Goal: Task Accomplishment & Management: Manage account settings

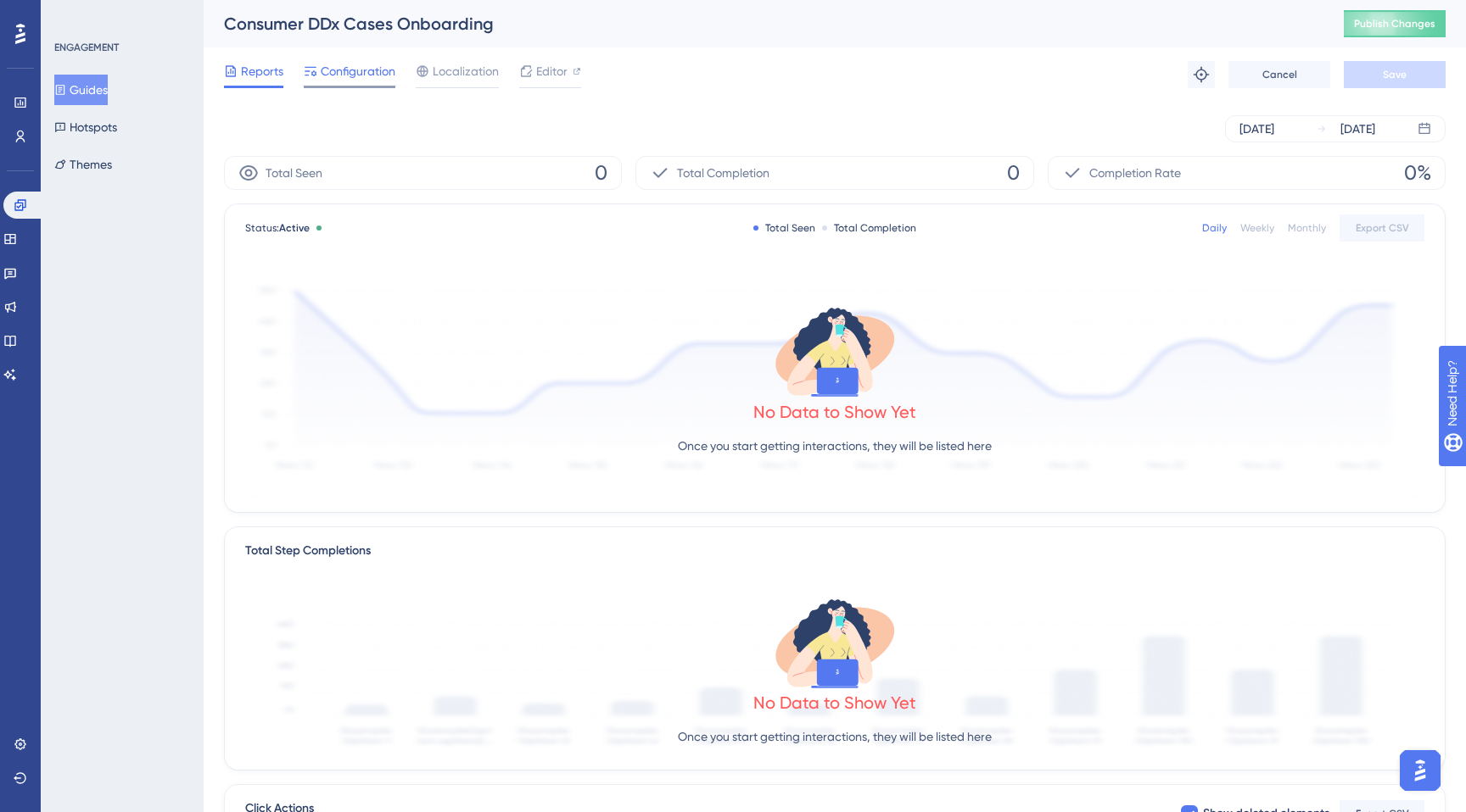
click at [366, 76] on span "Configuration" at bounding box center [358, 71] width 75 height 21
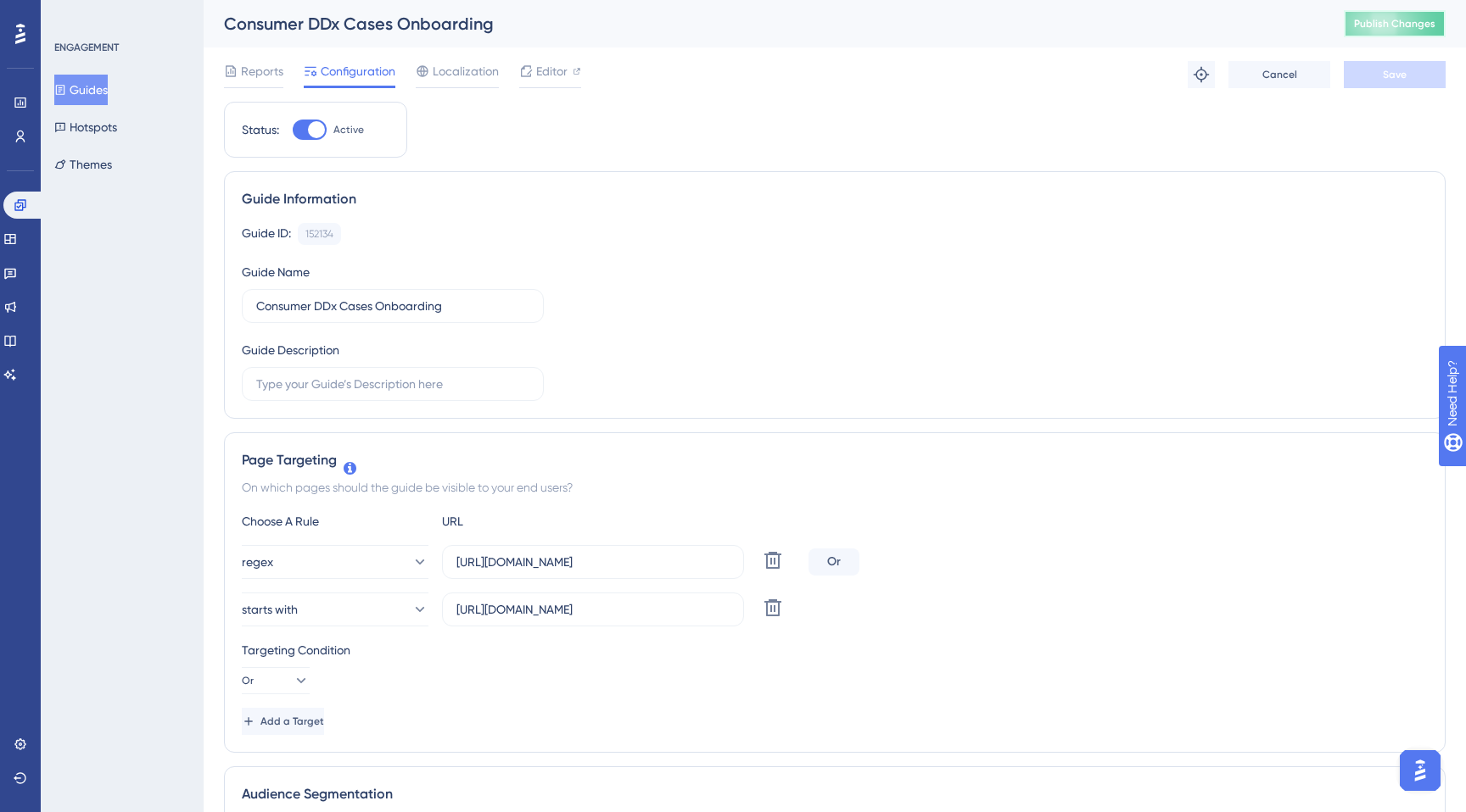
click at [1362, 32] on button "Publish Changes" at bounding box center [1394, 24] width 102 height 27
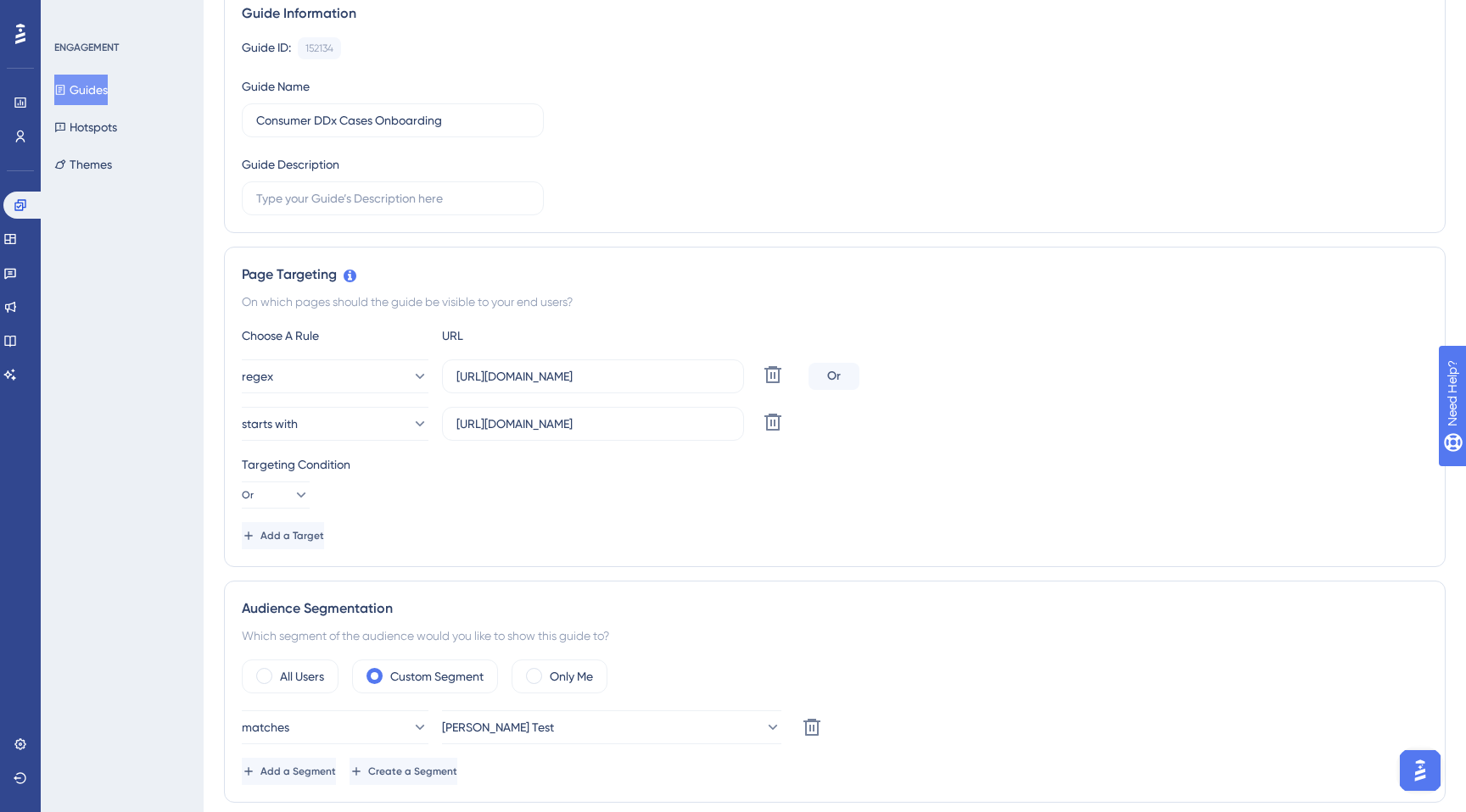
scroll to position [251, 0]
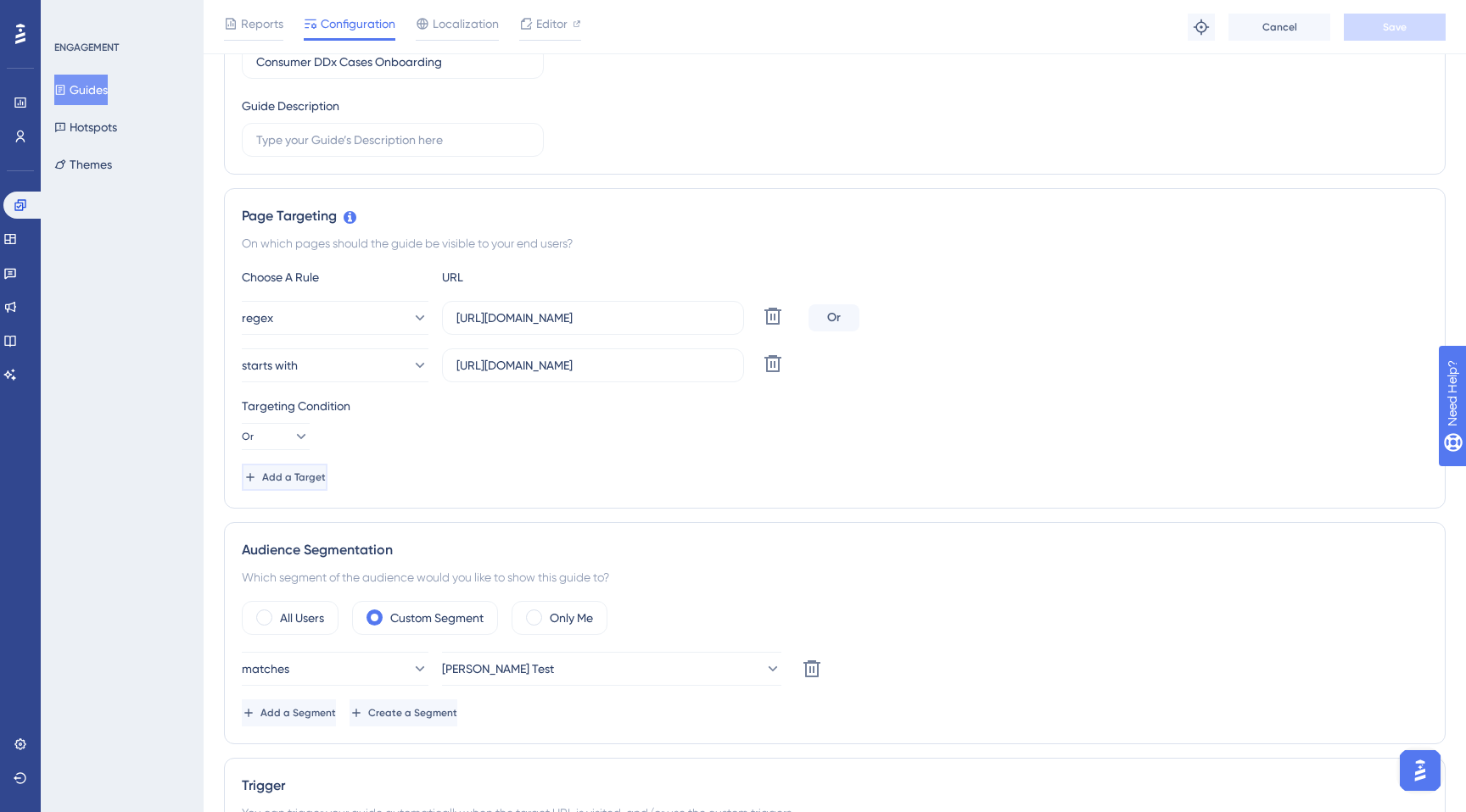
click at [257, 482] on icon at bounding box center [250, 478] width 14 height 14
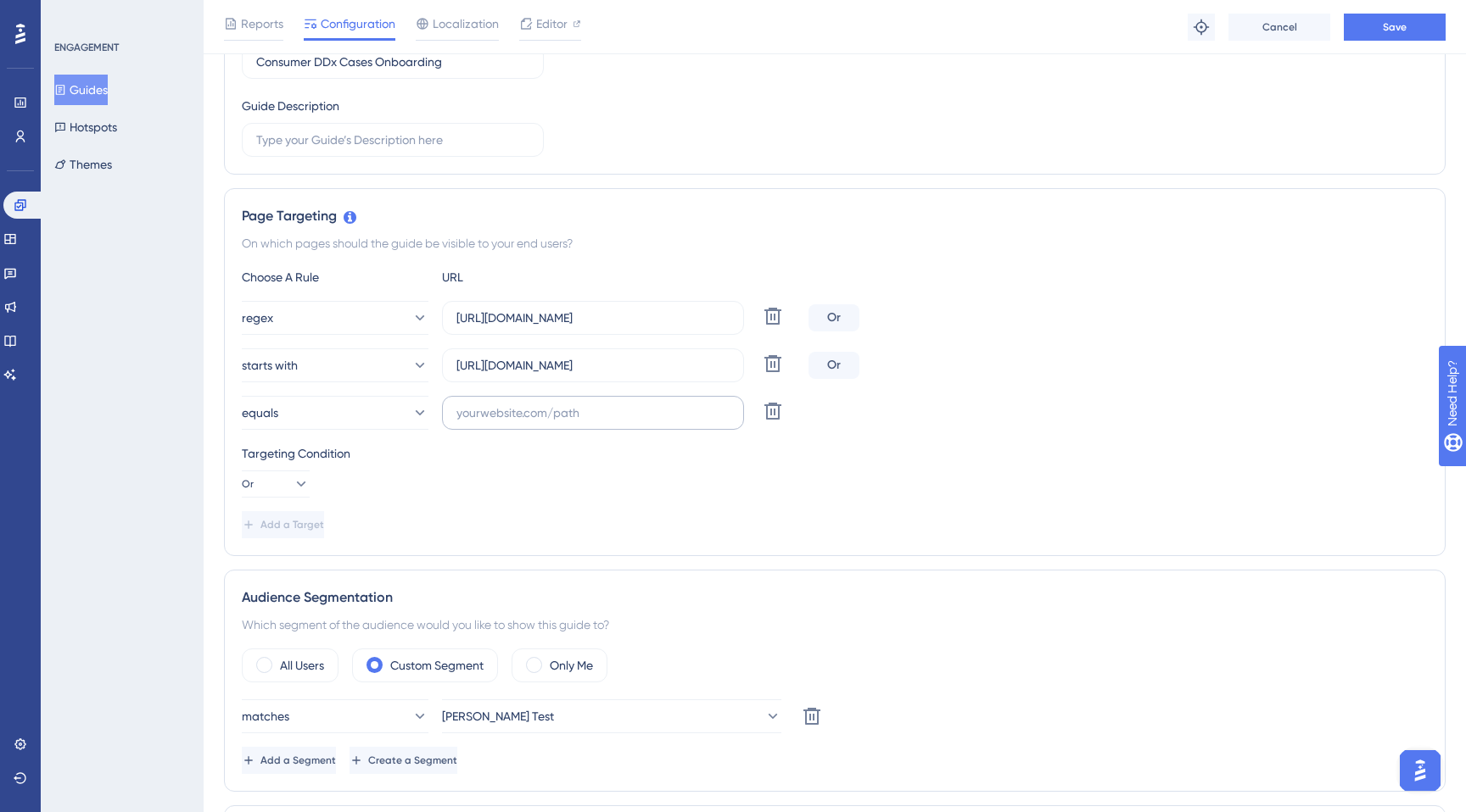
click at [488, 423] on label at bounding box center [593, 413] width 302 height 34
click at [488, 423] on input "text" at bounding box center [593, 413] width 273 height 19
paste input "[URL][DOMAIN_NAME]"
type input "[URL][DOMAIN_NAME]"
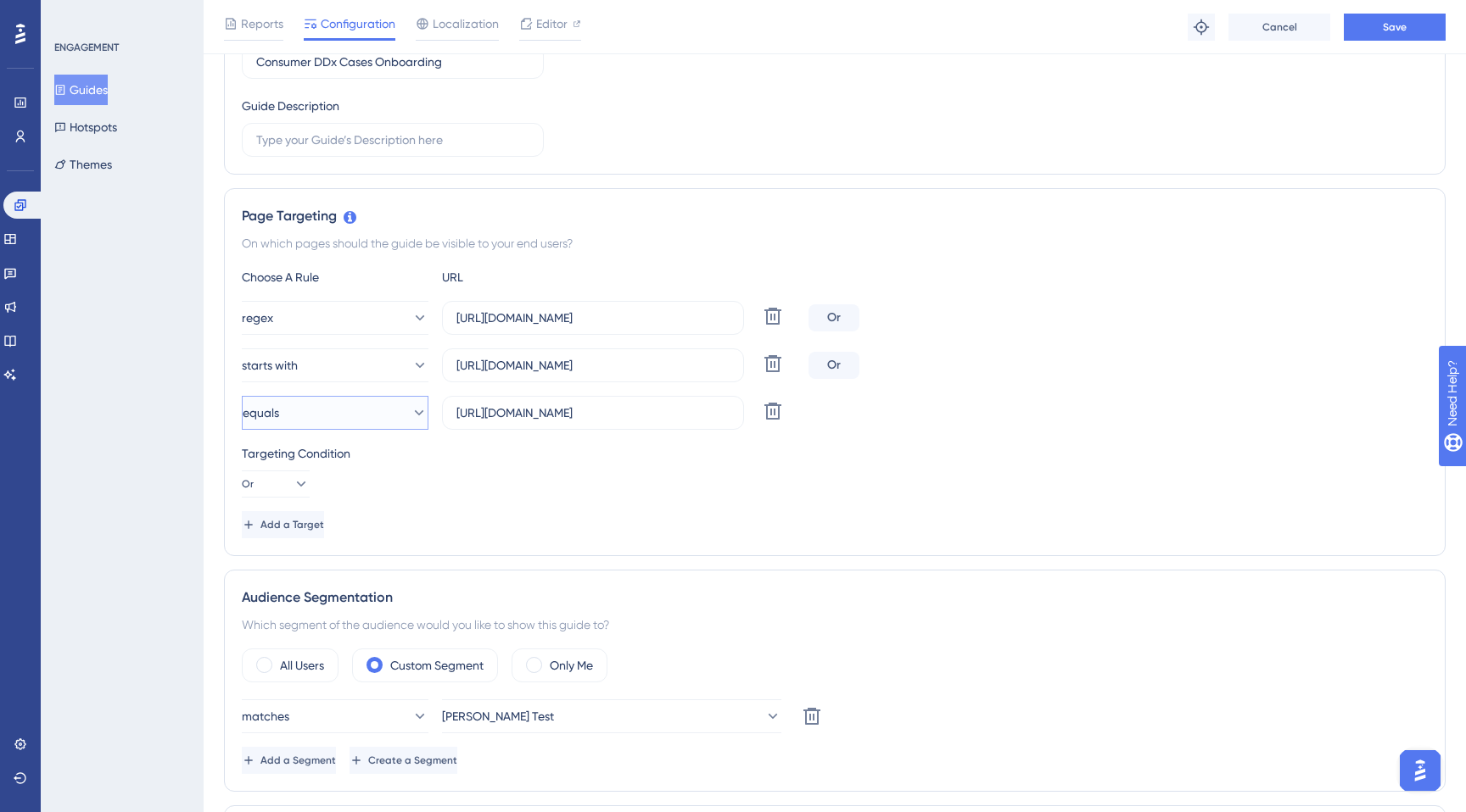
scroll to position [0, 0]
click at [363, 424] on button "equals" at bounding box center [335, 413] width 186 height 34
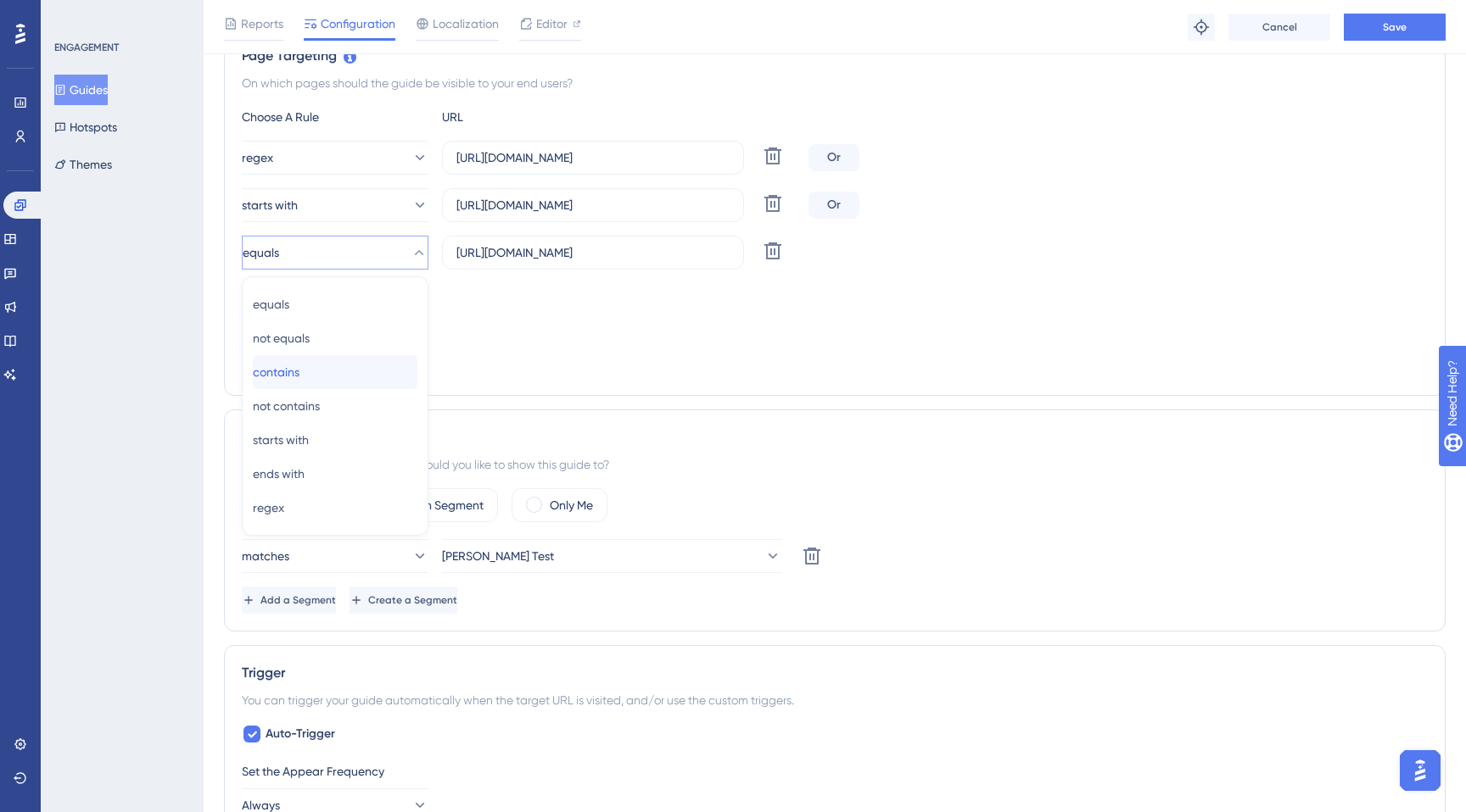
click at [329, 371] on div "contains contains" at bounding box center [336, 372] width 165 height 34
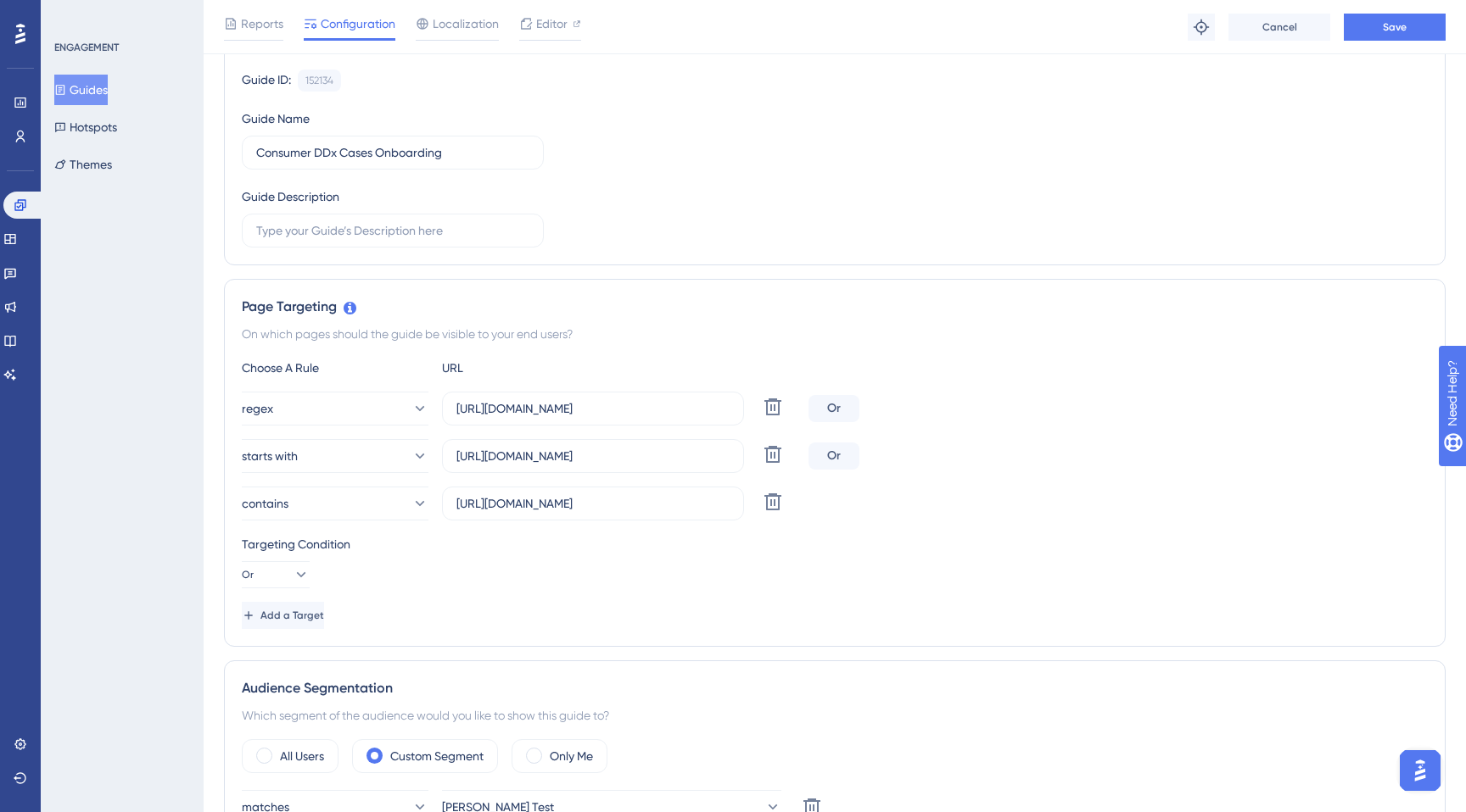
scroll to position [0, 0]
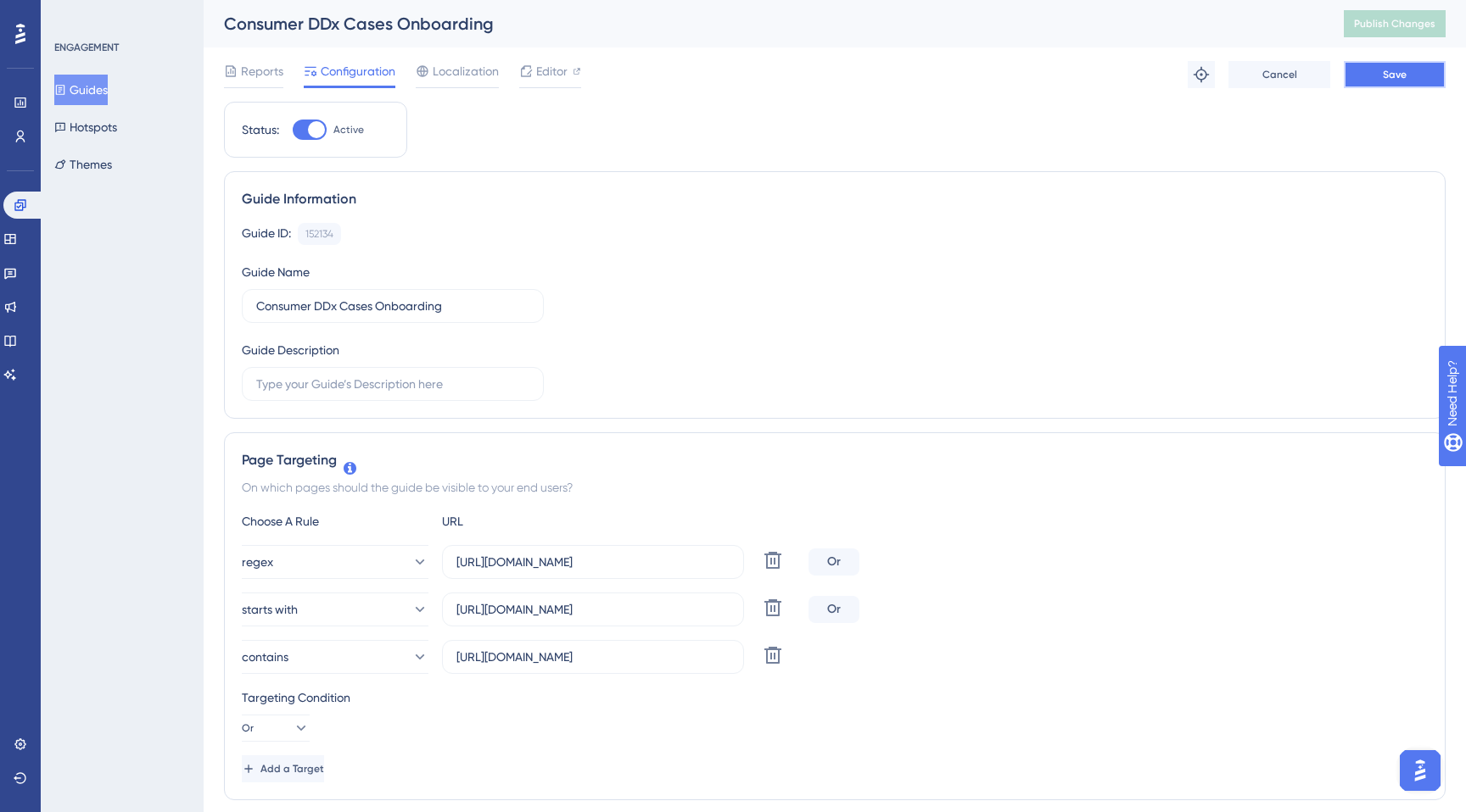
click at [1378, 83] on button "Save" at bounding box center [1394, 75] width 102 height 27
click at [105, 97] on button "Guides" at bounding box center [80, 89] width 53 height 30
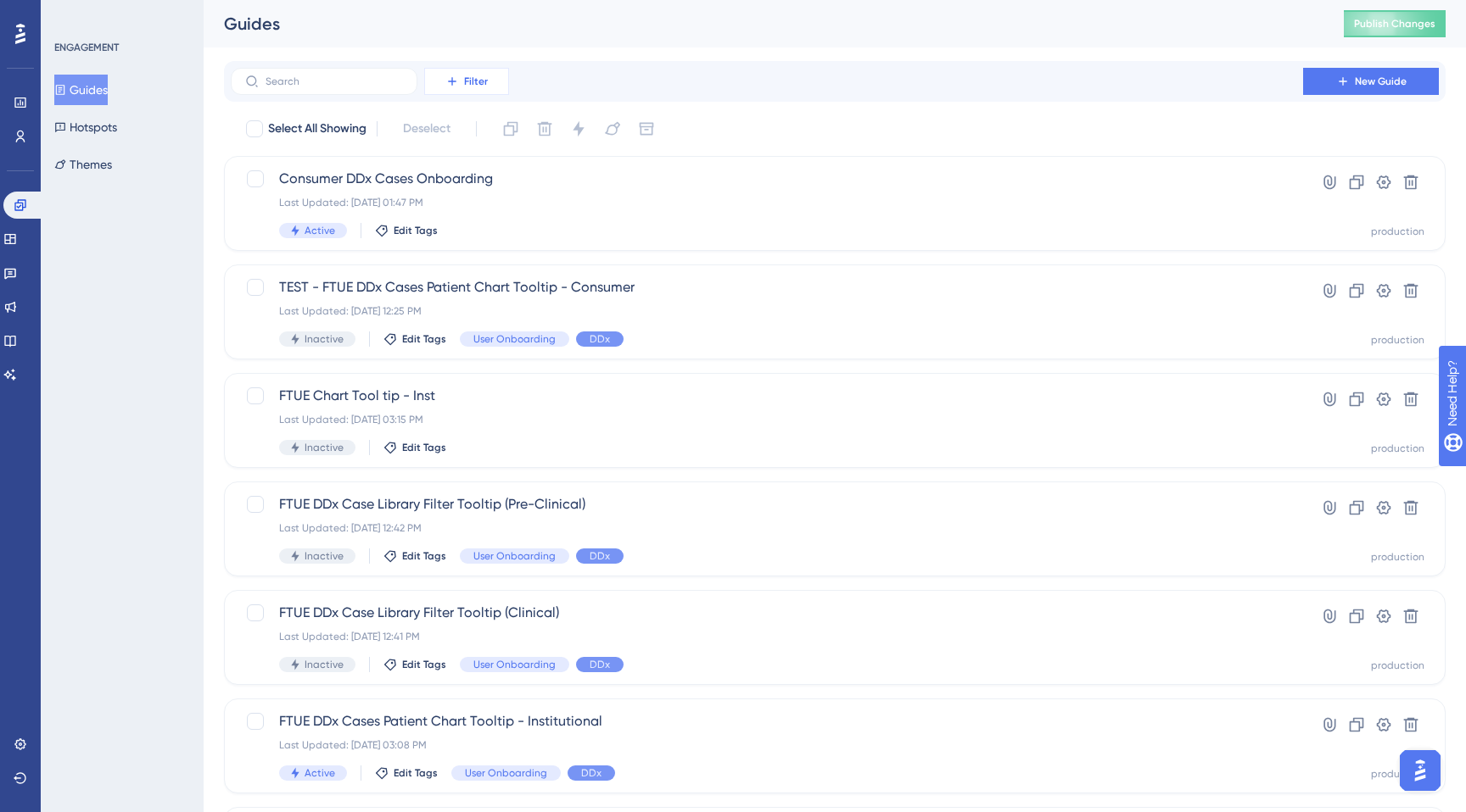
click at [487, 78] on span "Filter" at bounding box center [476, 81] width 24 height 14
click at [468, 231] on span "Status" at bounding box center [451, 231] width 34 height 21
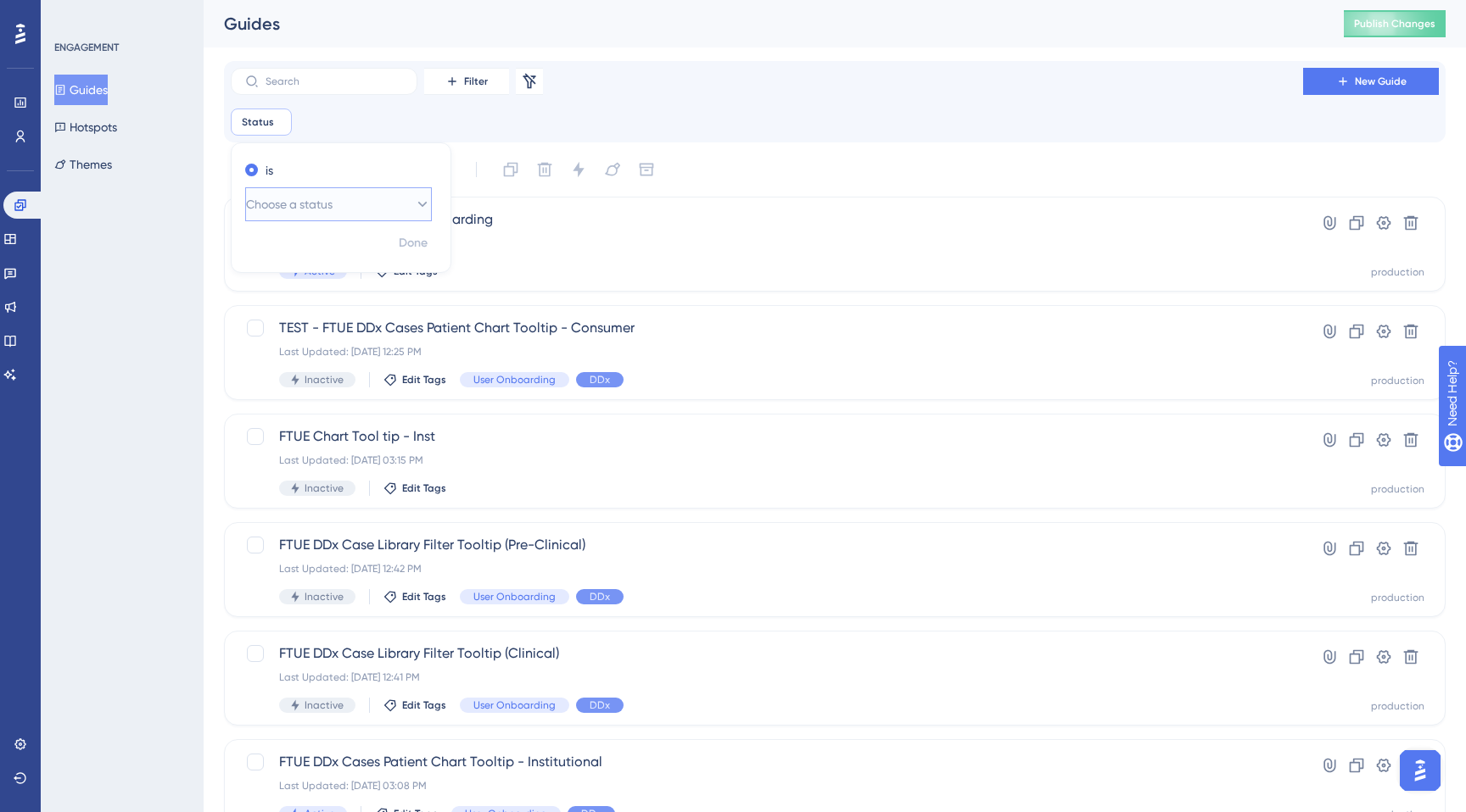
click at [308, 207] on span "Choose a status" at bounding box center [289, 204] width 86 height 21
click at [279, 255] on span "Active" at bounding box center [273, 256] width 34 height 21
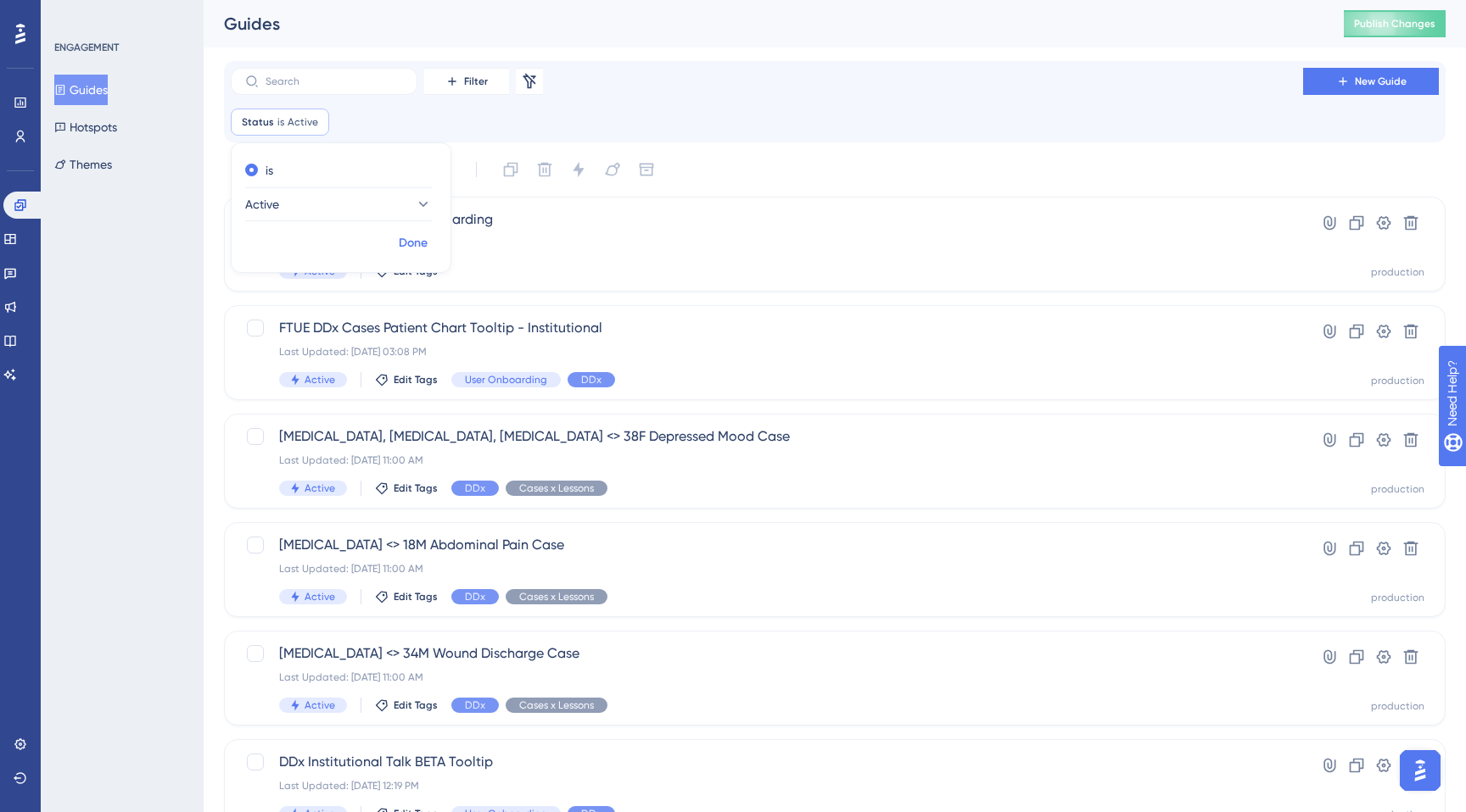
click at [423, 255] on button "Done" at bounding box center [413, 243] width 47 height 30
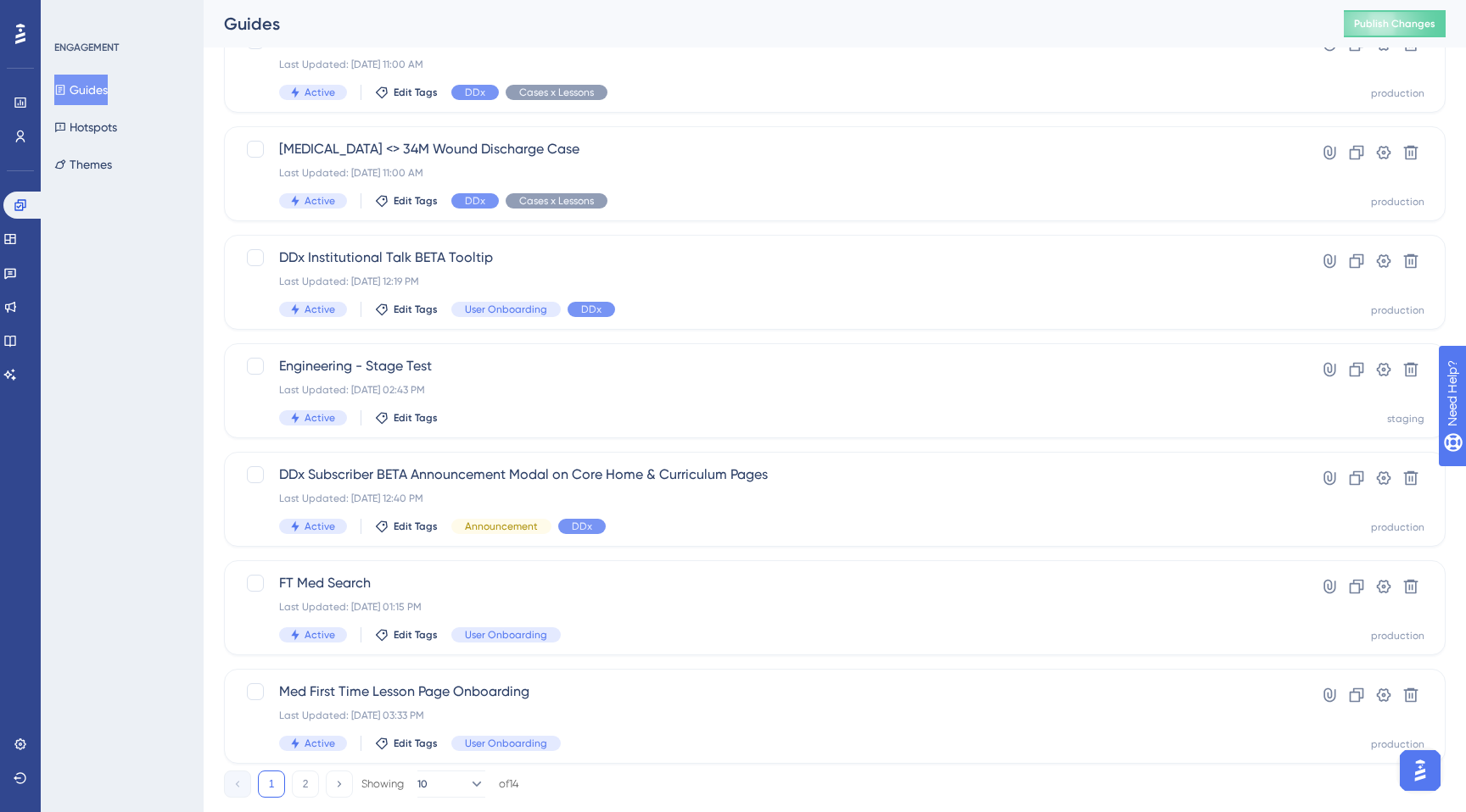
scroll to position [544, 0]
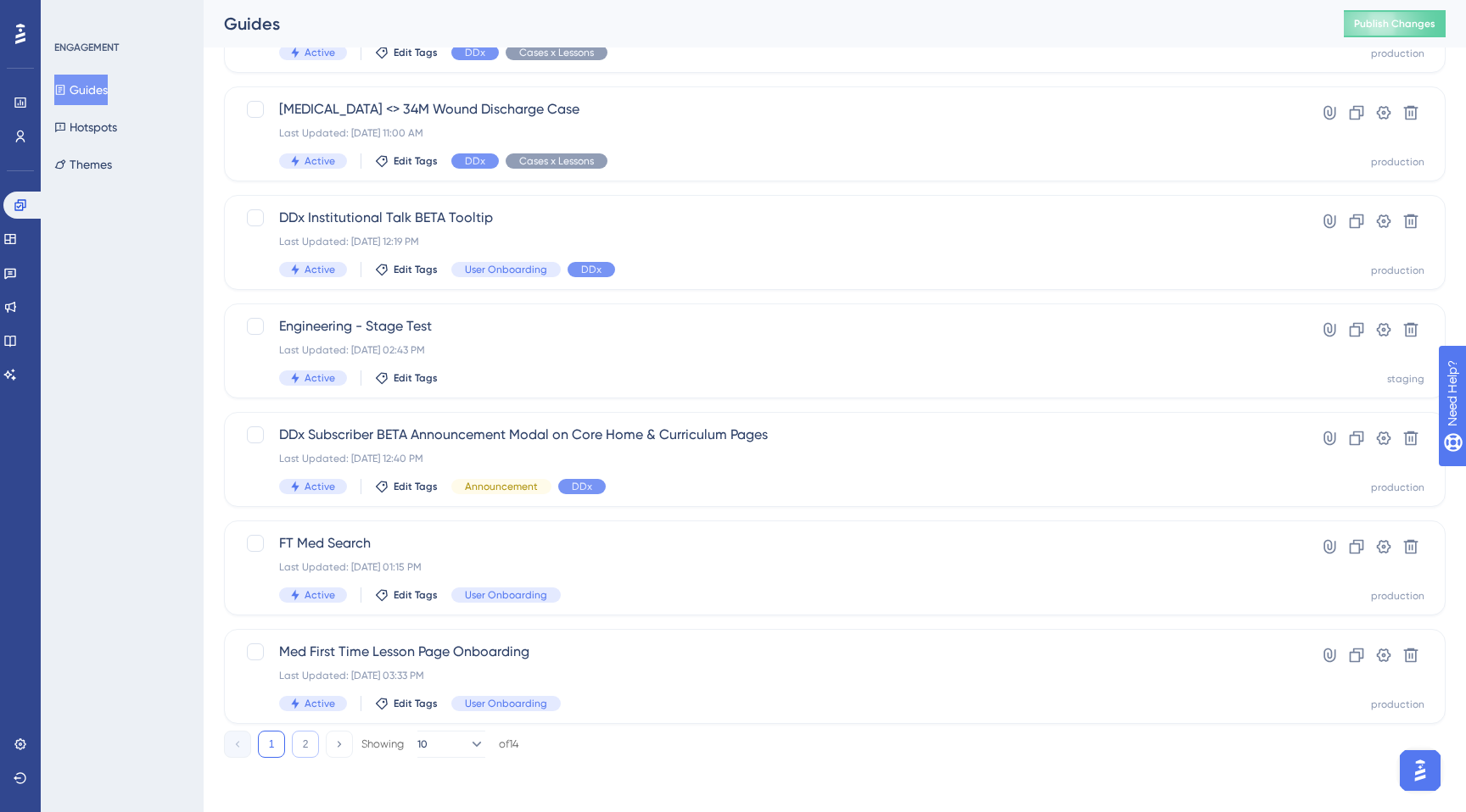
click at [309, 749] on button "2" at bounding box center [305, 744] width 27 height 27
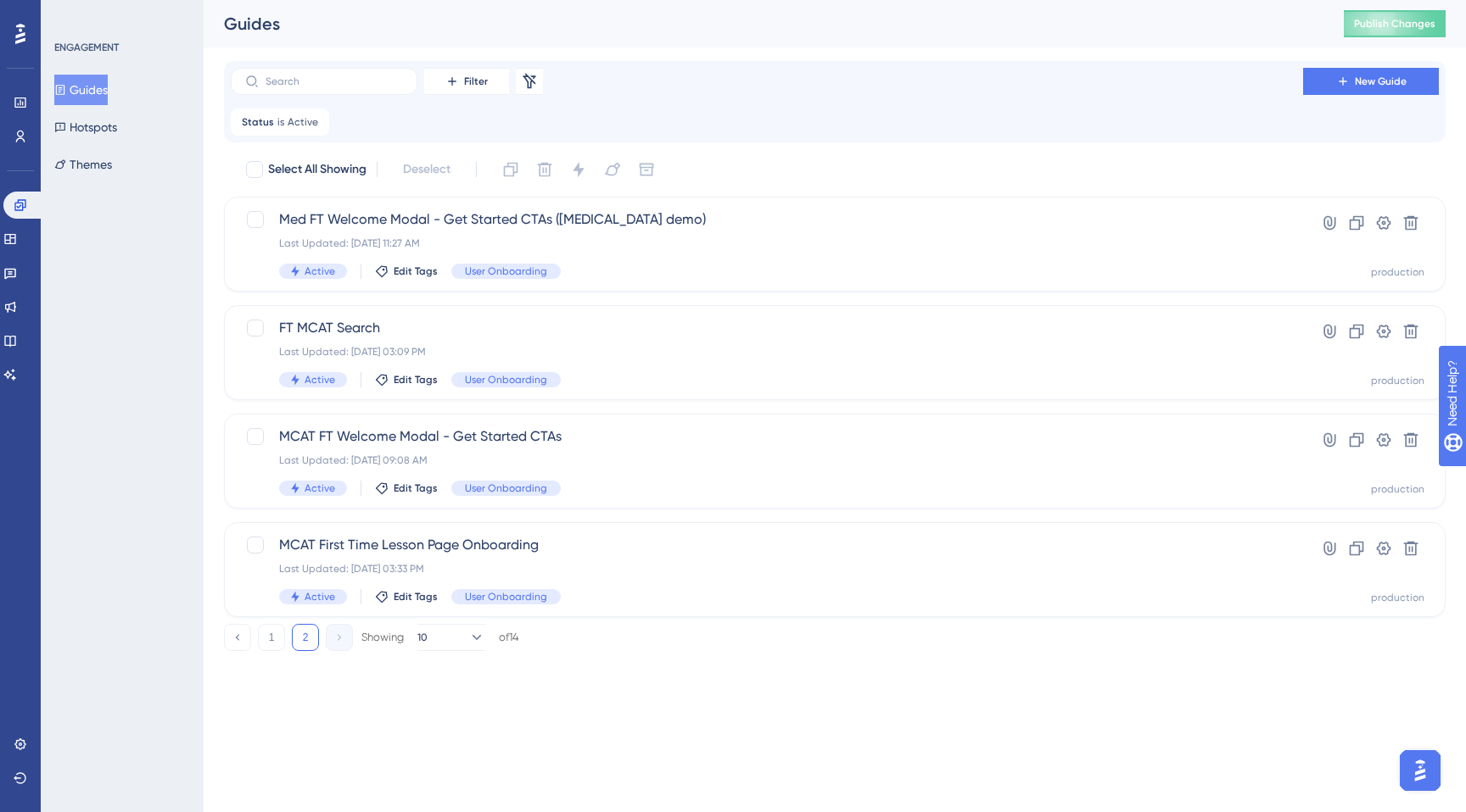
scroll to position [0, 0]
click at [273, 644] on button "1" at bounding box center [272, 637] width 27 height 27
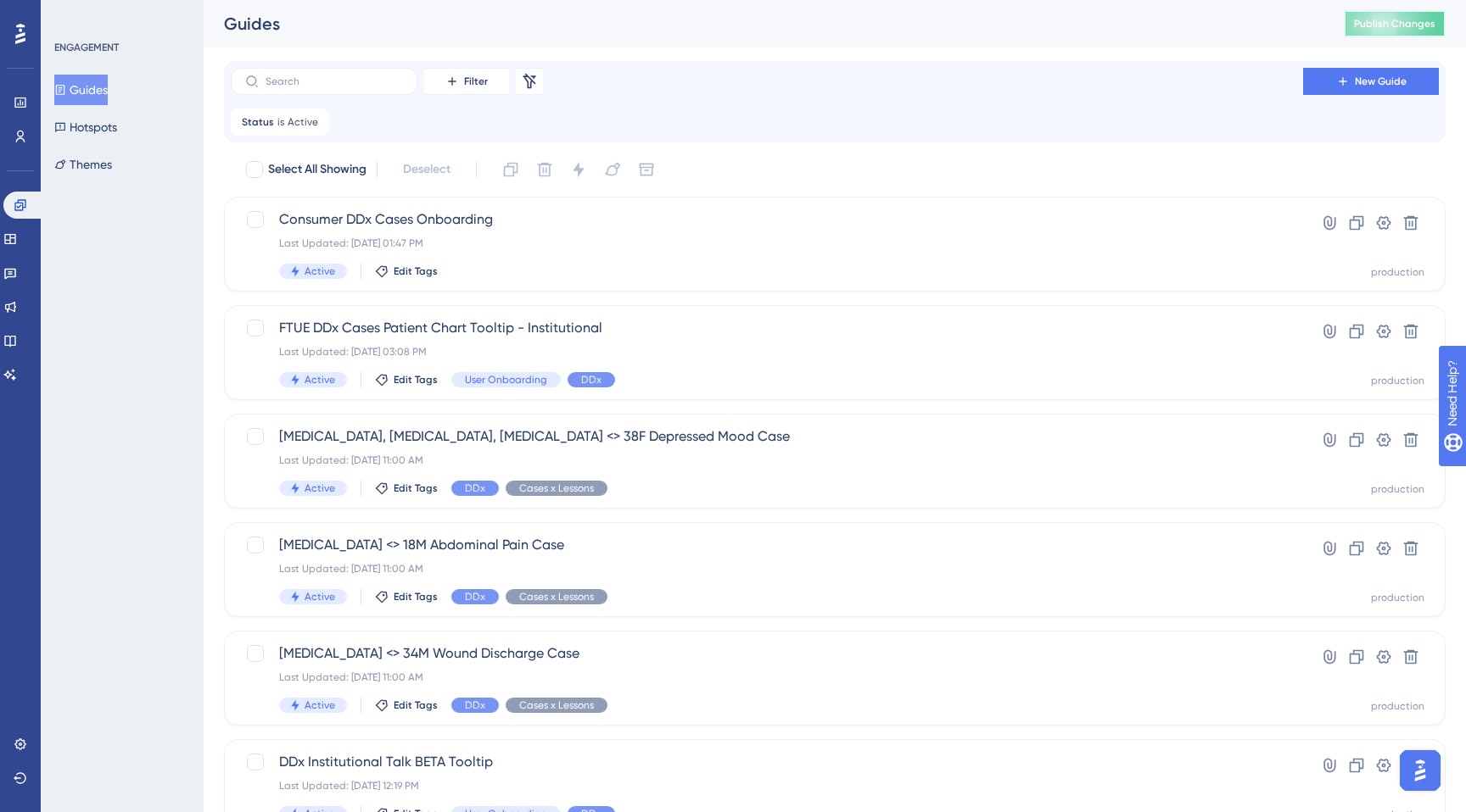
click at [1381, 29] on span "Publish Changes" at bounding box center [1394, 24] width 81 height 14
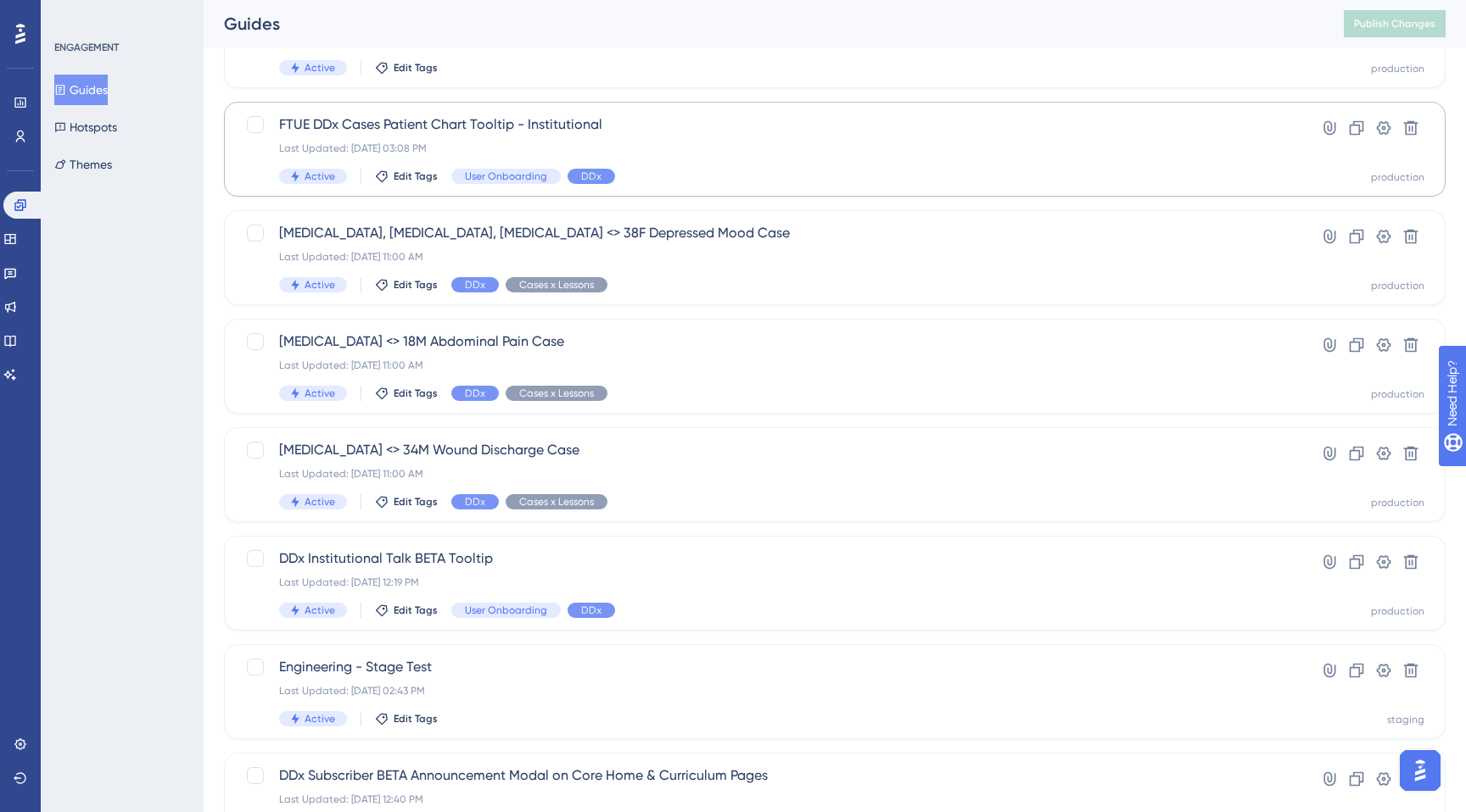
scroll to position [130, 0]
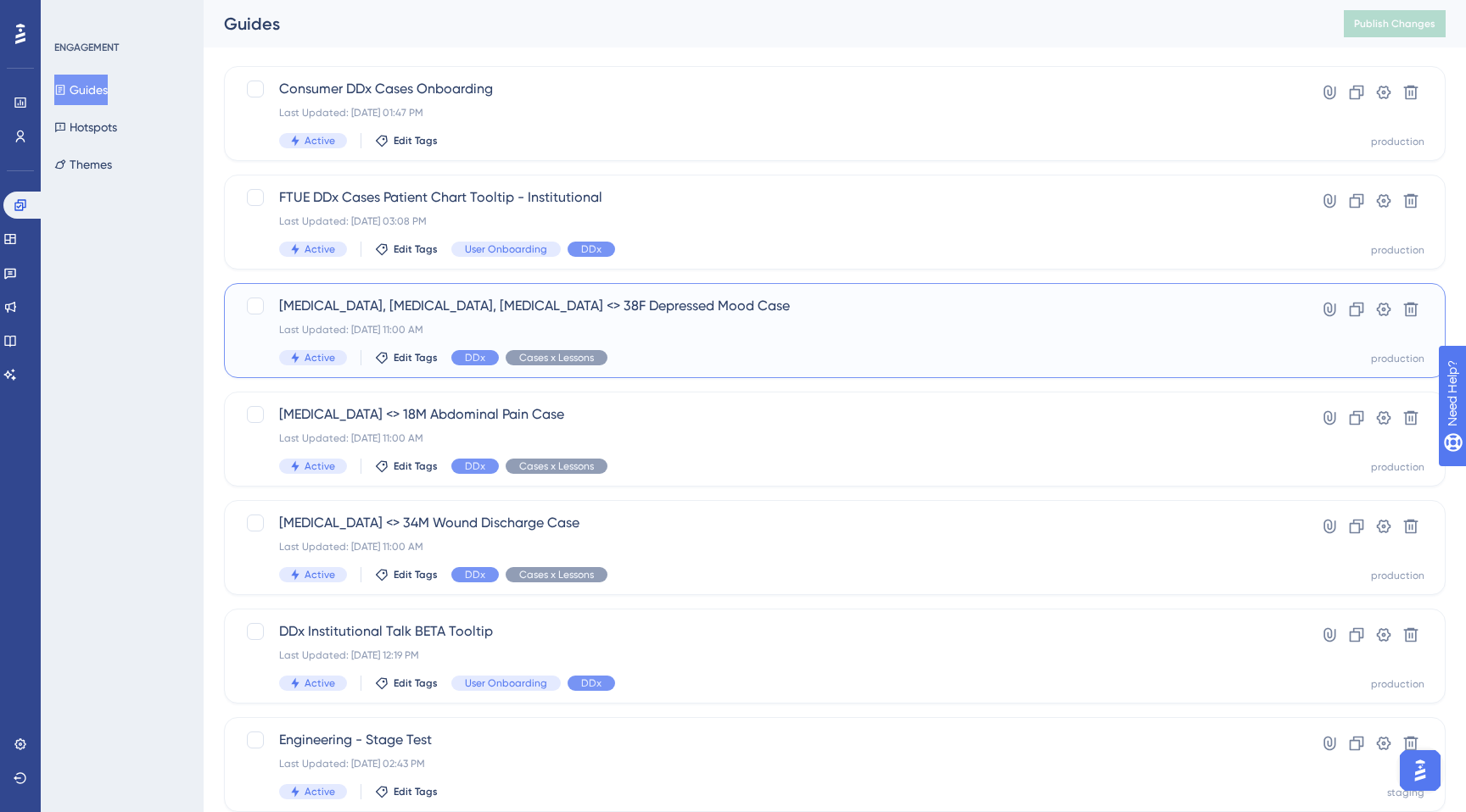
click at [664, 320] on div "[MEDICAL_DATA], [MEDICAL_DATA], [MEDICAL_DATA] <> 38F Depressed Mood Case Last …" at bounding box center [766, 330] width 975 height 70
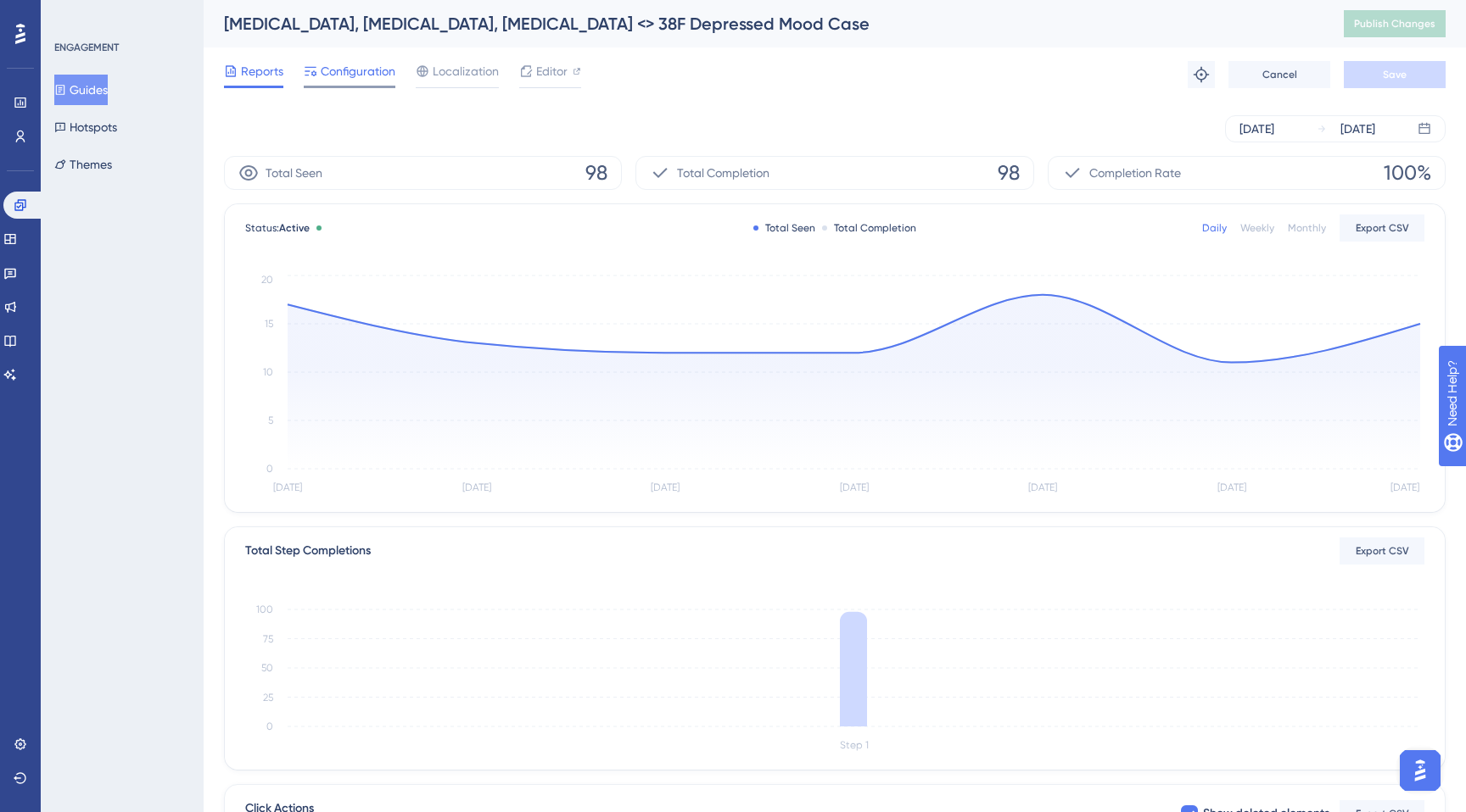
click at [351, 67] on span "Configuration" at bounding box center [358, 71] width 75 height 21
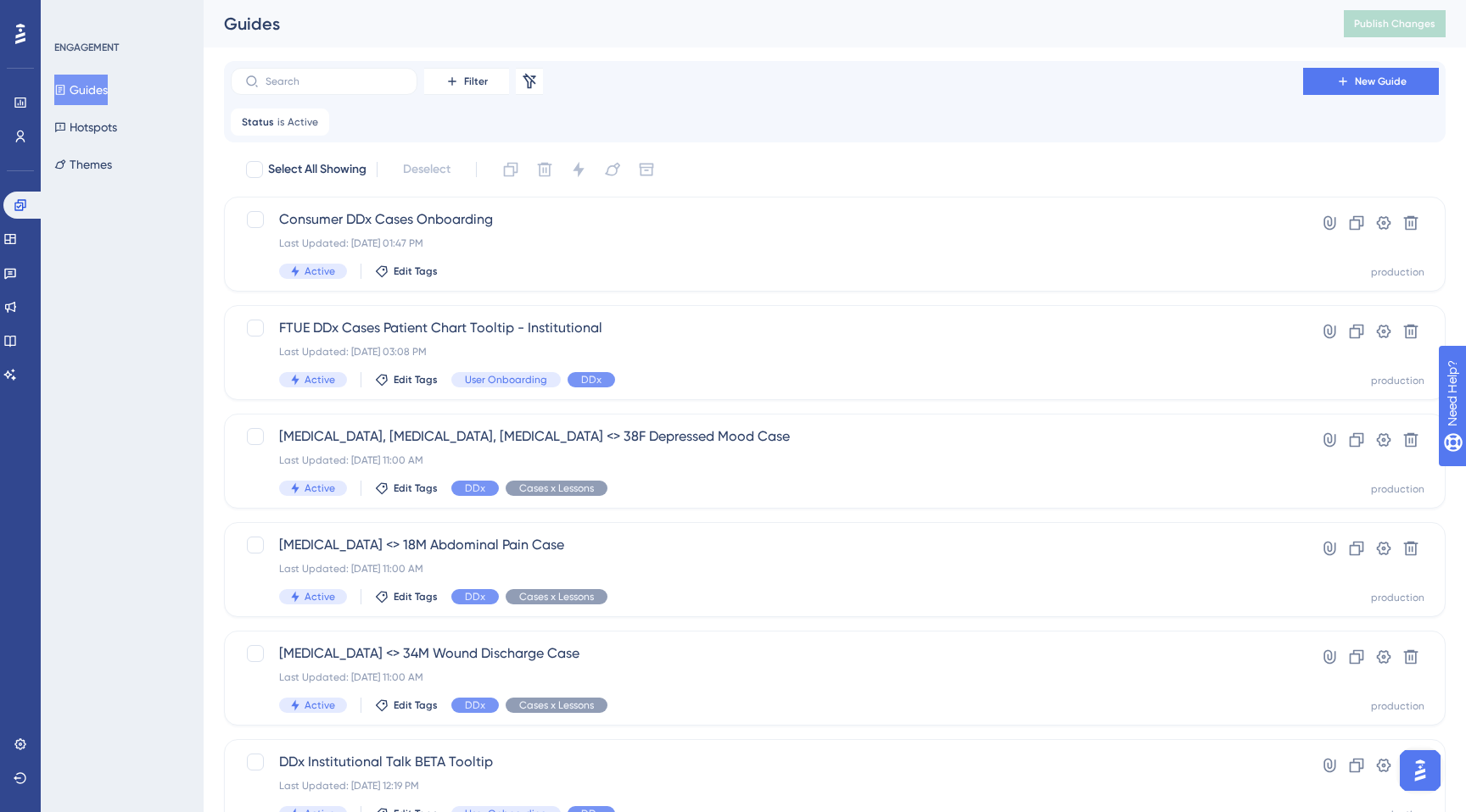
scroll to position [76, 0]
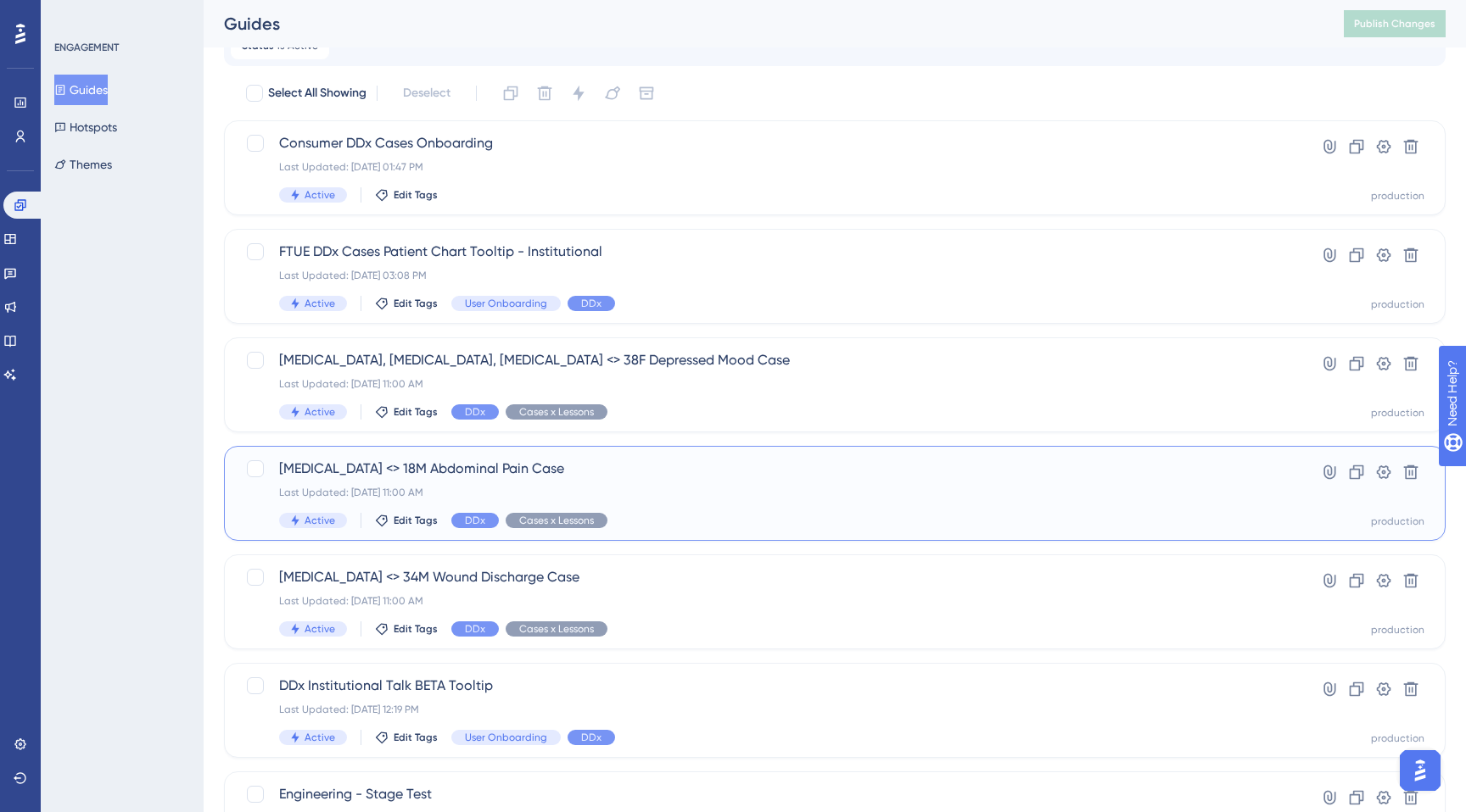
click at [559, 486] on div "Last Updated: [DATE] 11:00 AM" at bounding box center [766, 492] width 975 height 14
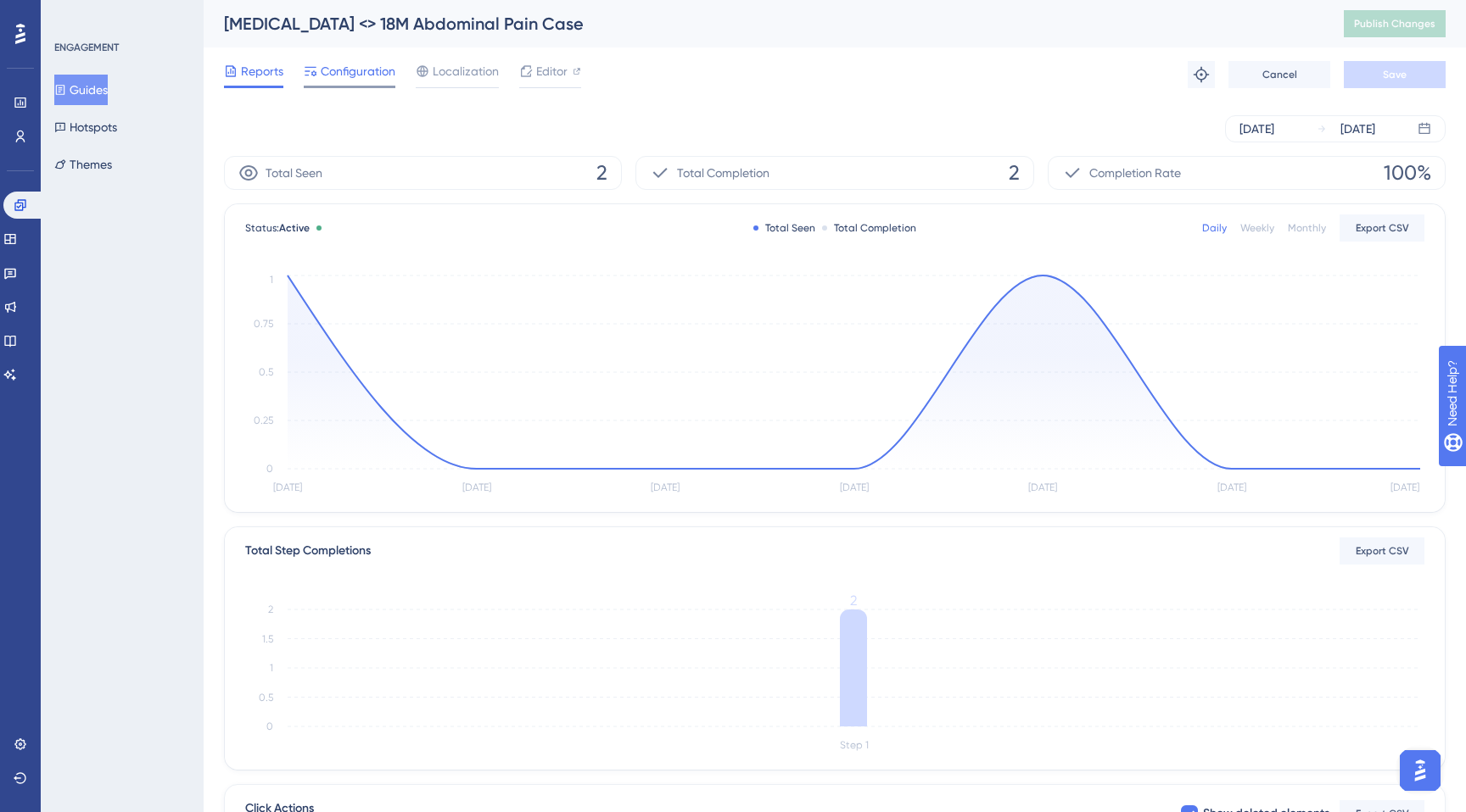
click at [340, 75] on span "Configuration" at bounding box center [358, 71] width 75 height 21
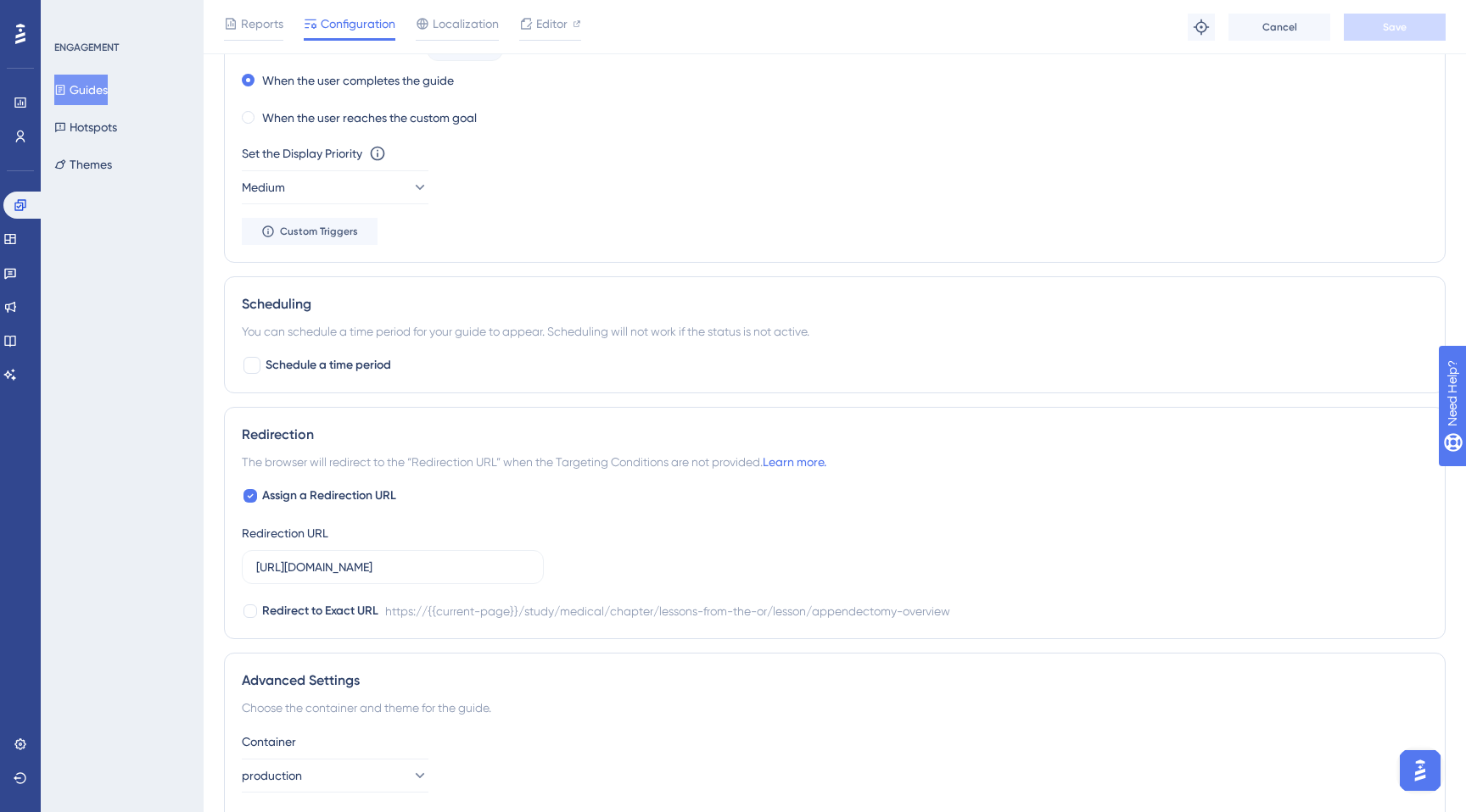
scroll to position [1030, 0]
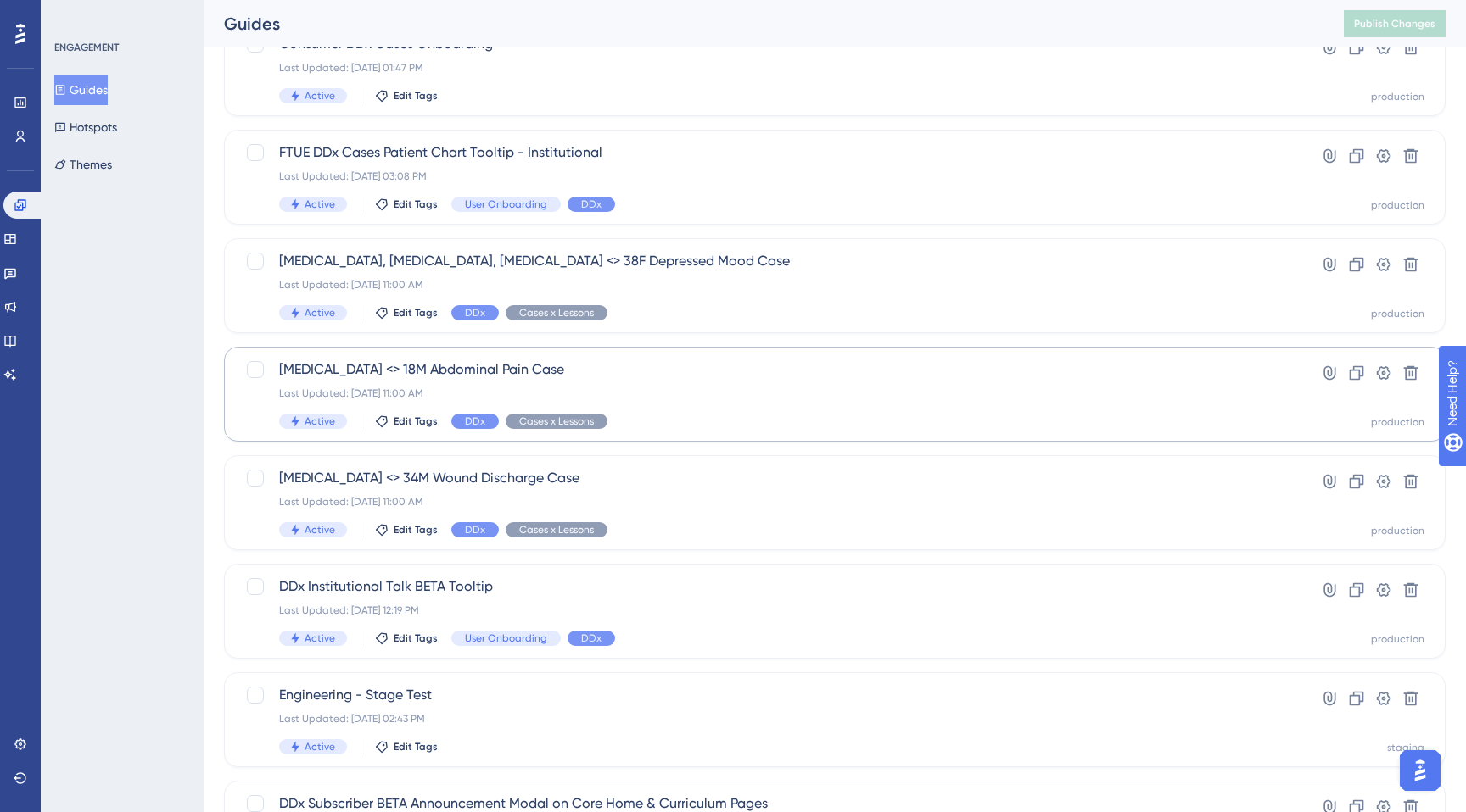
scroll to position [183, 0]
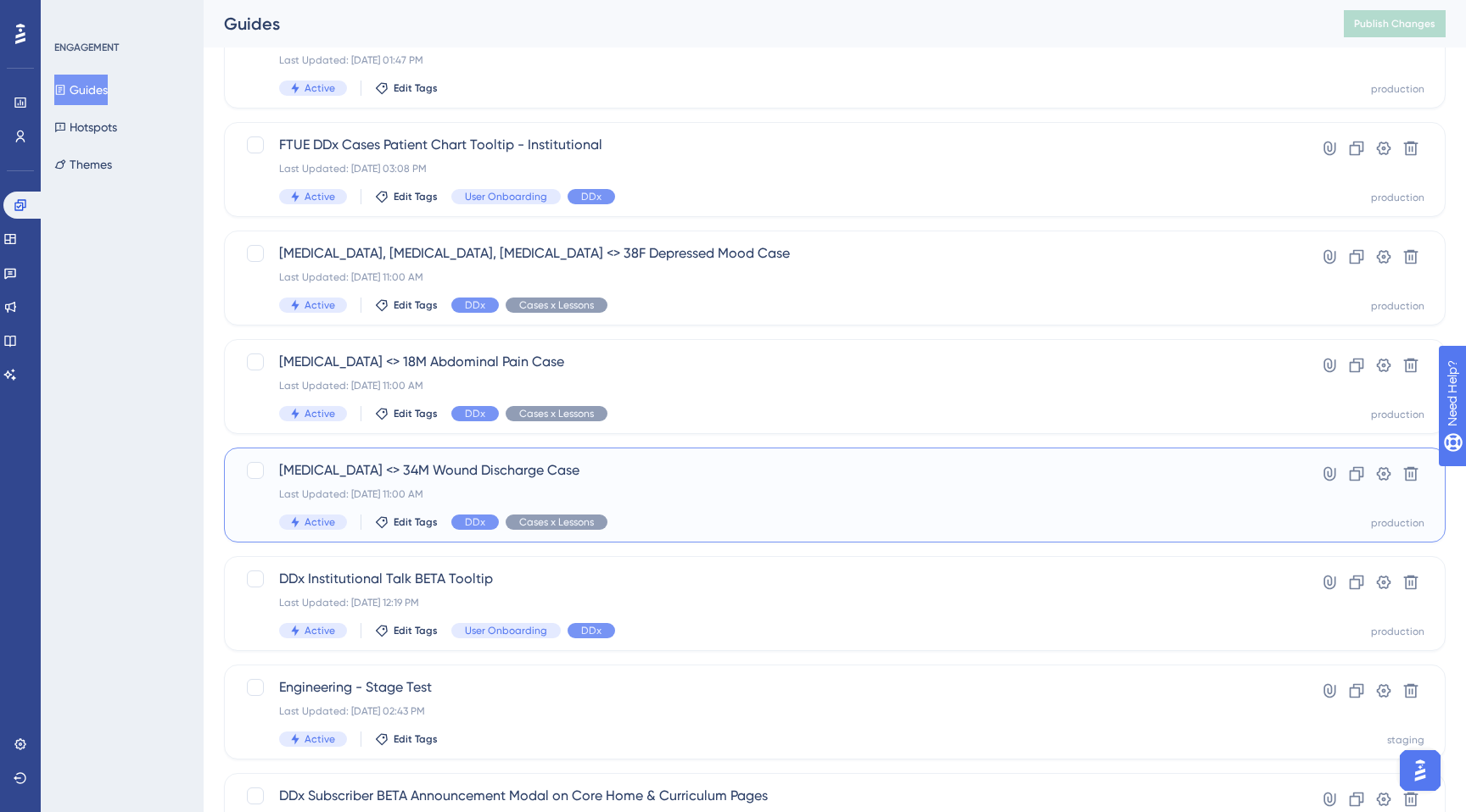
click at [493, 473] on span "[MEDICAL_DATA] <> 34M Wound Discharge Case" at bounding box center [766, 470] width 975 height 21
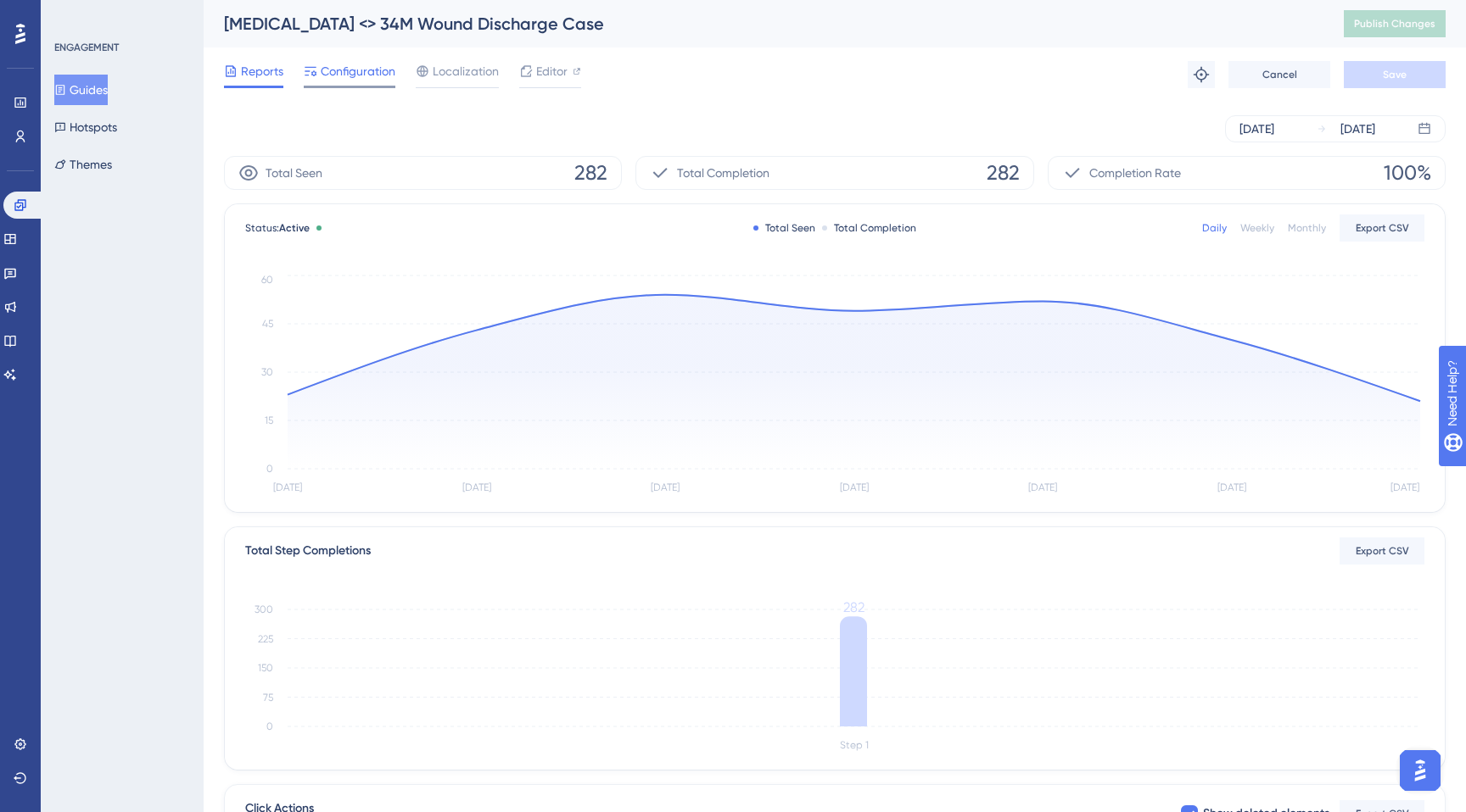
click at [340, 67] on span "Configuration" at bounding box center [358, 71] width 75 height 21
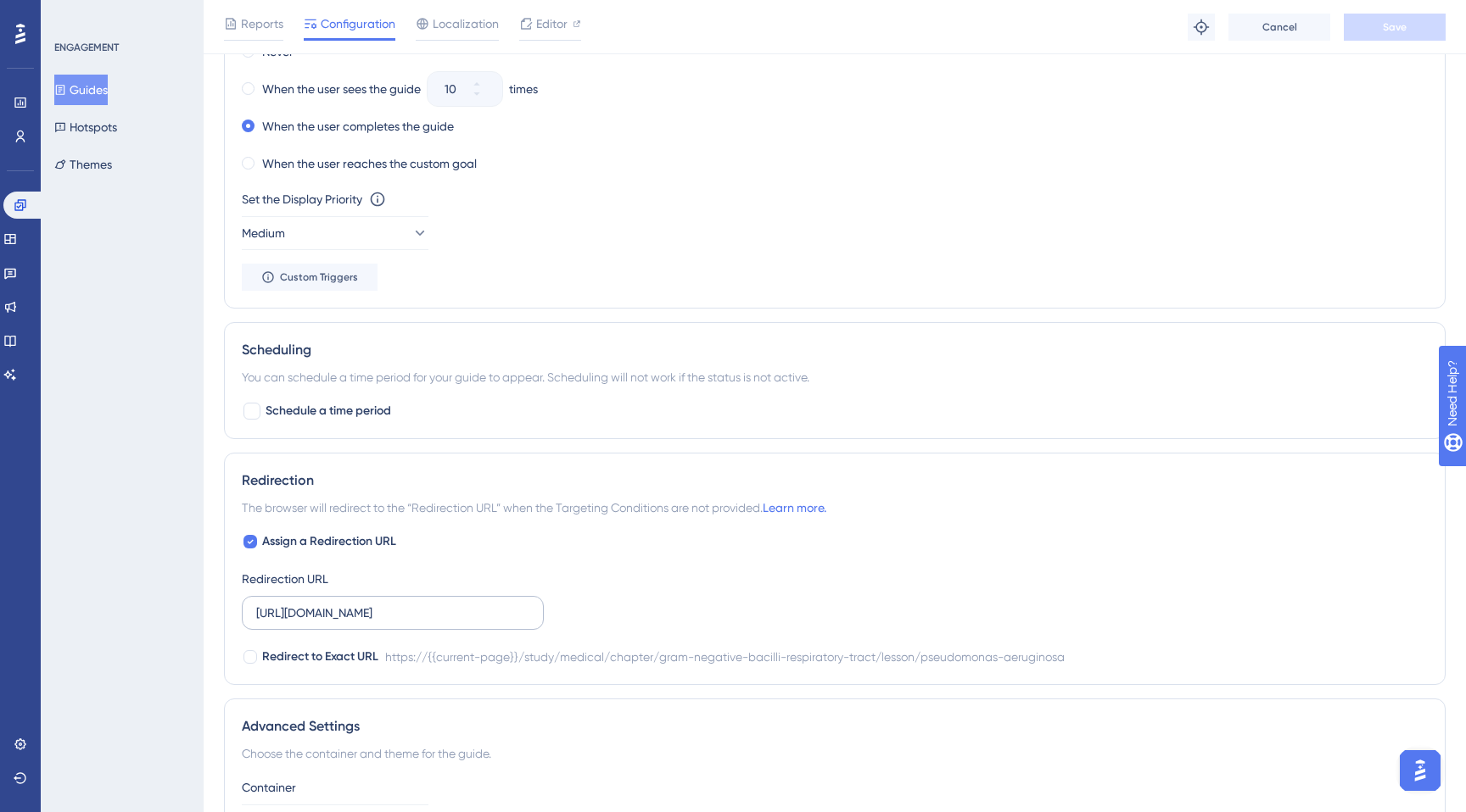
scroll to position [961, 0]
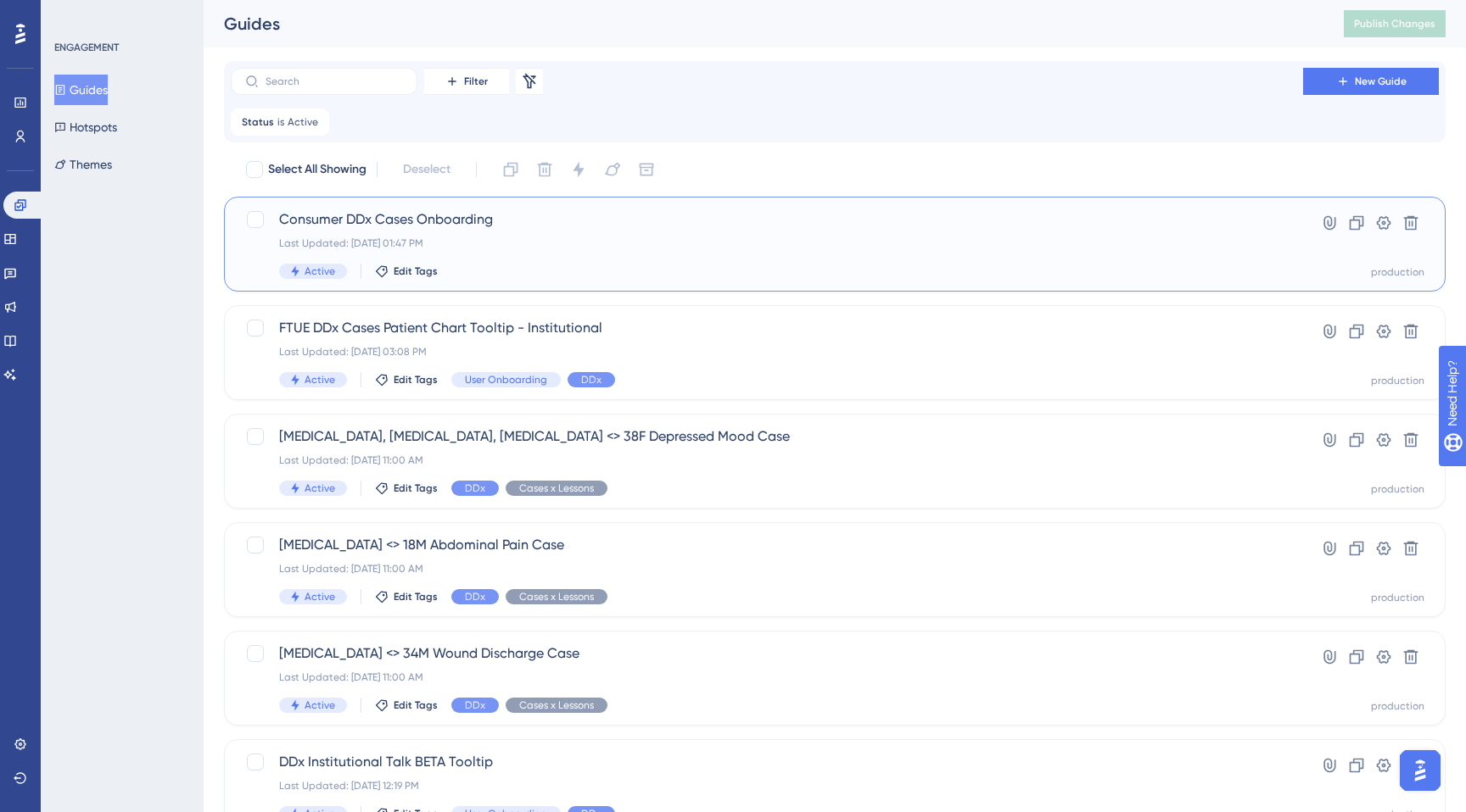
click at [521, 228] on span "Consumer DDx Cases Onboarding" at bounding box center [766, 220] width 975 height 21
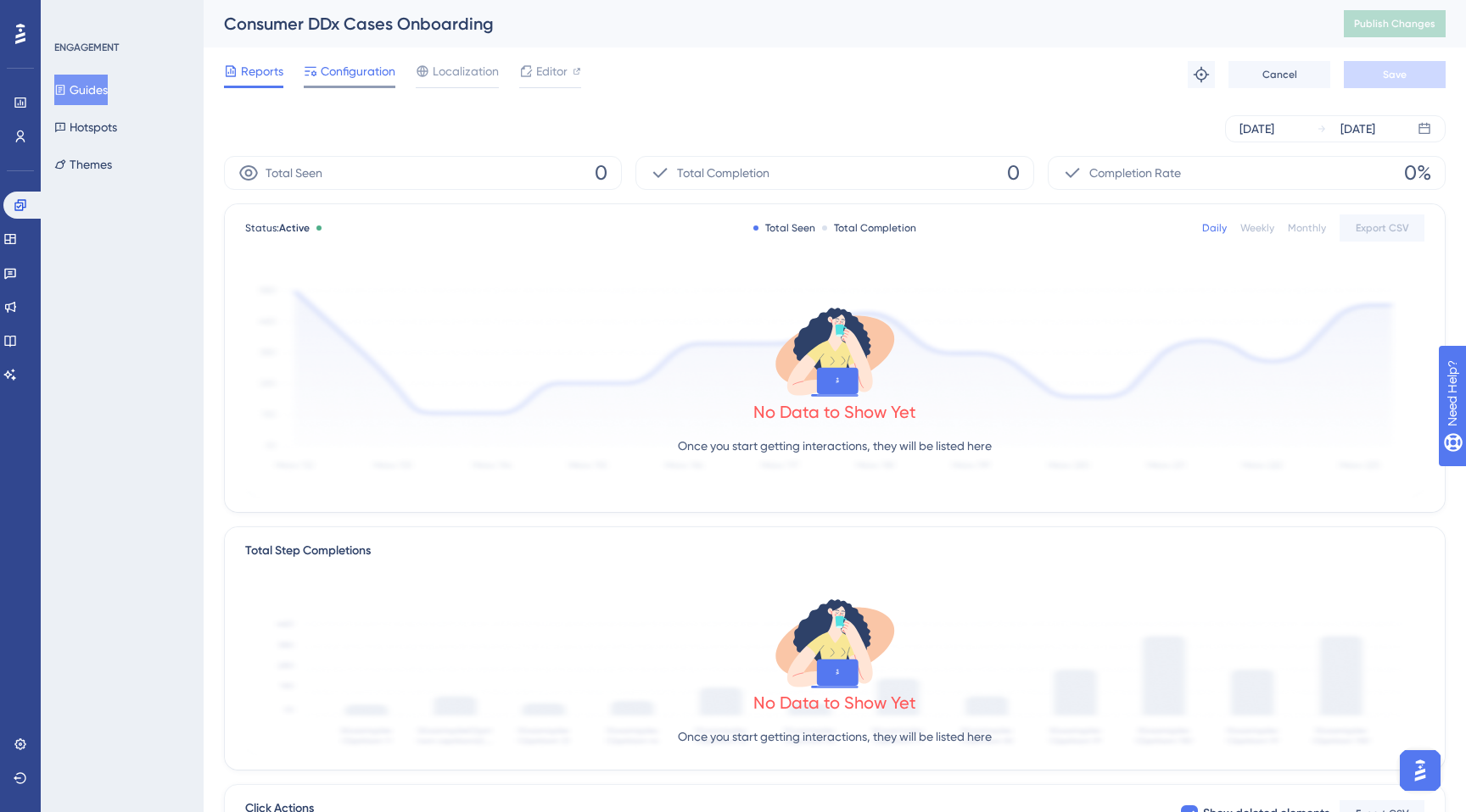
click at [386, 64] on span "Configuration" at bounding box center [358, 71] width 75 height 21
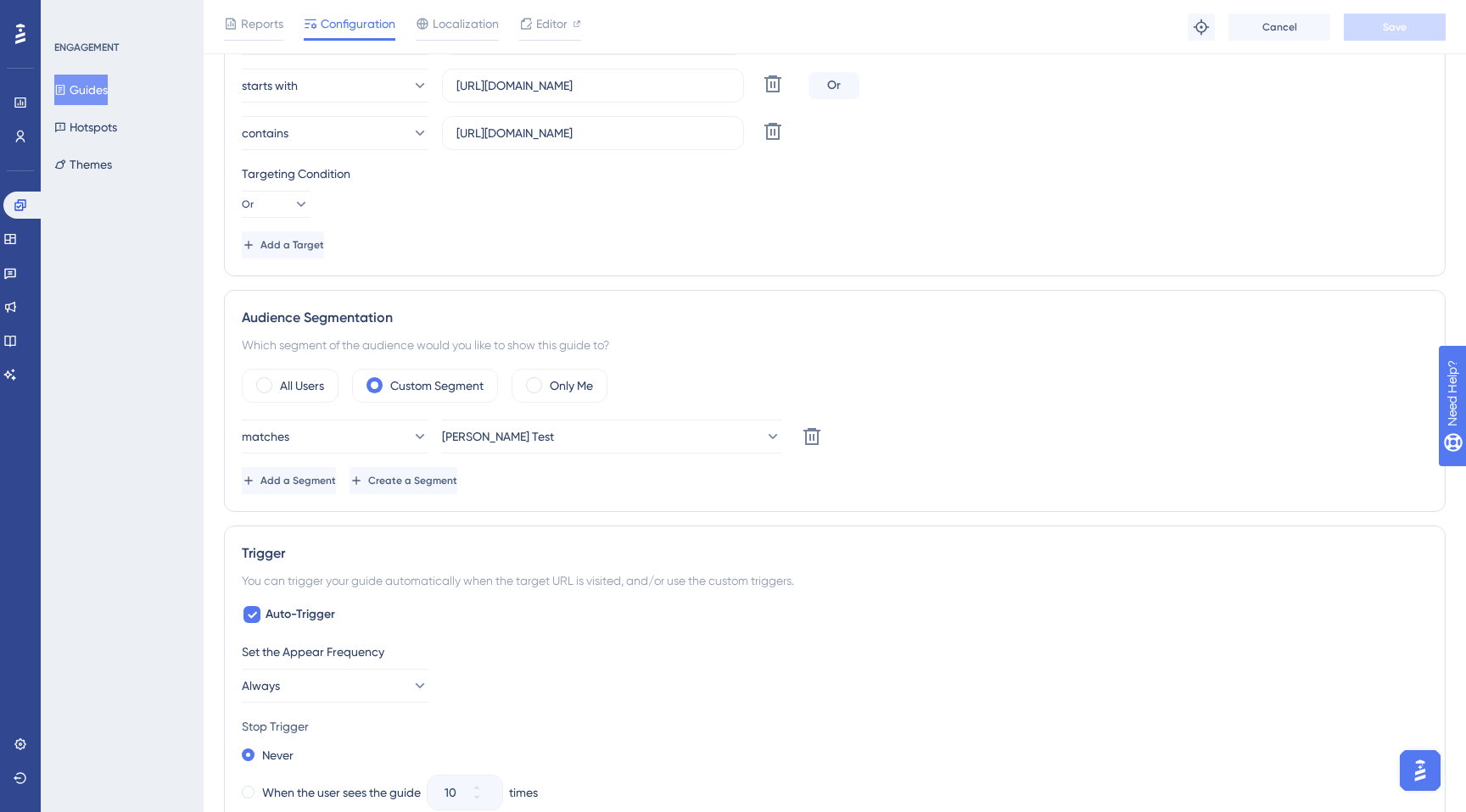
scroll to position [533, 0]
click at [503, 443] on span "[PERSON_NAME] Test" at bounding box center [498, 434] width 112 height 21
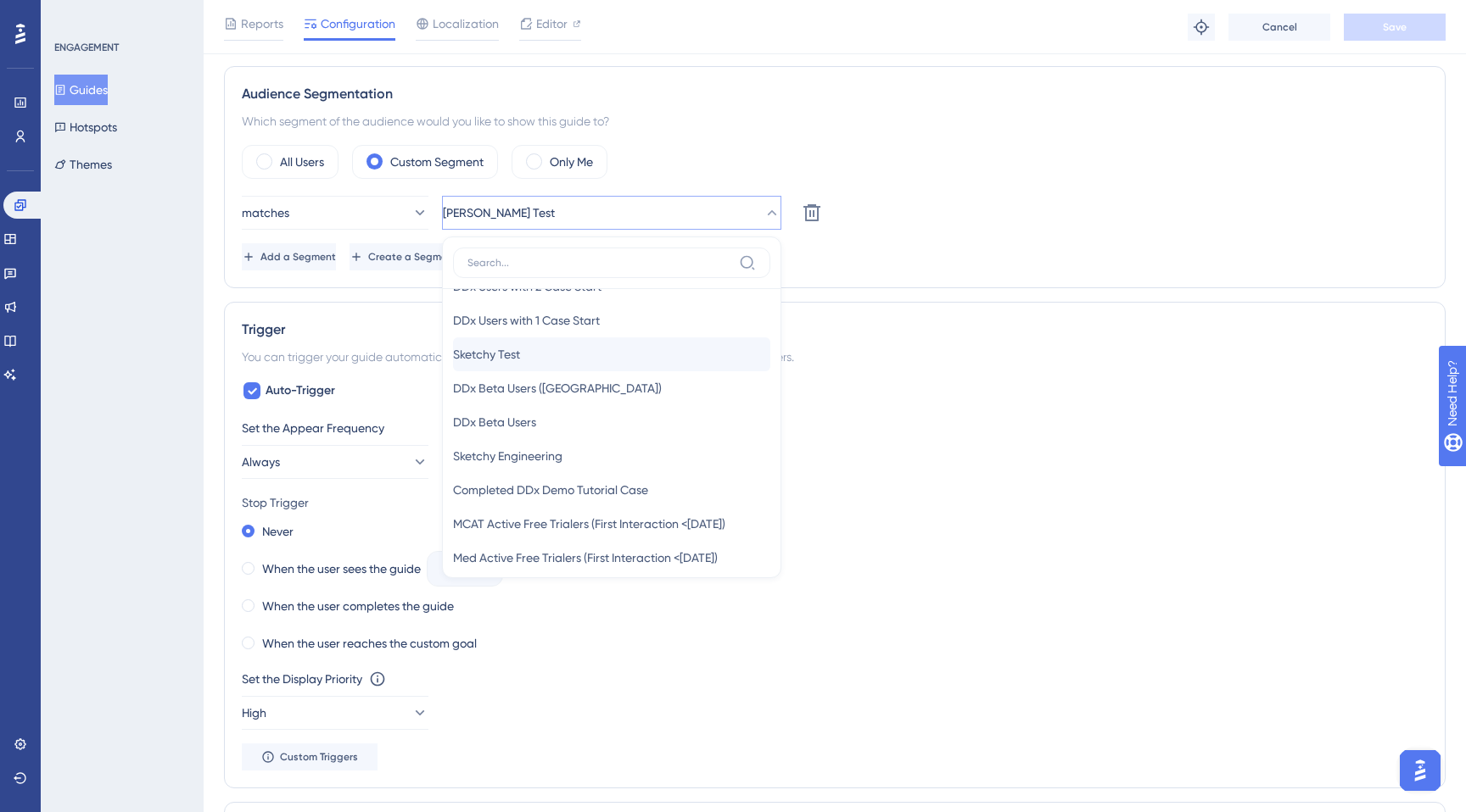
scroll to position [465, 0]
click at [495, 369] on span "Sketchy Test" at bounding box center [487, 360] width 67 height 21
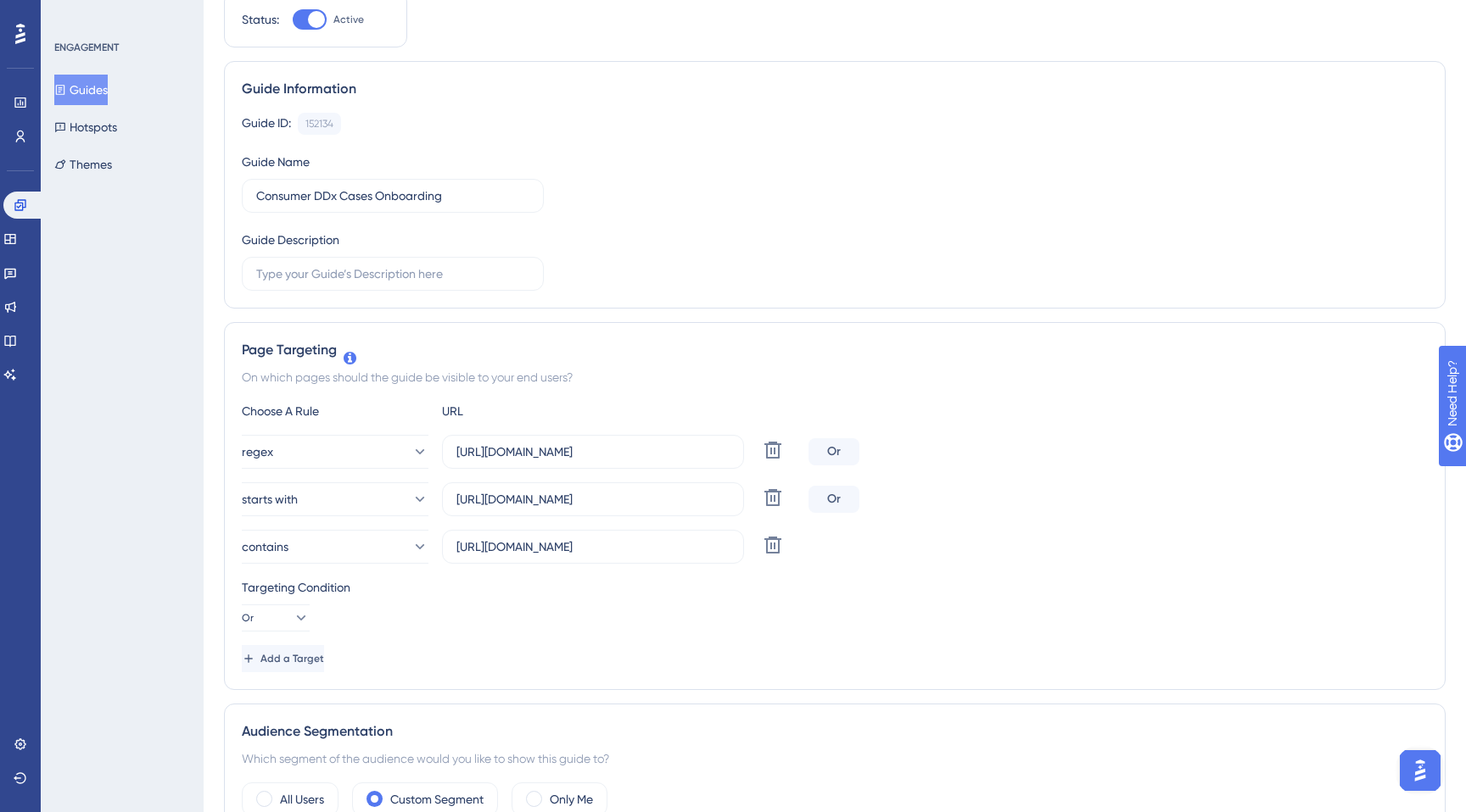
scroll to position [0, 0]
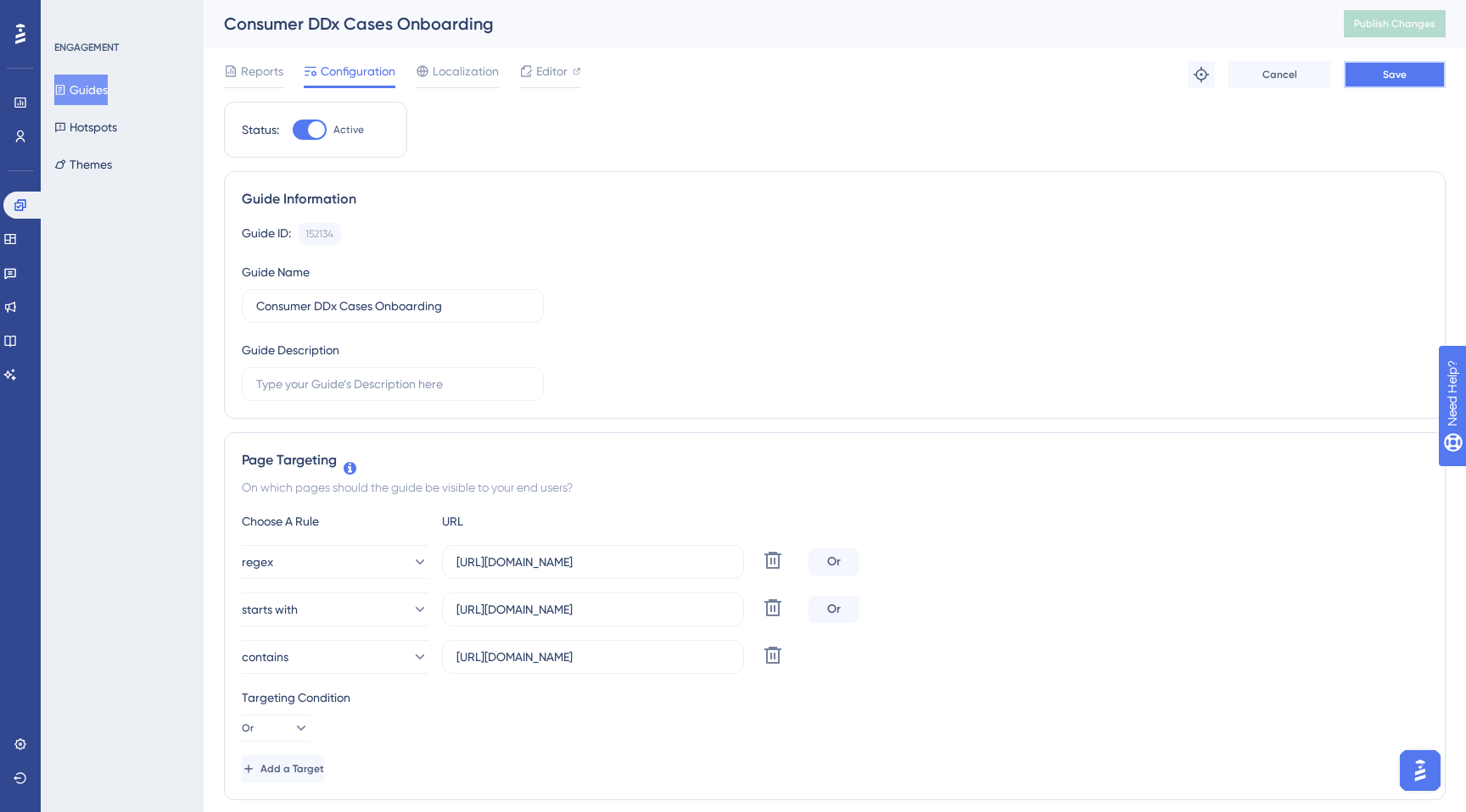
click at [1362, 84] on button "Save" at bounding box center [1394, 75] width 102 height 27
click at [1374, 33] on button "Publish Changes" at bounding box center [1394, 24] width 102 height 27
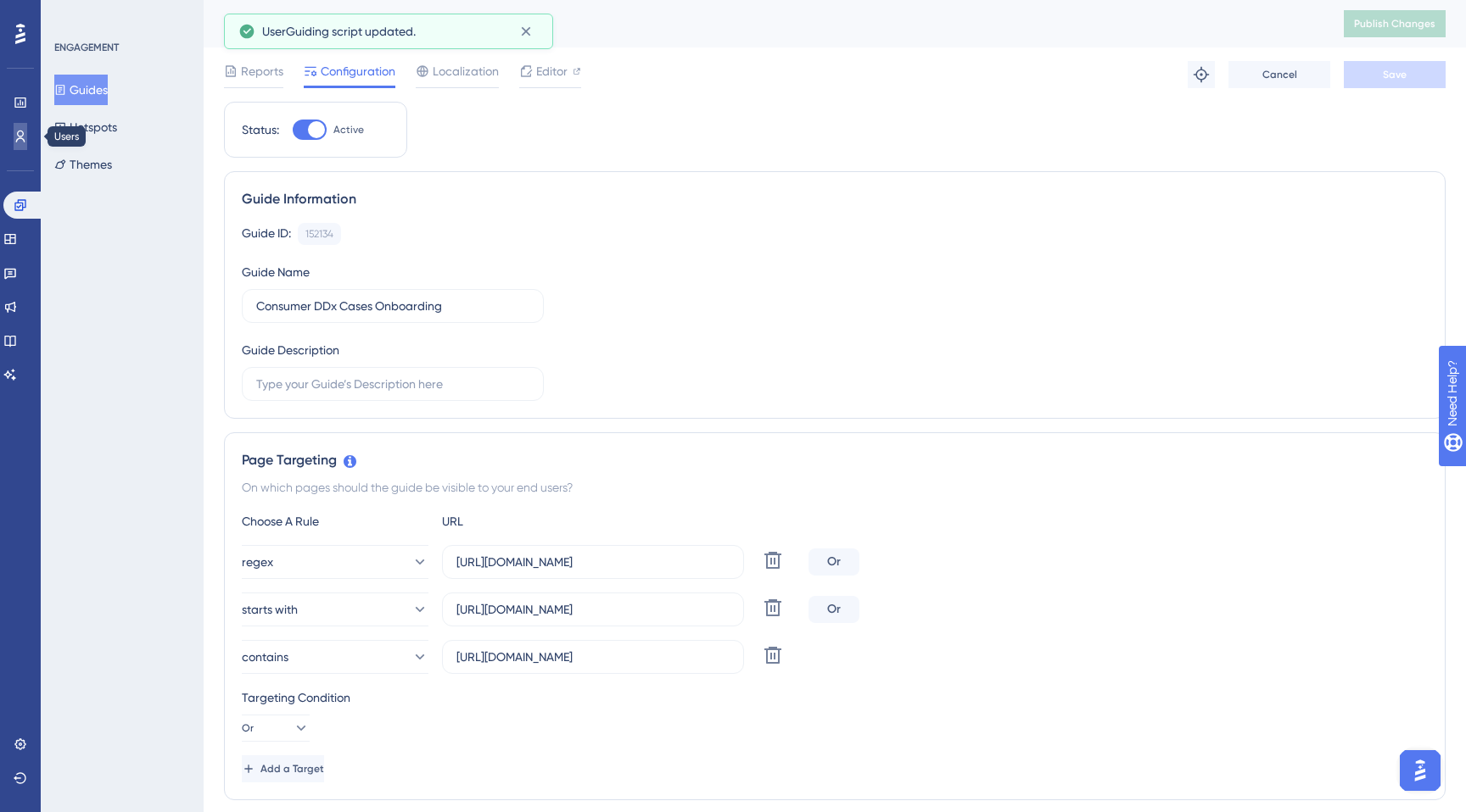
click at [17, 144] on link at bounding box center [21, 136] width 14 height 27
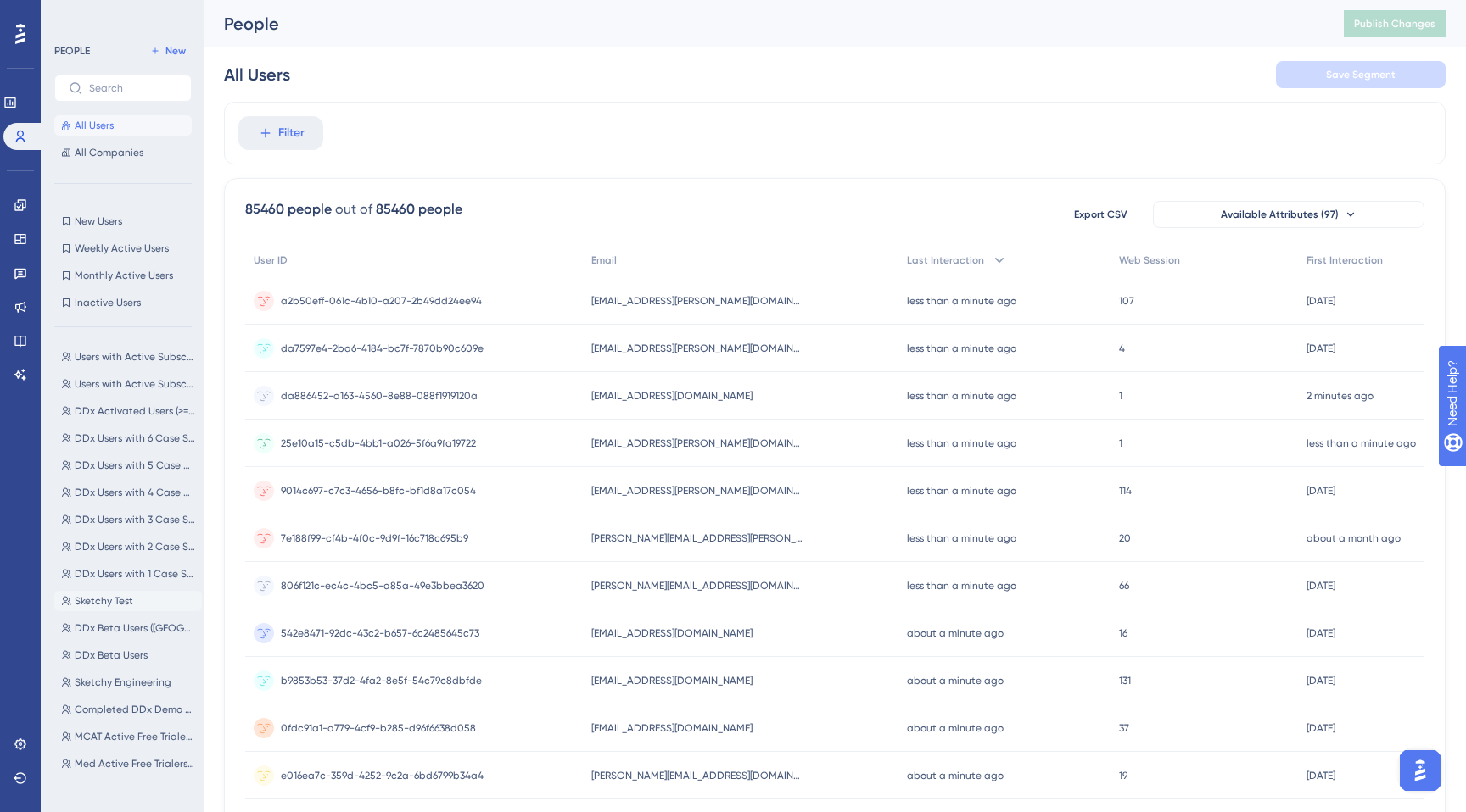
click at [98, 604] on span "Sketchy Test" at bounding box center [104, 601] width 59 height 14
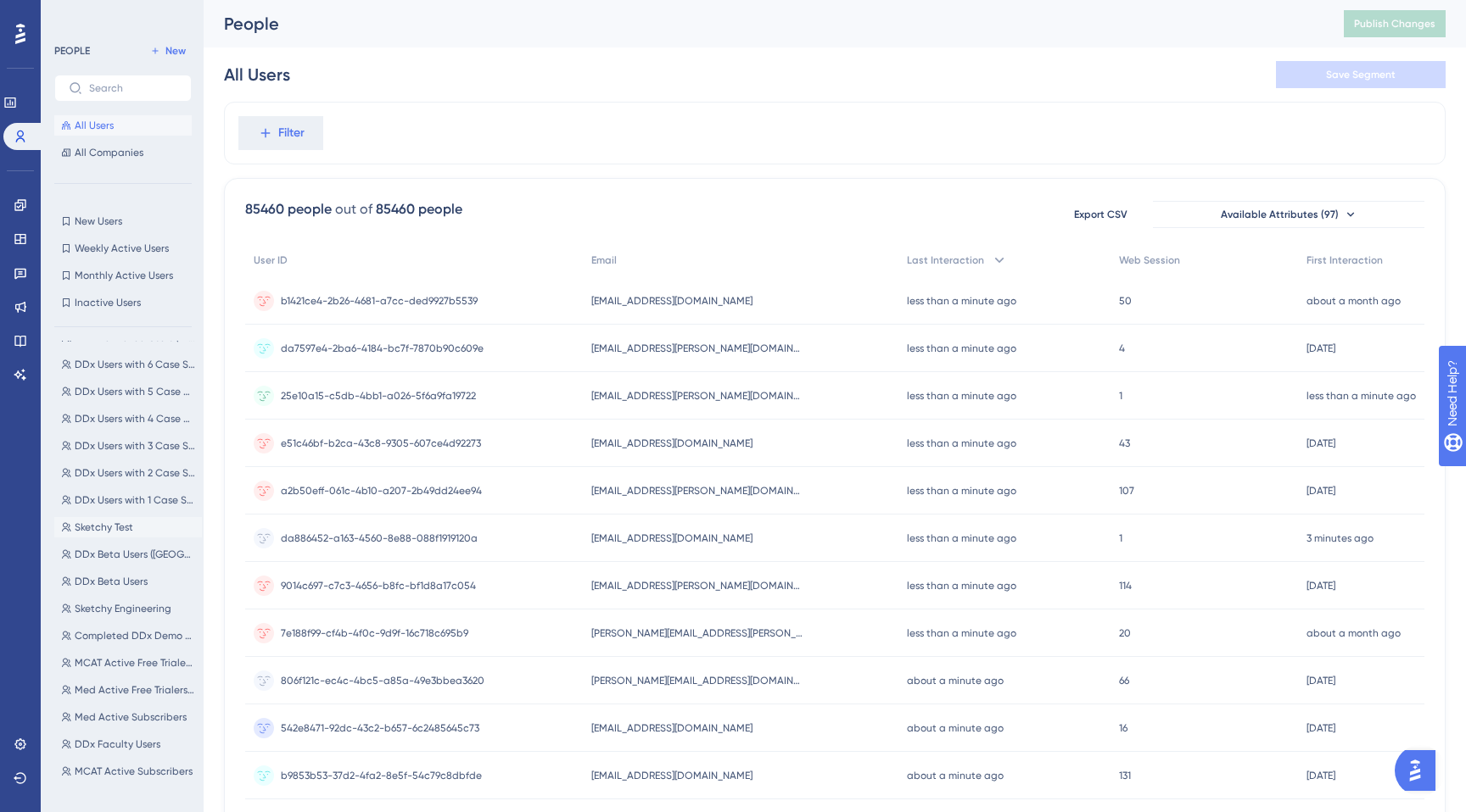
click at [116, 529] on span "Sketchy Test" at bounding box center [104, 528] width 59 height 14
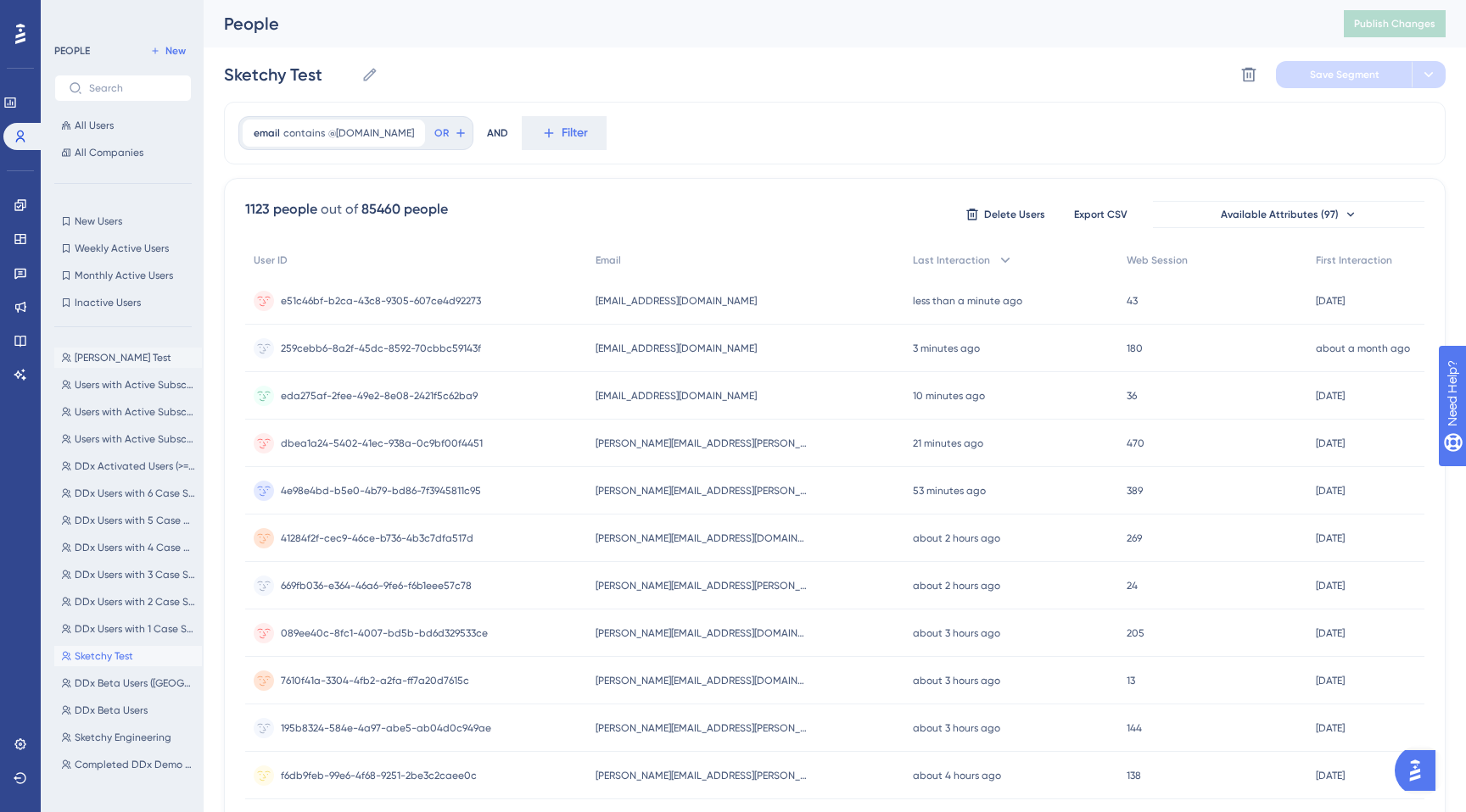
click at [91, 360] on span "[PERSON_NAME] Test" at bounding box center [123, 358] width 97 height 14
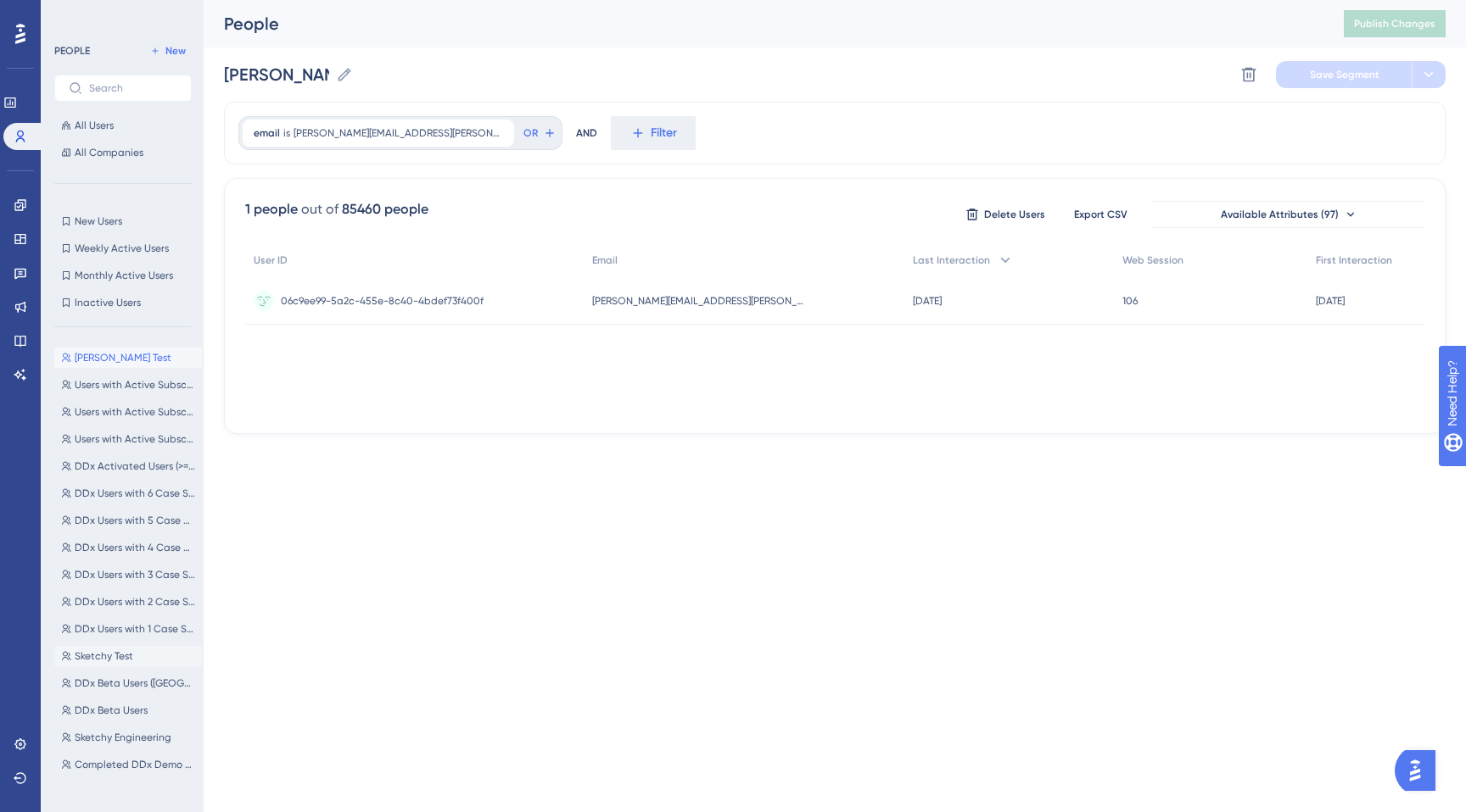
click at [111, 654] on span "Sketchy Test" at bounding box center [104, 656] width 59 height 14
type input "Sketchy Test"
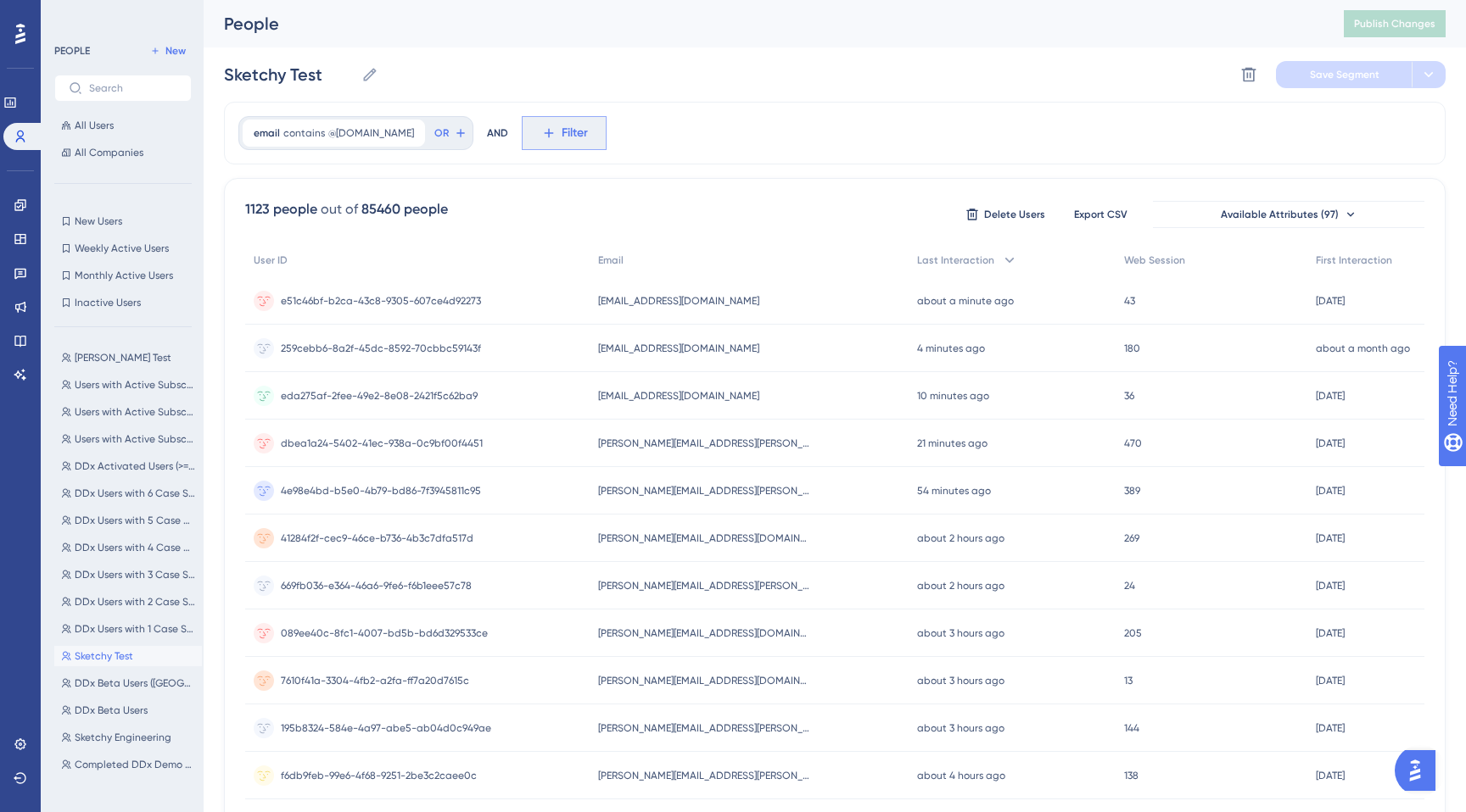
click at [542, 129] on icon at bounding box center [550, 133] width 16 height 16
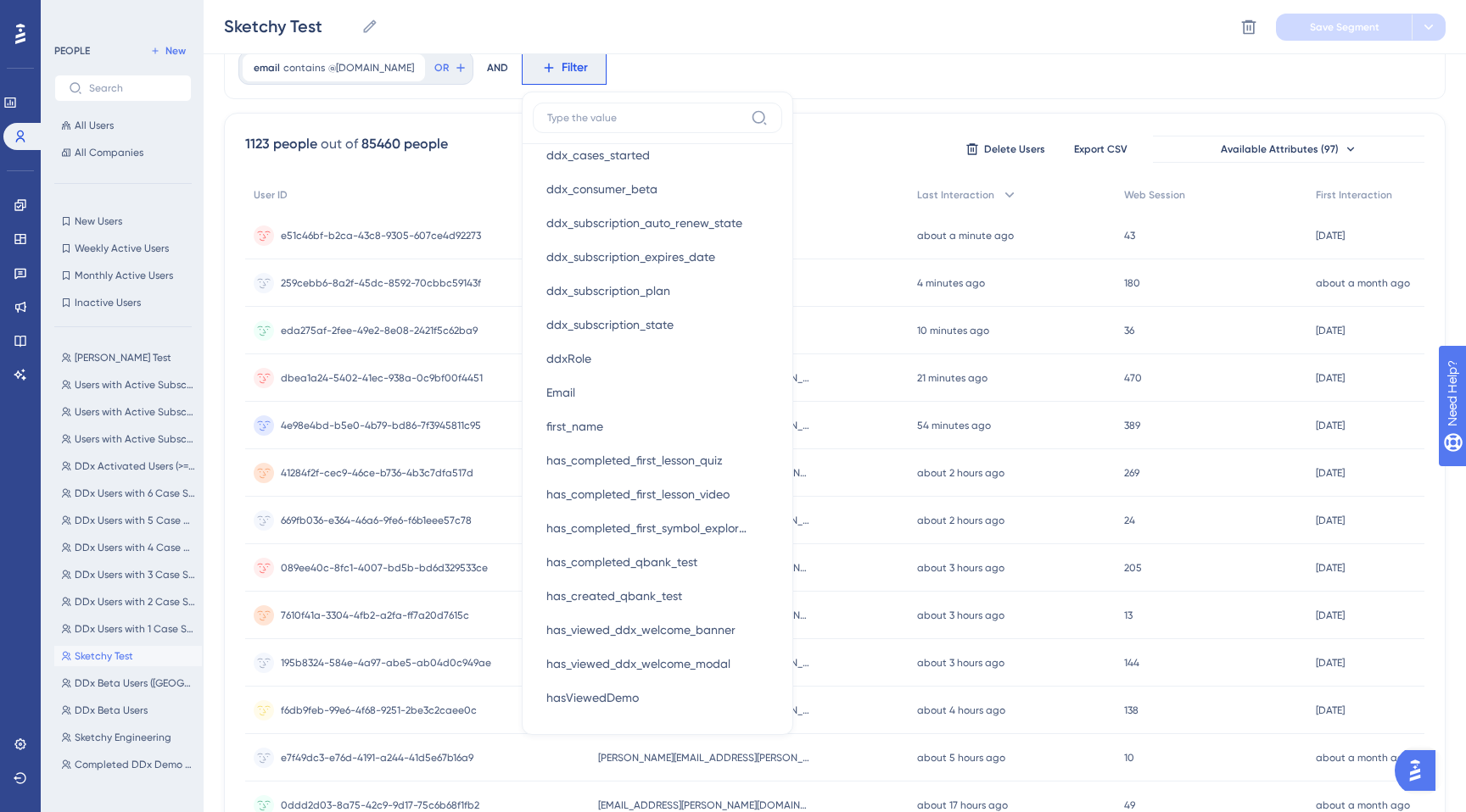
scroll to position [1267, 0]
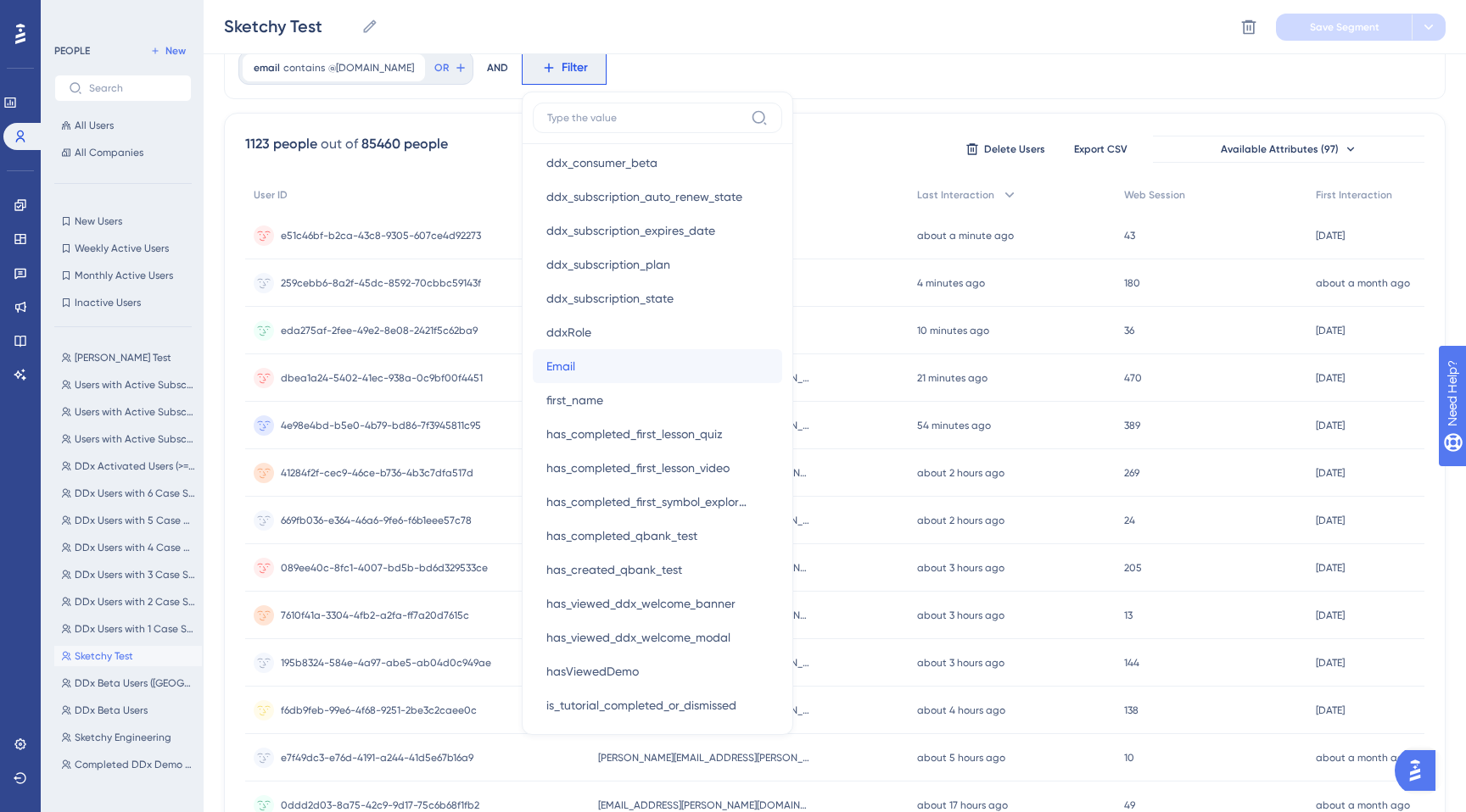
click at [601, 360] on button "Email Email" at bounding box center [657, 366] width 249 height 34
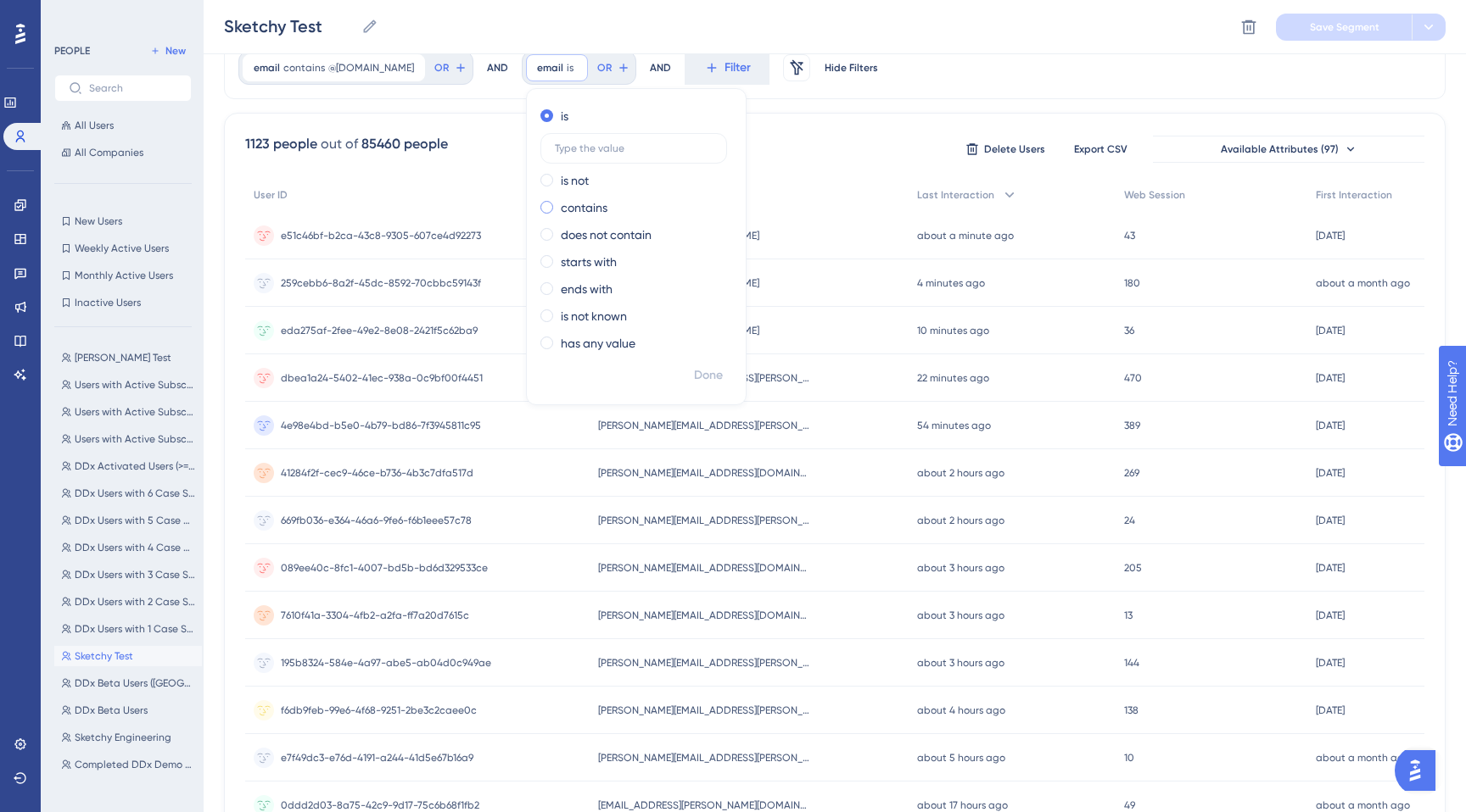
click at [541, 202] on span at bounding box center [547, 207] width 13 height 13
click at [558, 203] on input "radio" at bounding box center [558, 203] width 0 height 0
click at [554, 197] on input "text" at bounding box center [633, 203] width 158 height 12
type input "kelly.chan"
click at [694, 384] on span "Done" at bounding box center [707, 376] width 28 height 21
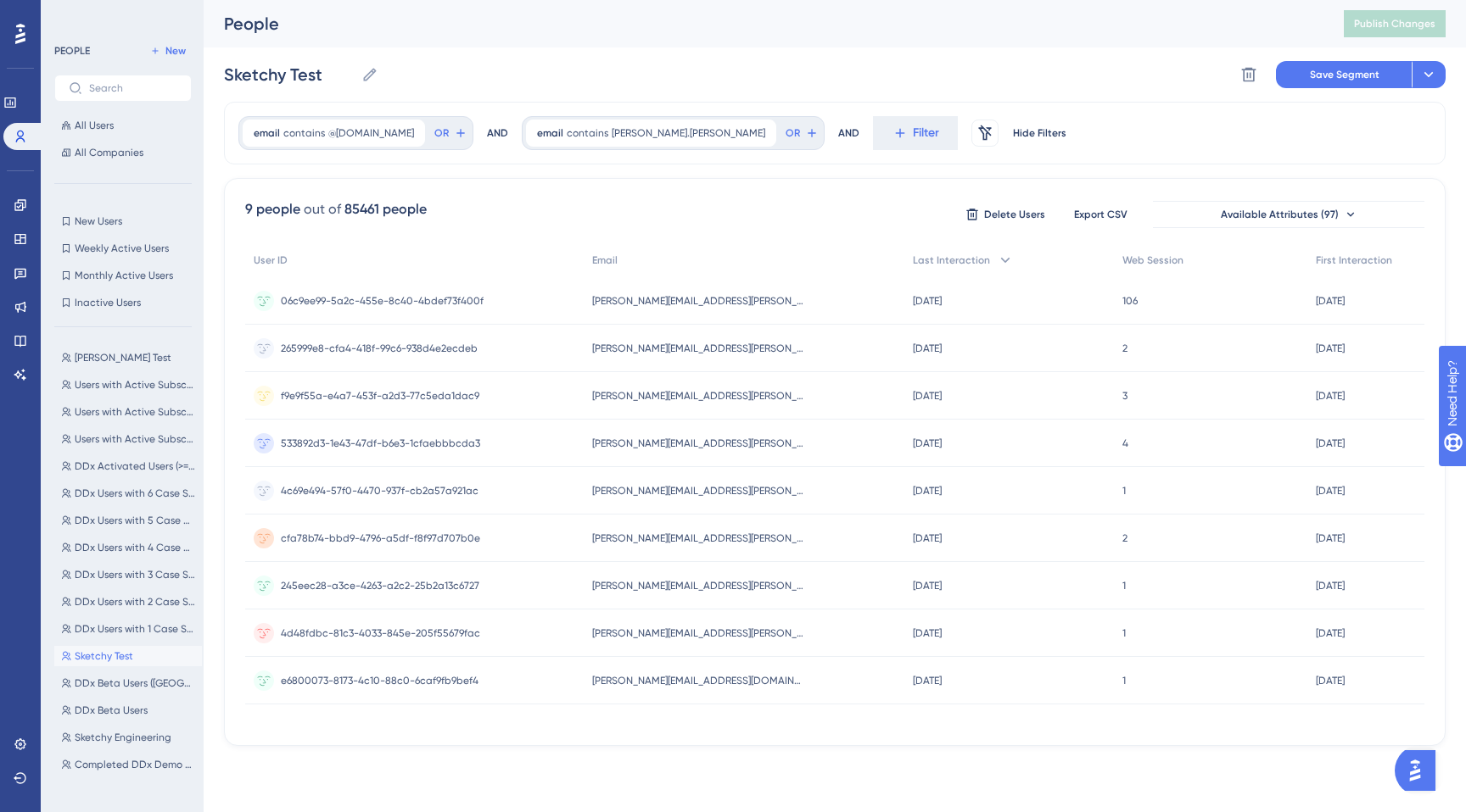
scroll to position [0, 0]
click at [618, 136] on span "kelly.chan" at bounding box center [688, 133] width 153 height 14
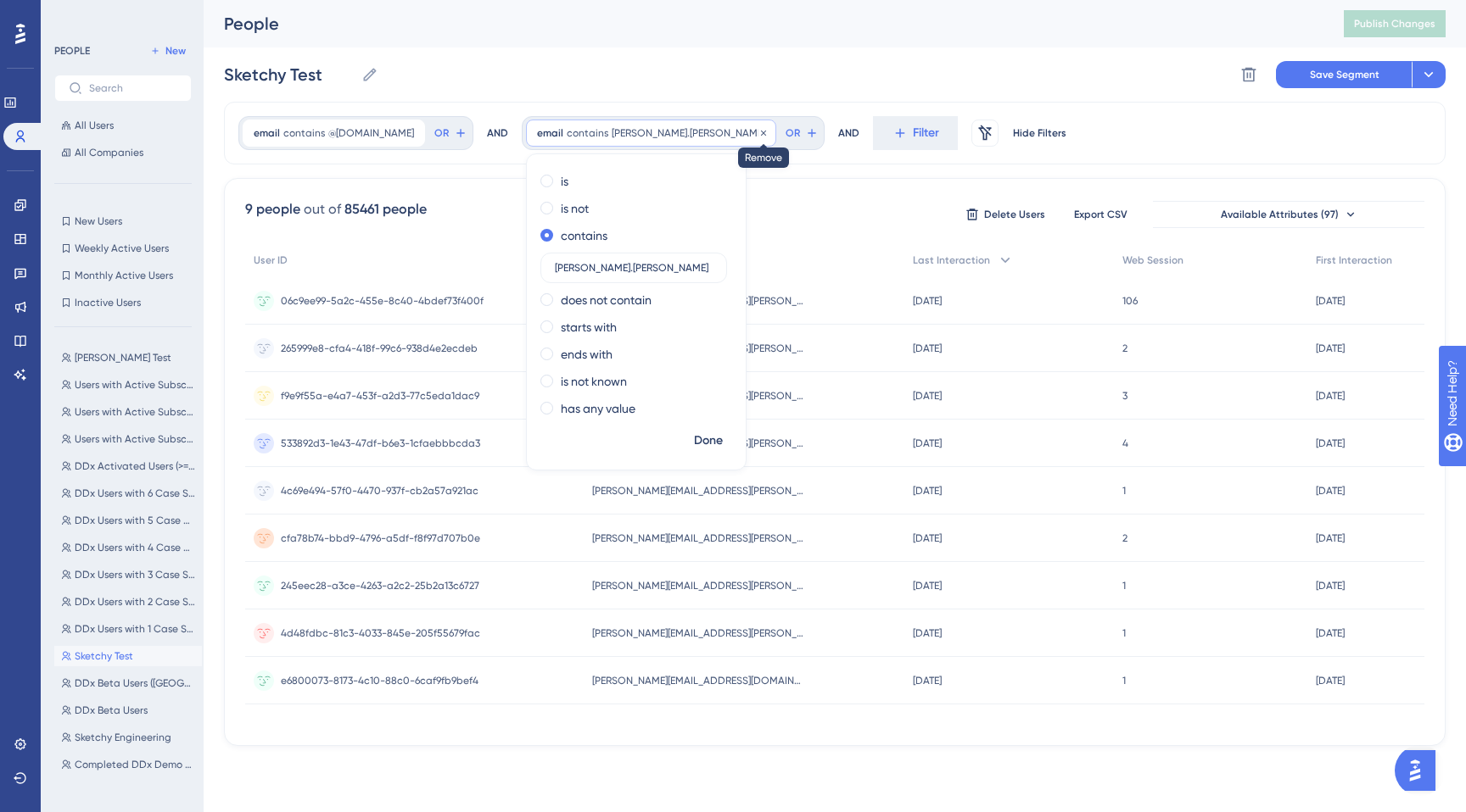
click at [759, 134] on icon at bounding box center [763, 133] width 10 height 10
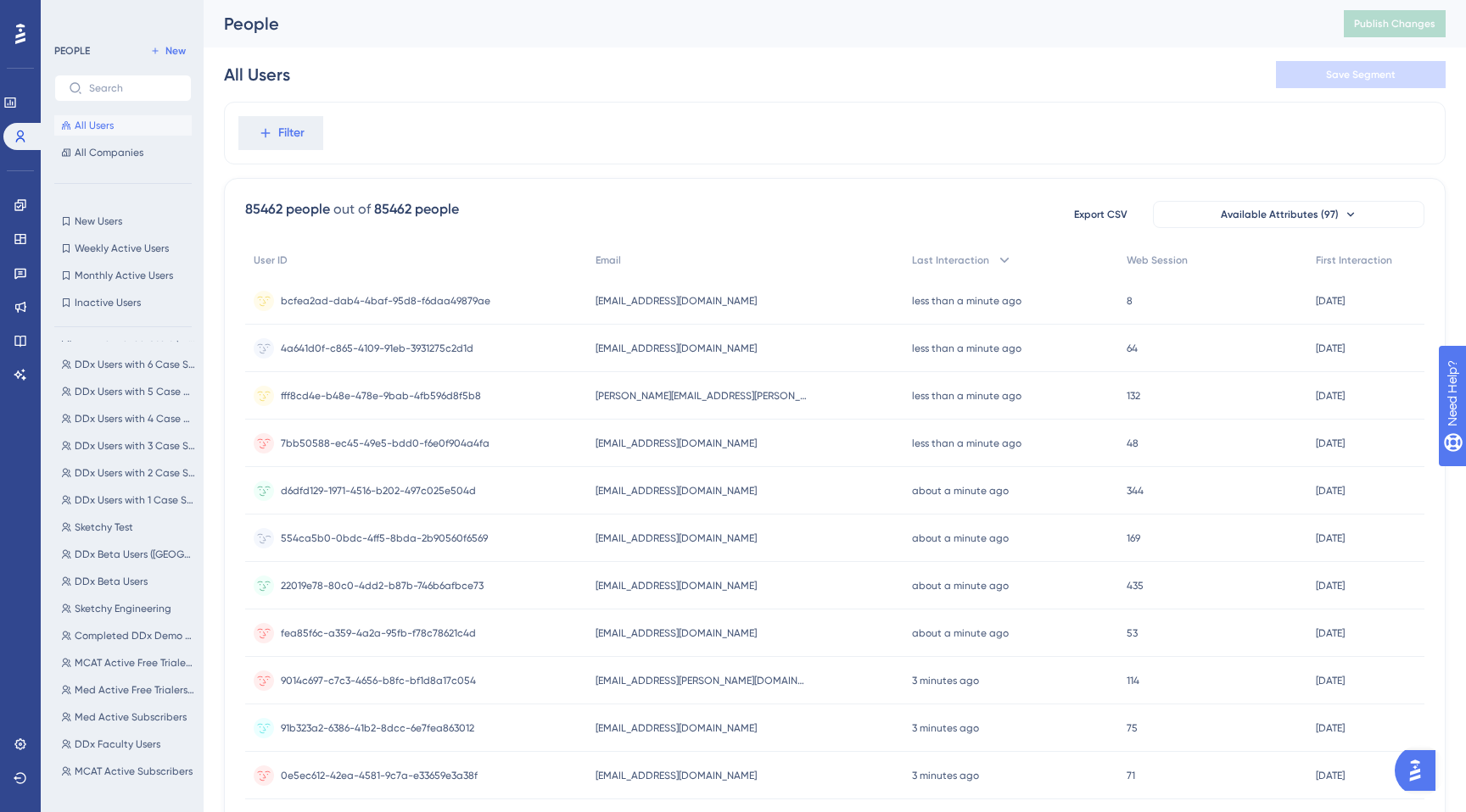
scroll to position [1, 0]
click at [96, 527] on span "Sketchy Test" at bounding box center [104, 528] width 59 height 14
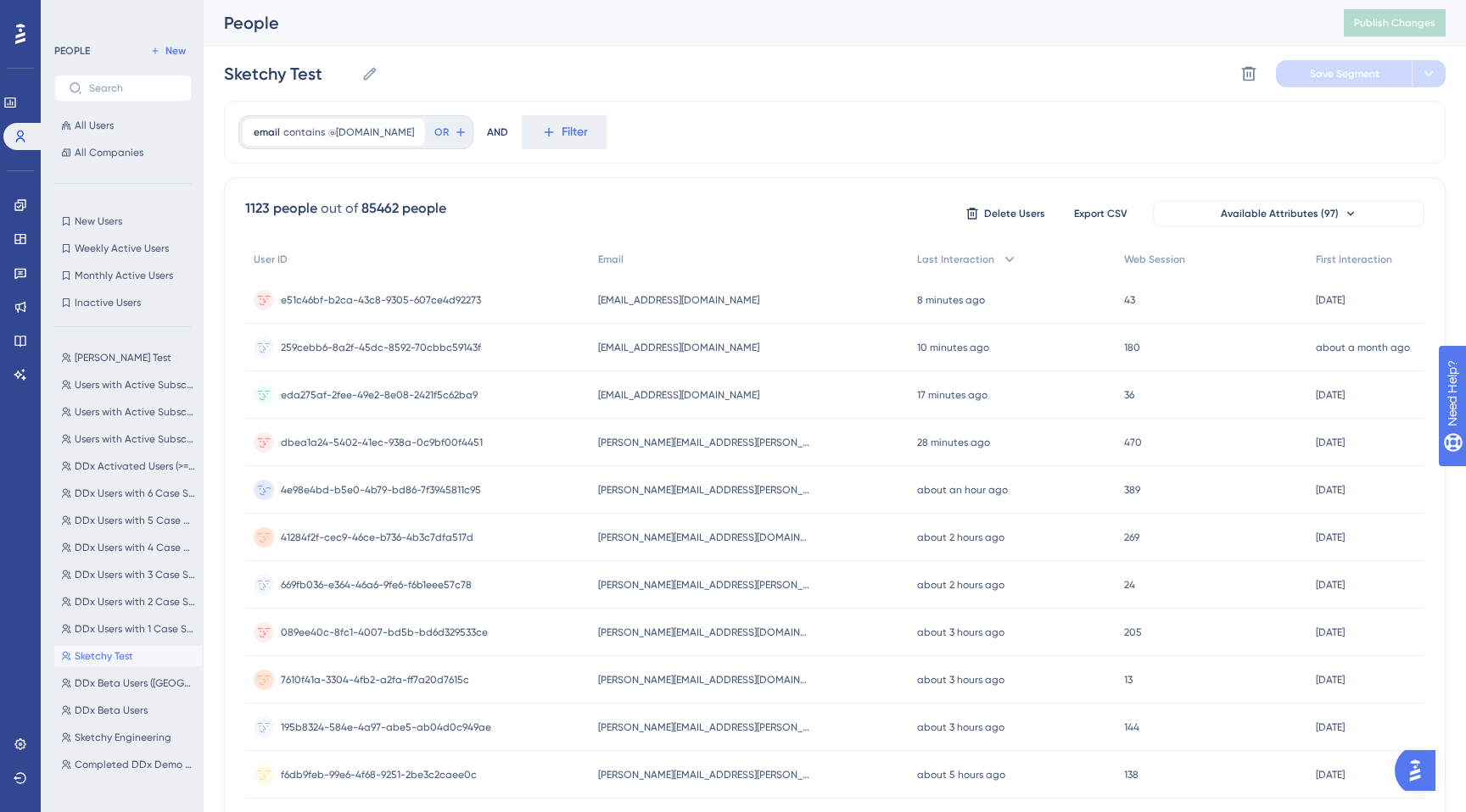
scroll to position [0, 0]
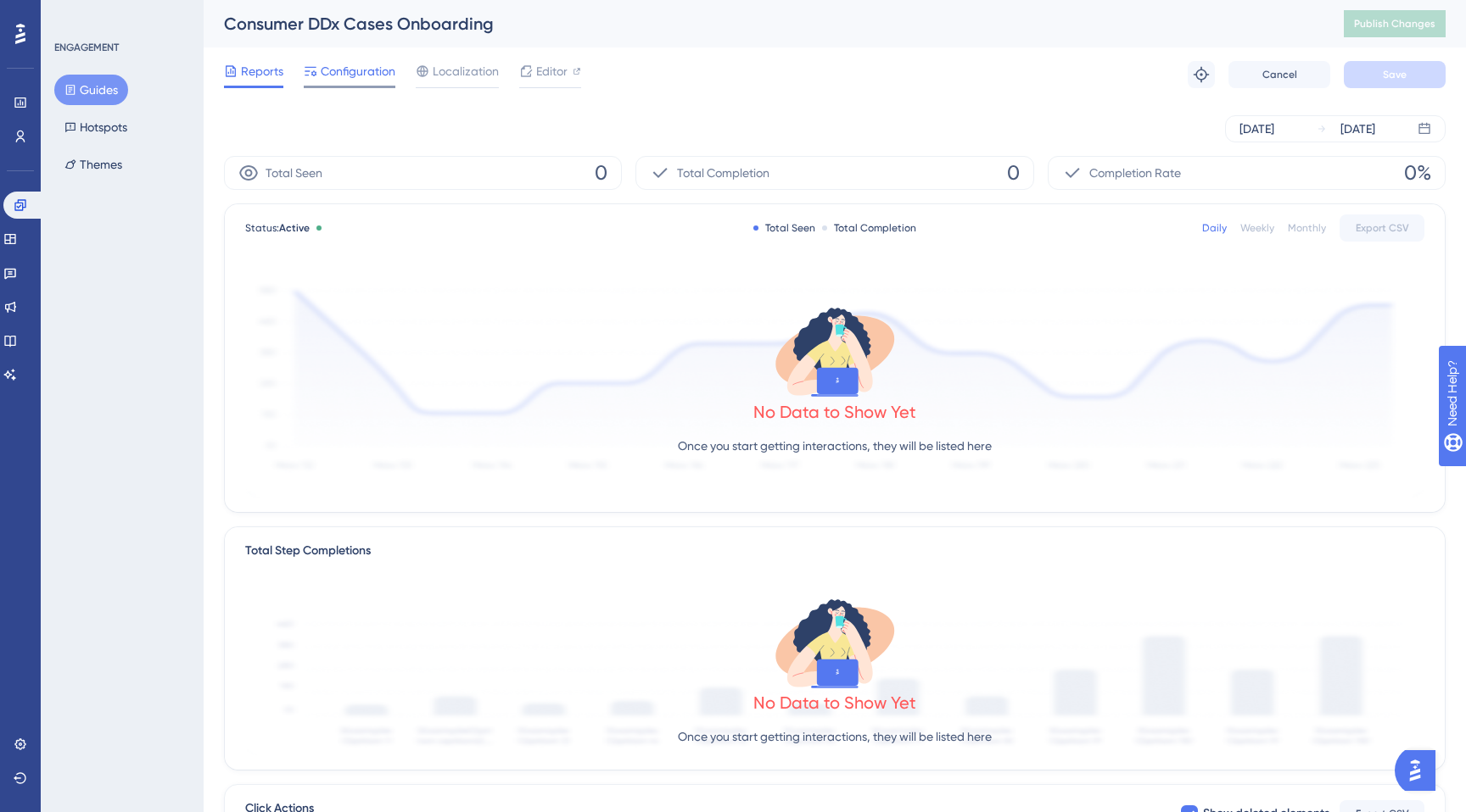
click at [367, 76] on span "Configuration" at bounding box center [358, 71] width 75 height 21
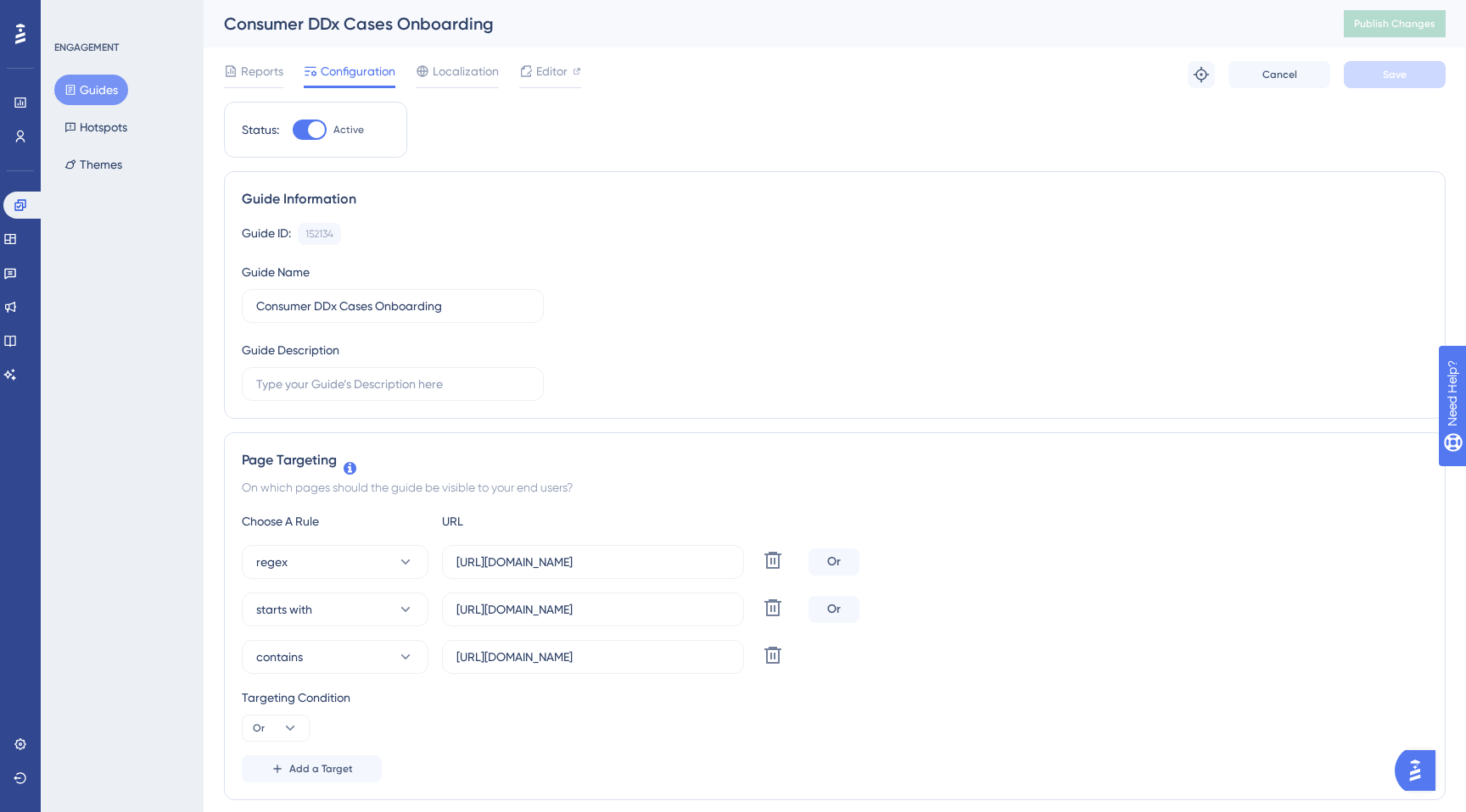
click at [89, 80] on button "Guides" at bounding box center [90, 89] width 74 height 30
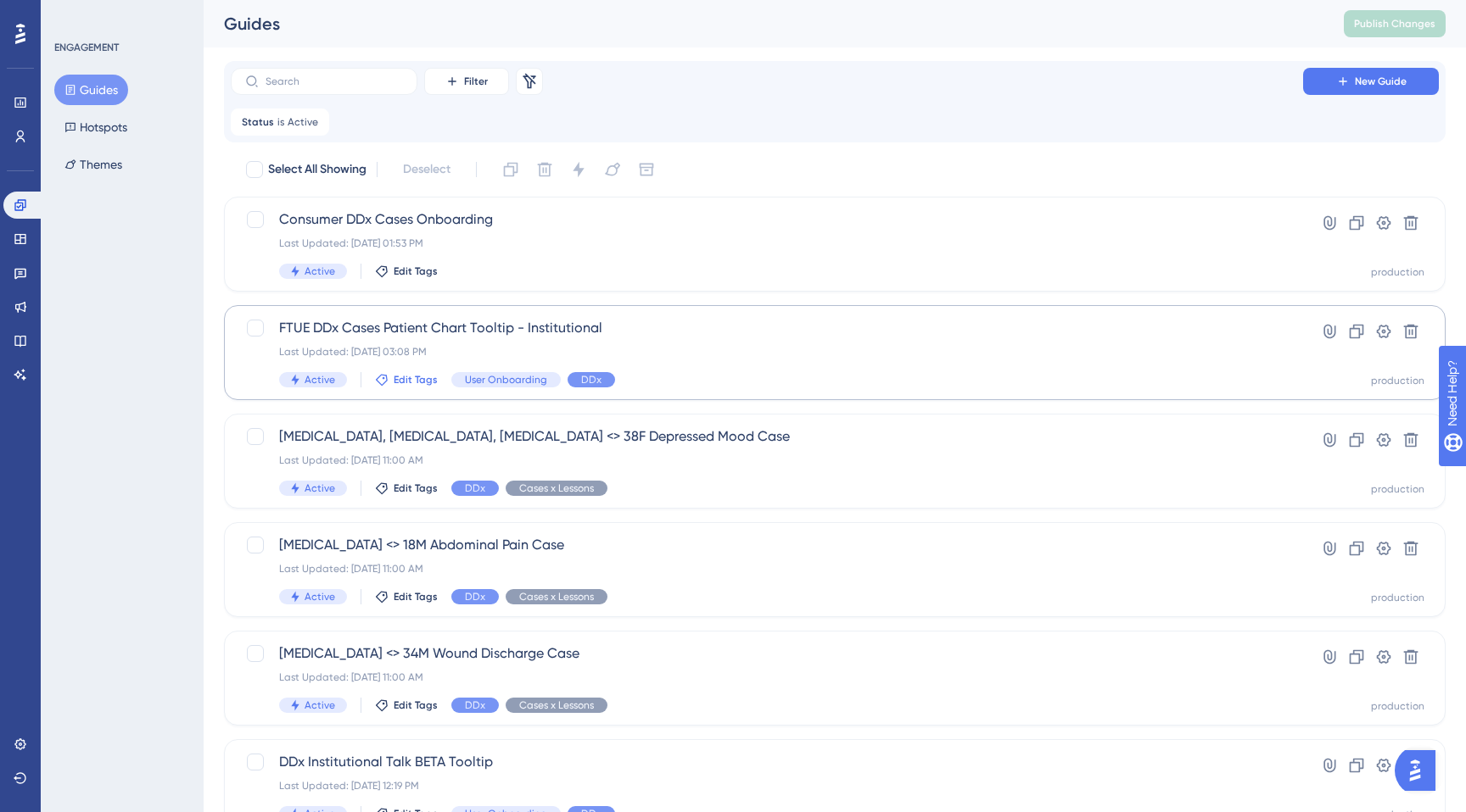
click at [408, 381] on span "Edit Tags" at bounding box center [415, 380] width 44 height 14
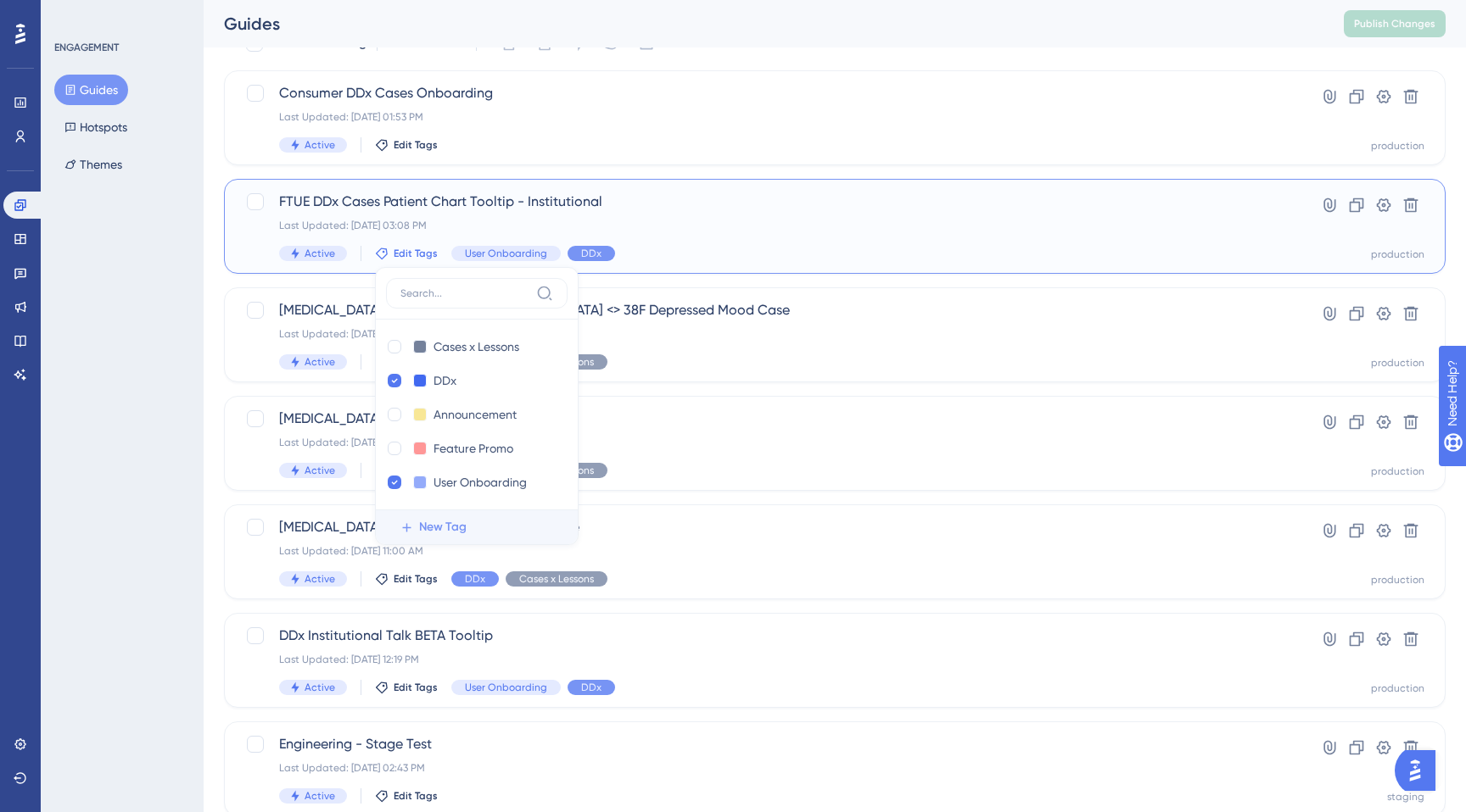
click at [431, 523] on span "New Tag" at bounding box center [443, 527] width 47 height 21
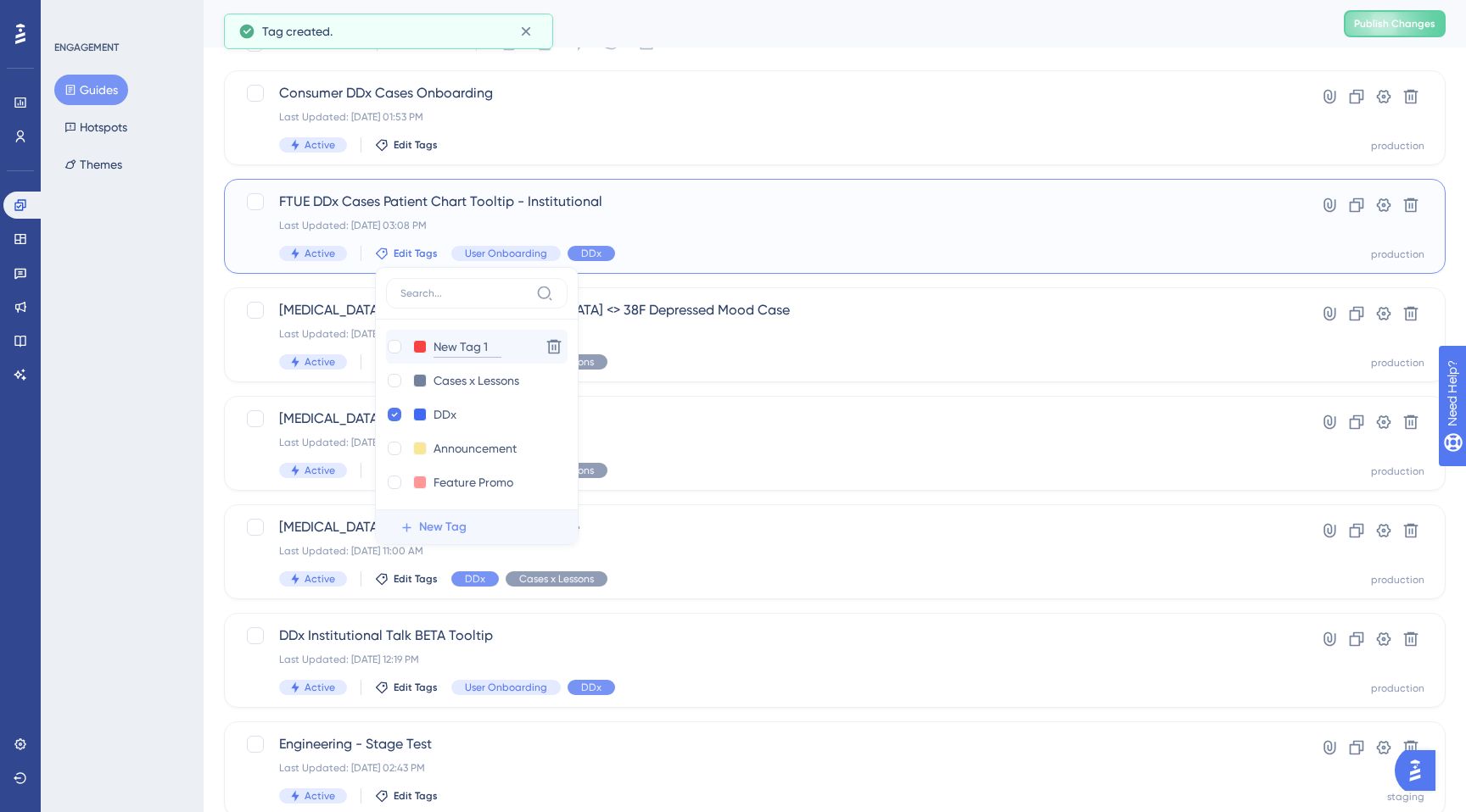
click at [453, 347] on input "New Tag 1" at bounding box center [467, 347] width 68 height 22
type input "institutional"
click at [435, 344] on input "institutional" at bounding box center [467, 347] width 68 height 22
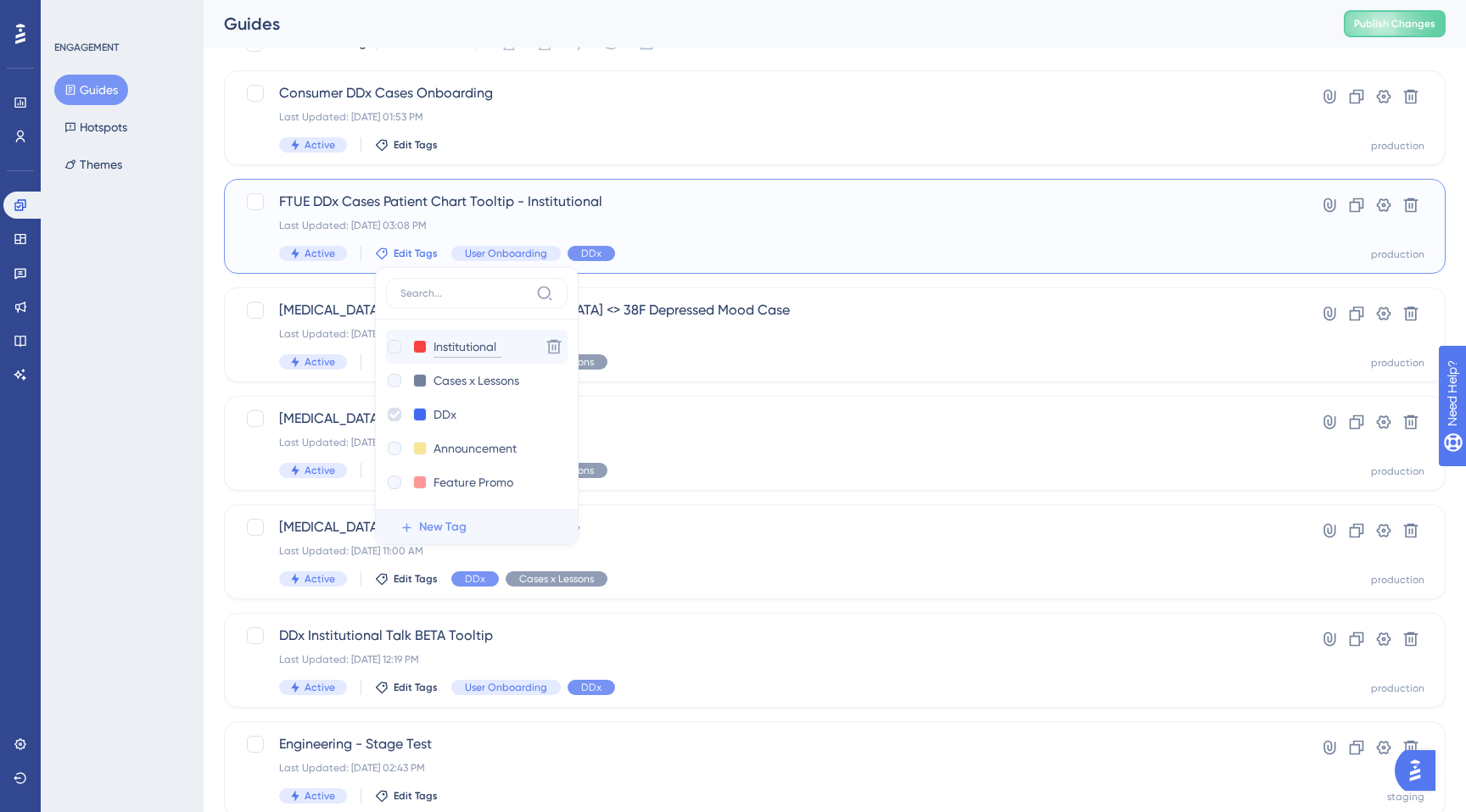
type input "Institutional"
click at [395, 344] on div at bounding box center [394, 347] width 14 height 14
checkbox input "true"
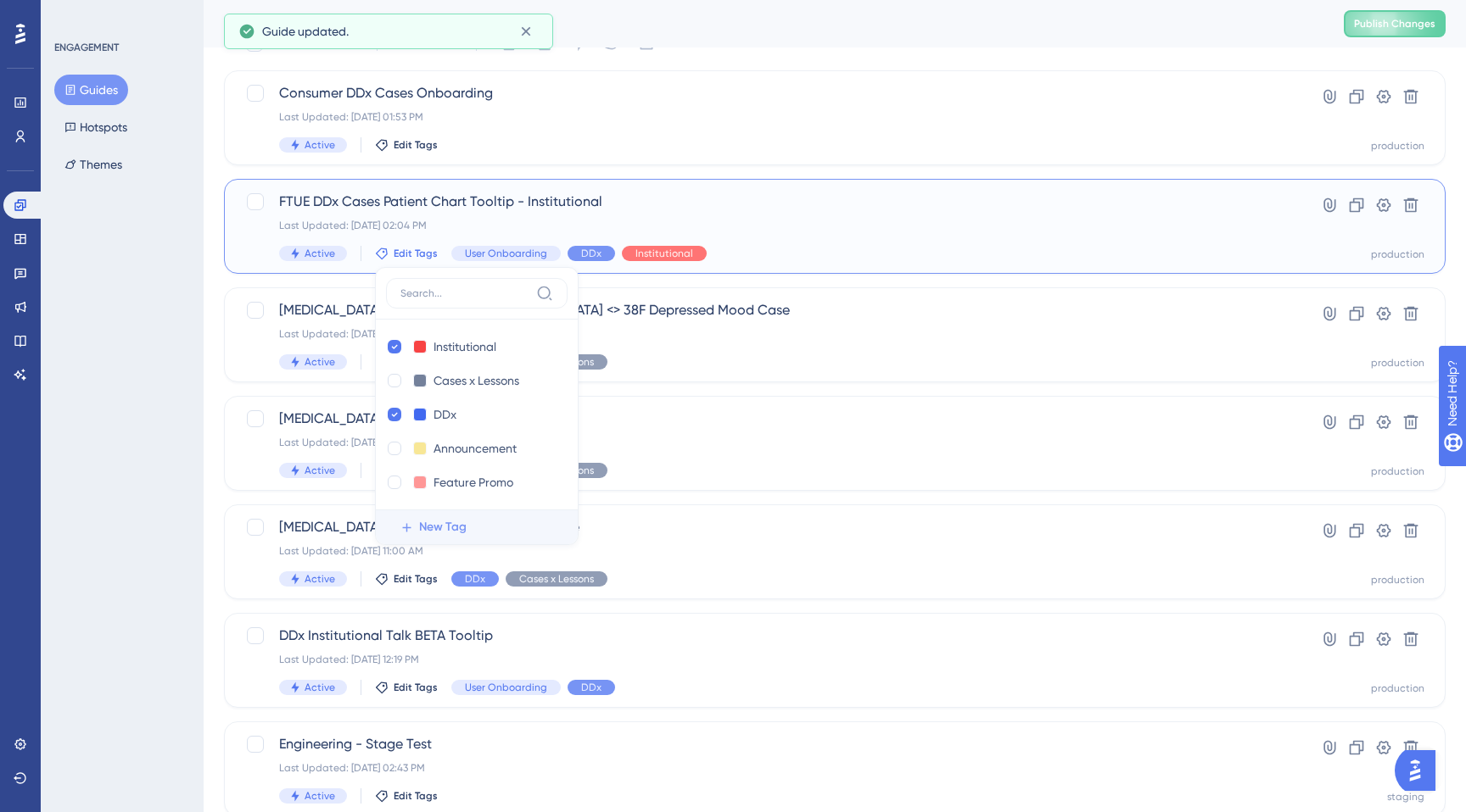
click at [805, 207] on span "FTUE DDx Cases Patient Chart Tooltip - Institutional" at bounding box center [766, 201] width 975 height 21
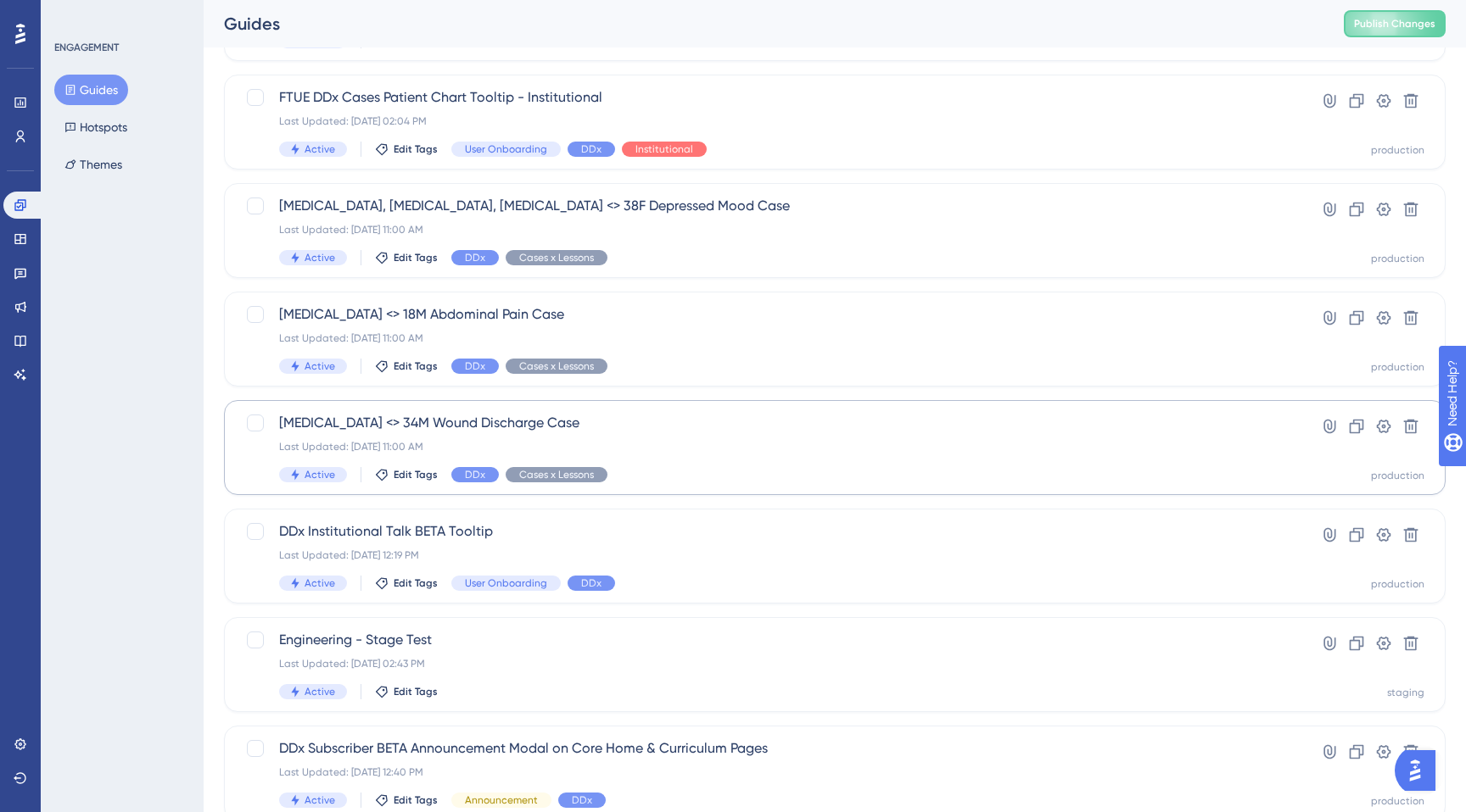
scroll to position [268, 0]
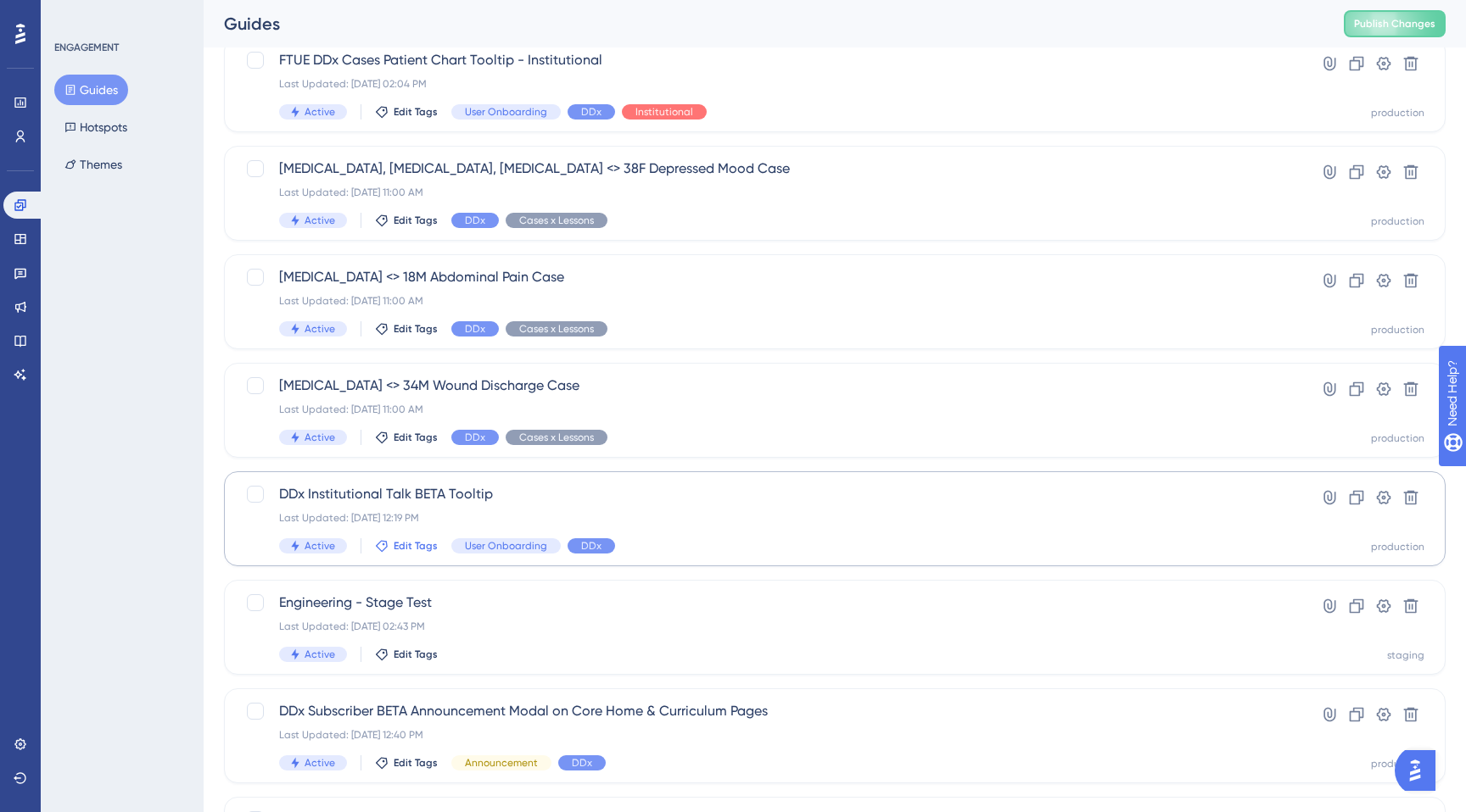
click at [397, 550] on span "Edit Tags" at bounding box center [415, 546] width 44 height 14
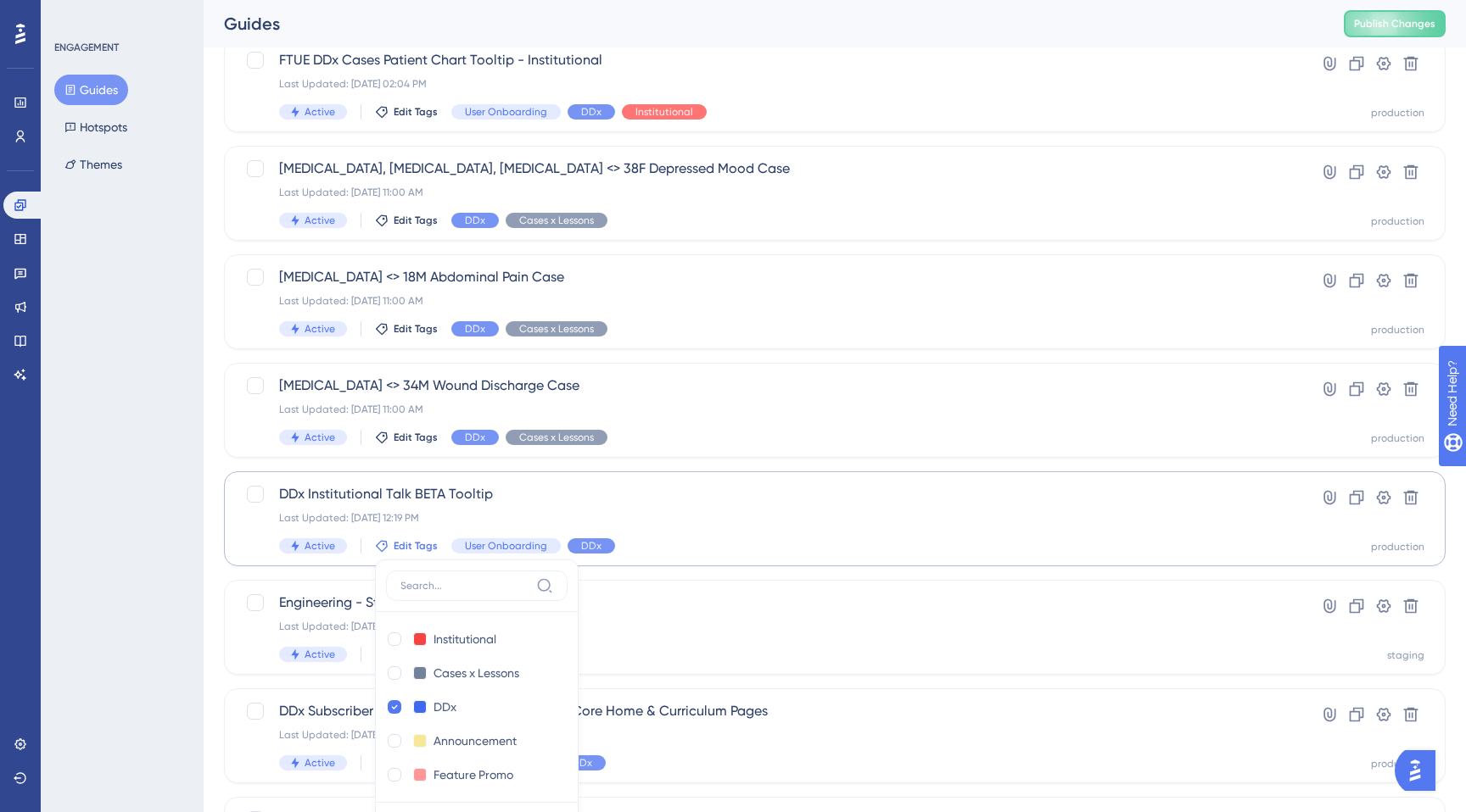
scroll to position [544, 0]
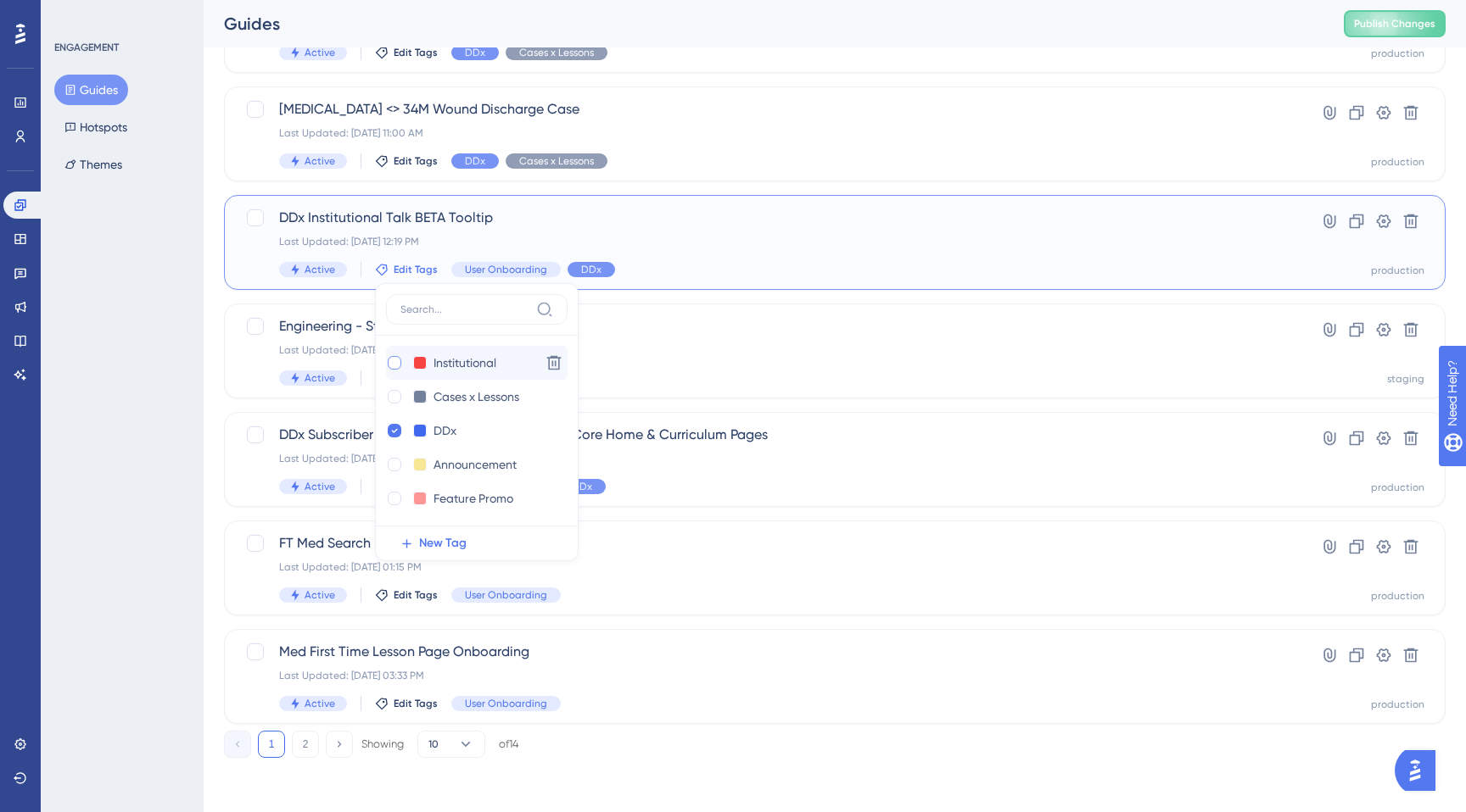
click at [394, 364] on div at bounding box center [394, 363] width 14 height 14
checkbox input "true"
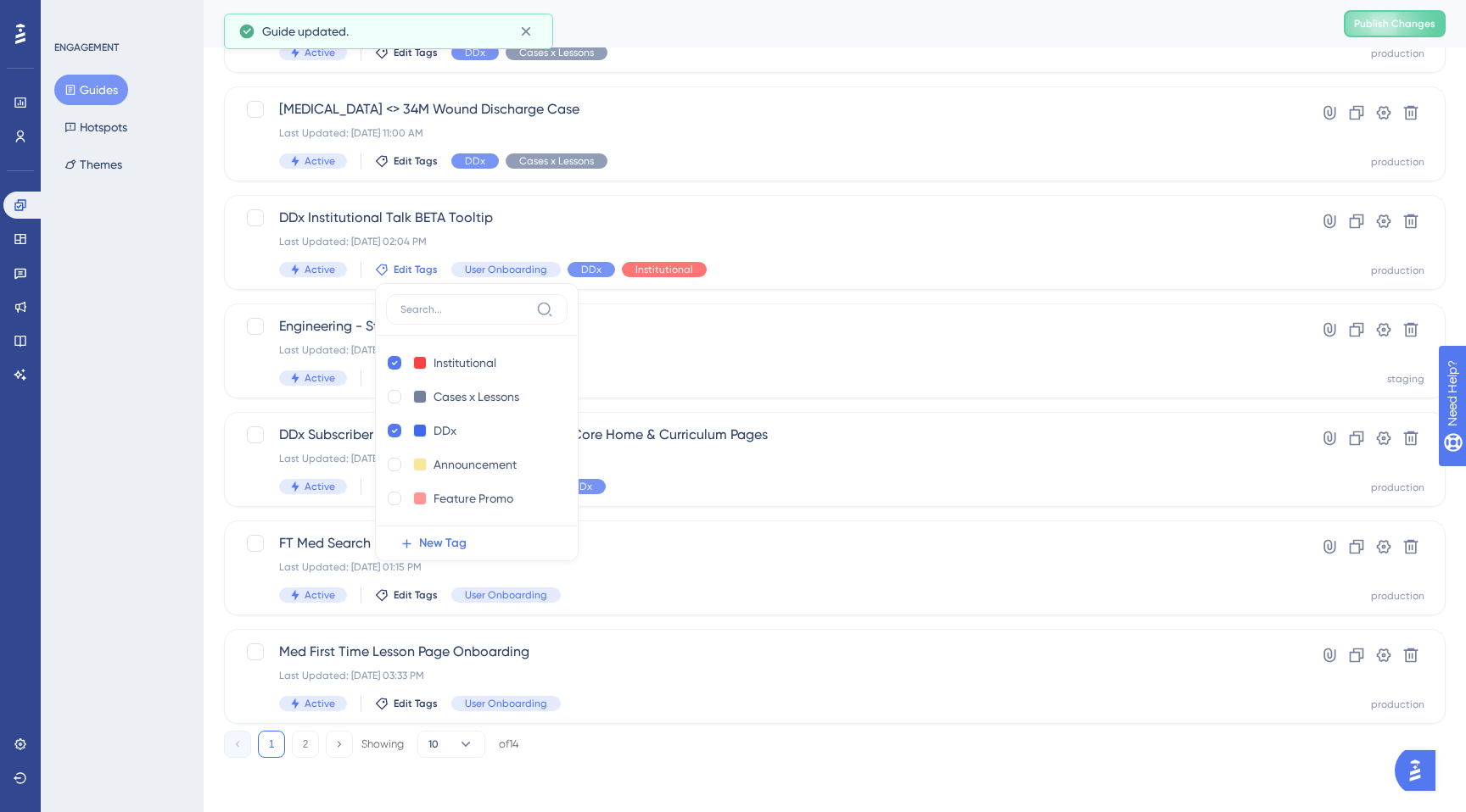
click at [573, 773] on div "Performance Users Engagement Widgets Feedback Product Updates Knowledge Base AI…" at bounding box center [834, 150] width 1262 height 1268
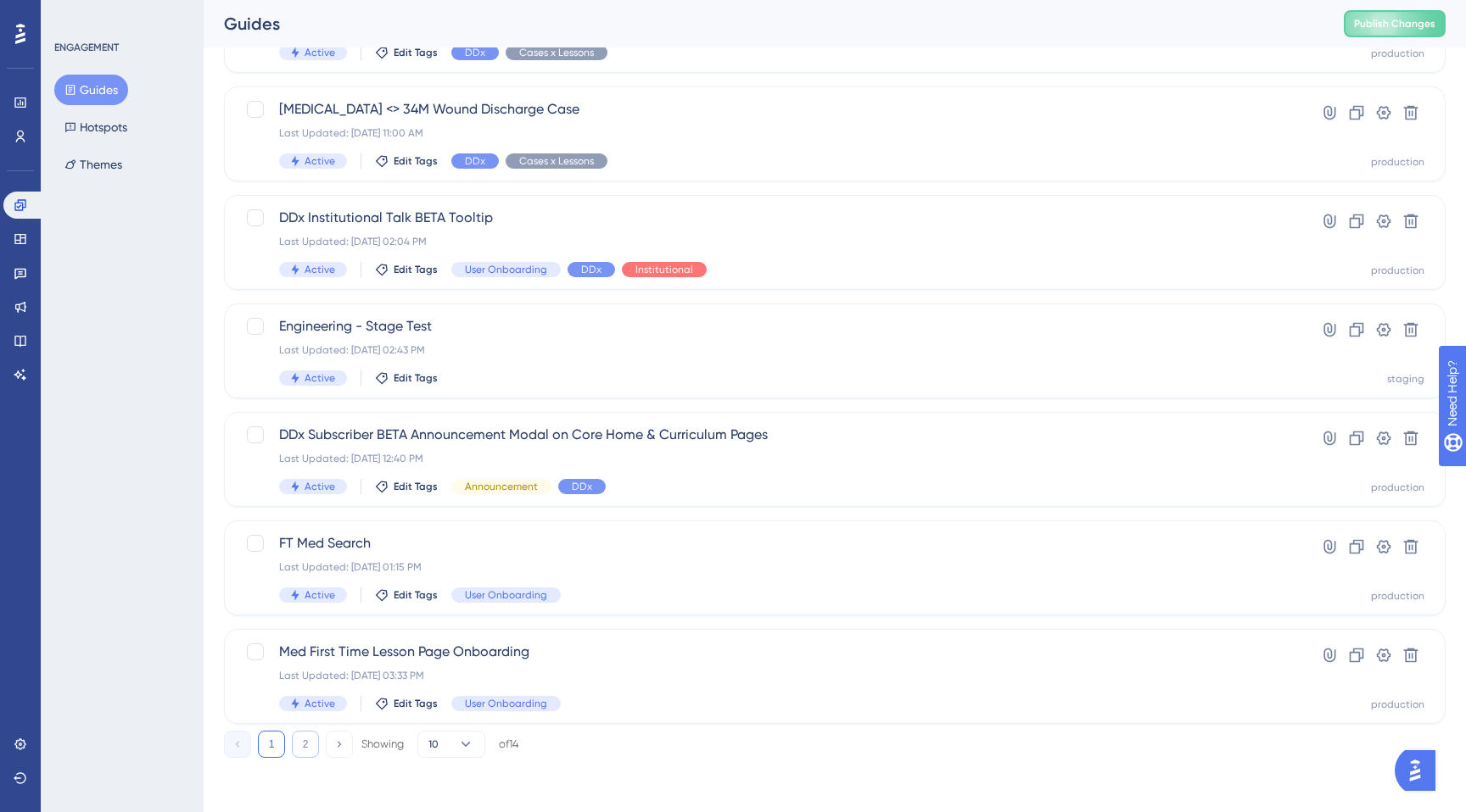
click at [314, 749] on button "2" at bounding box center [305, 744] width 27 height 27
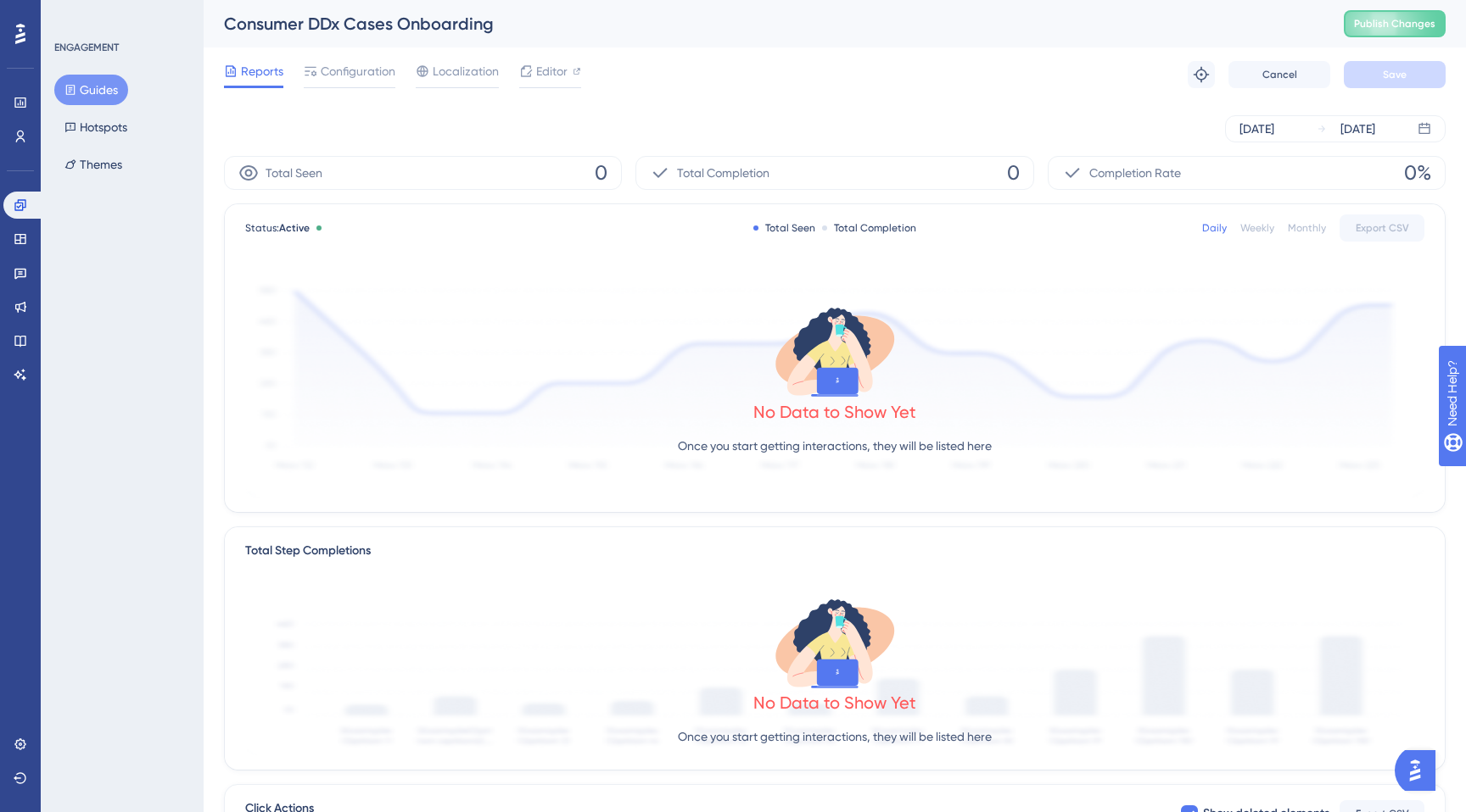
click at [87, 79] on button "Guides" at bounding box center [90, 89] width 74 height 30
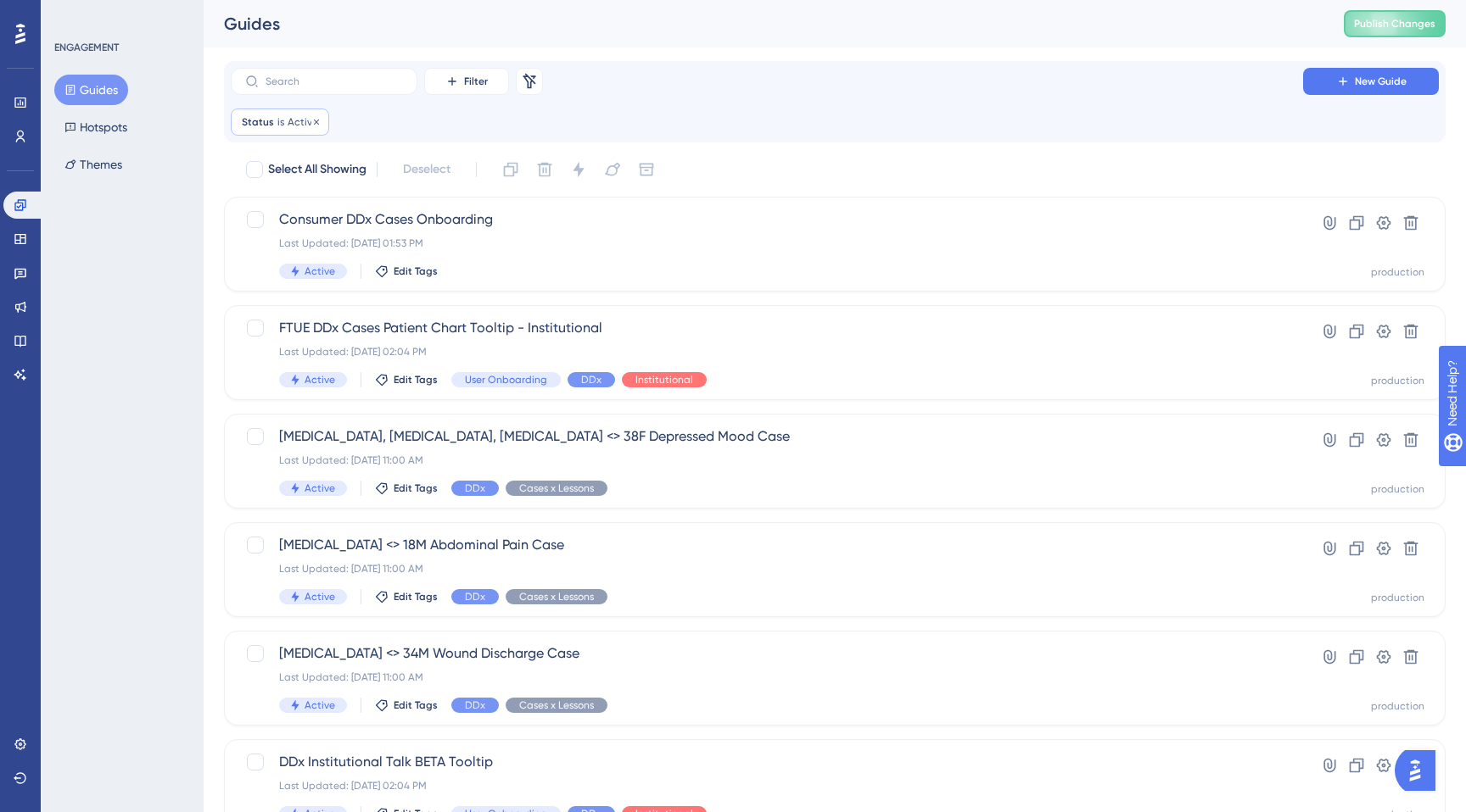
click at [291, 125] on span "Active" at bounding box center [302, 123] width 30 height 14
click at [303, 205] on button "Active" at bounding box center [339, 204] width 186 height 34
click at [293, 277] on div "Inactive Inactive" at bounding box center [339, 289] width 137 height 34
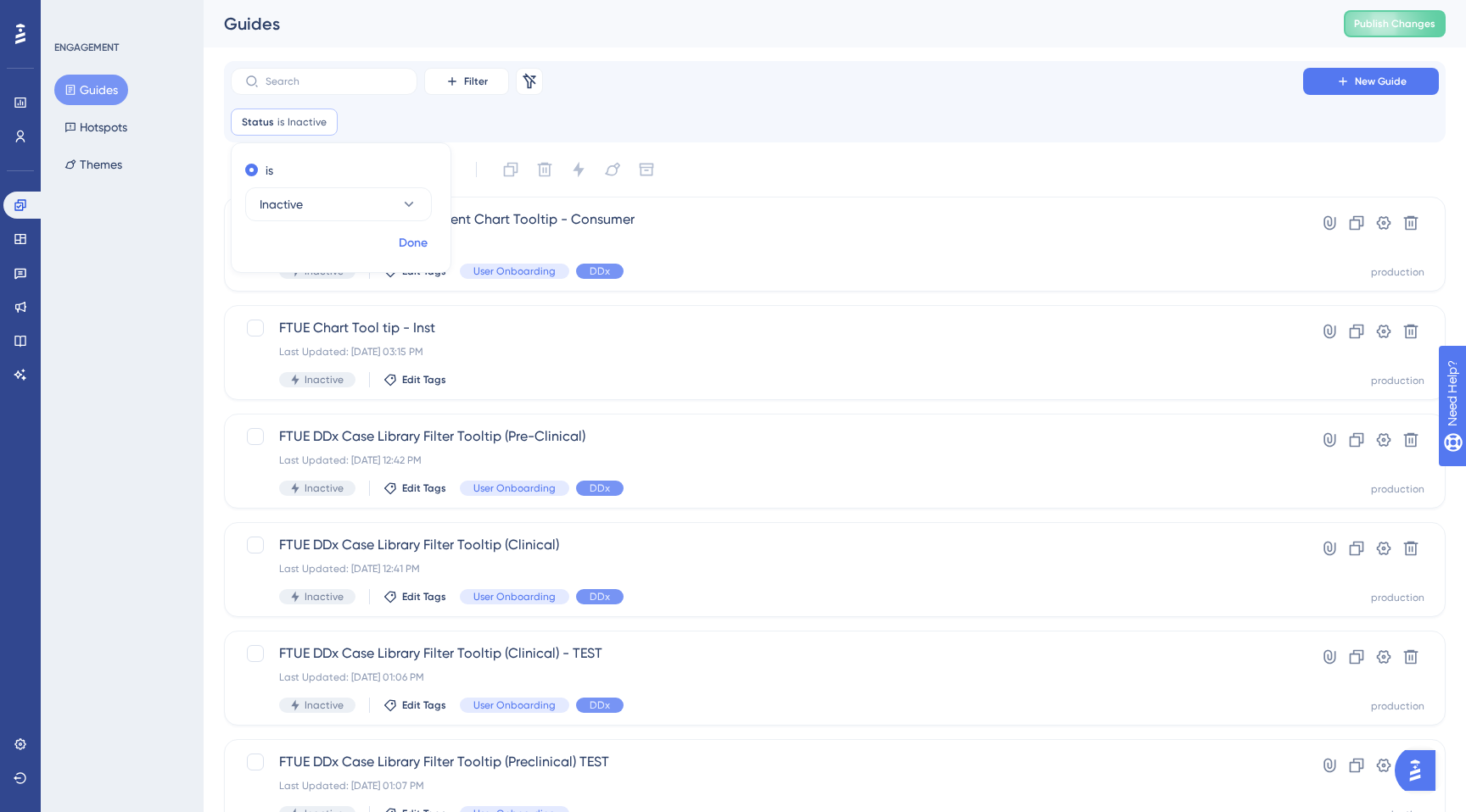
click at [410, 243] on span "Done" at bounding box center [412, 243] width 28 height 21
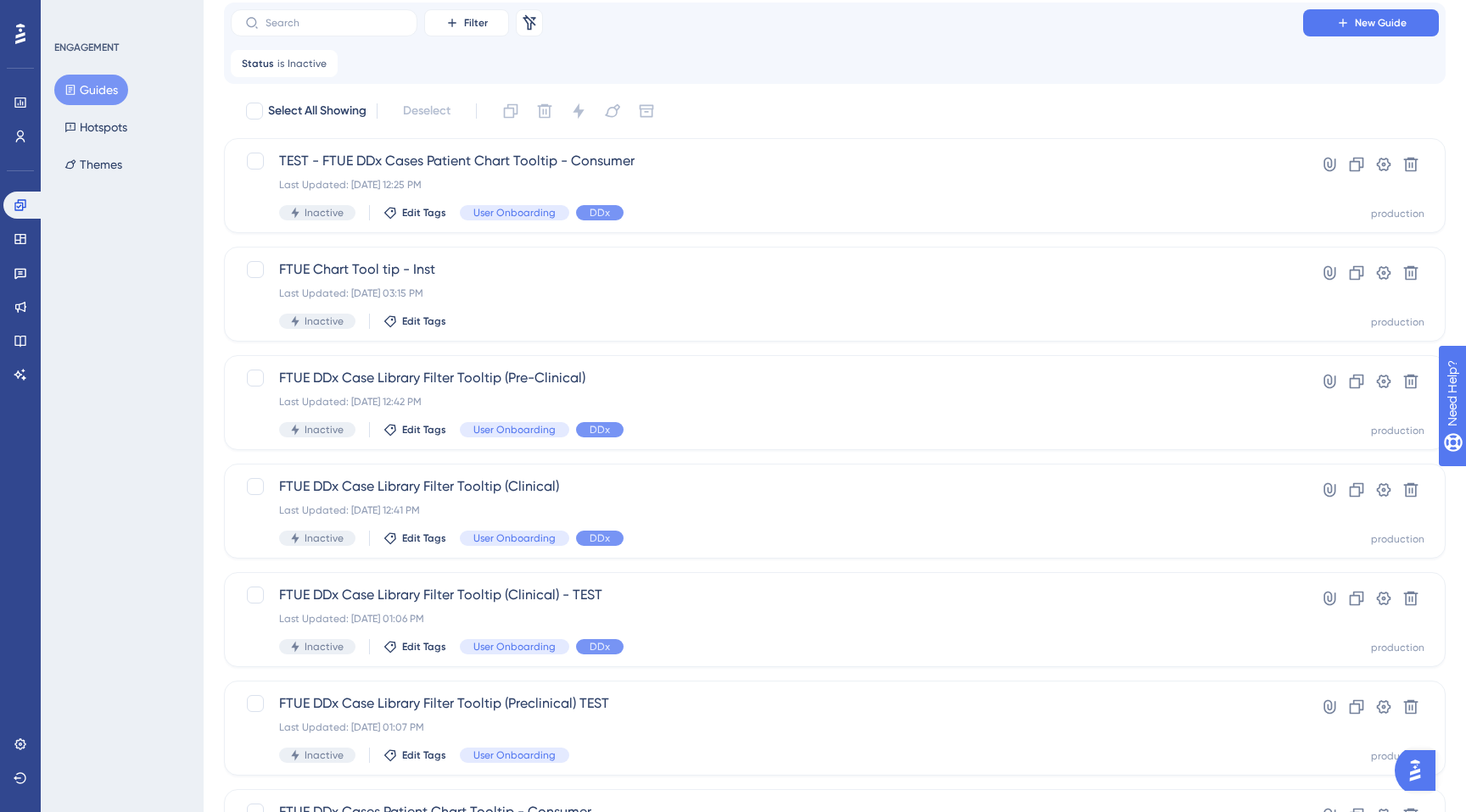
scroll to position [64, 0]
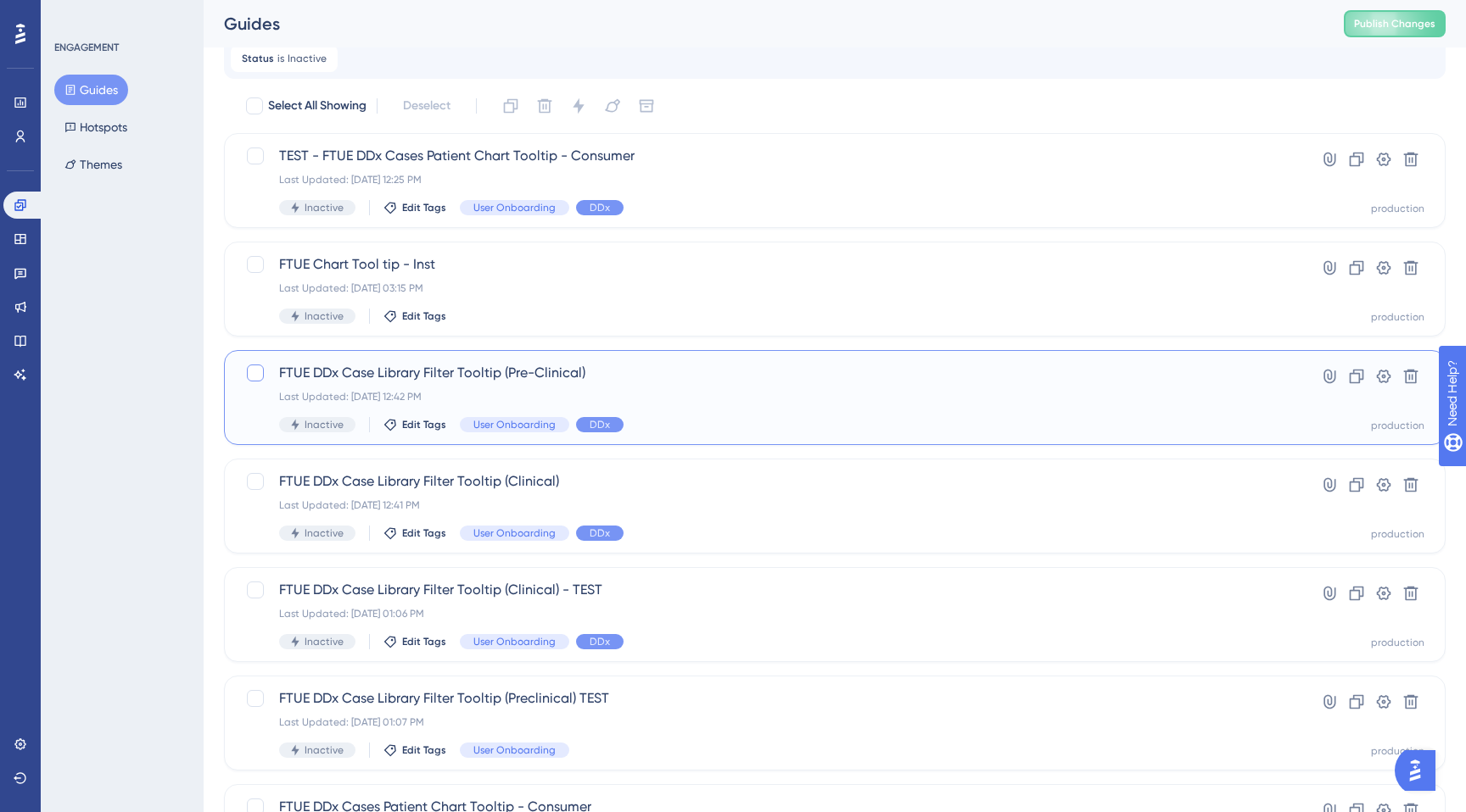
click at [247, 369] on div at bounding box center [255, 373] width 17 height 17
checkbox input "true"
click at [245, 481] on div at bounding box center [255, 482] width 21 height 21
checkbox input "true"
click at [587, 110] on icon at bounding box center [578, 105] width 17 height 17
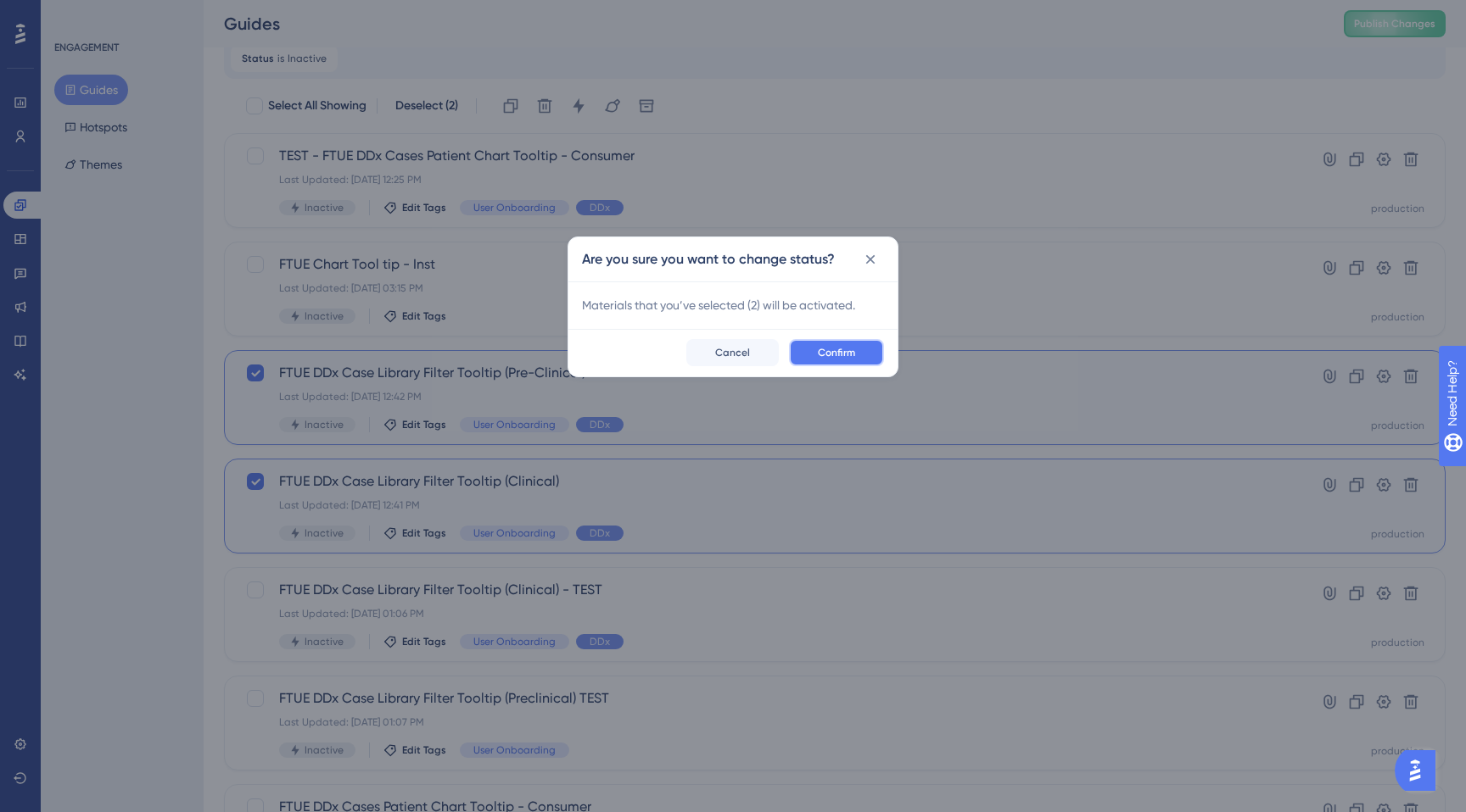
click at [813, 349] on button "Confirm" at bounding box center [836, 353] width 95 height 27
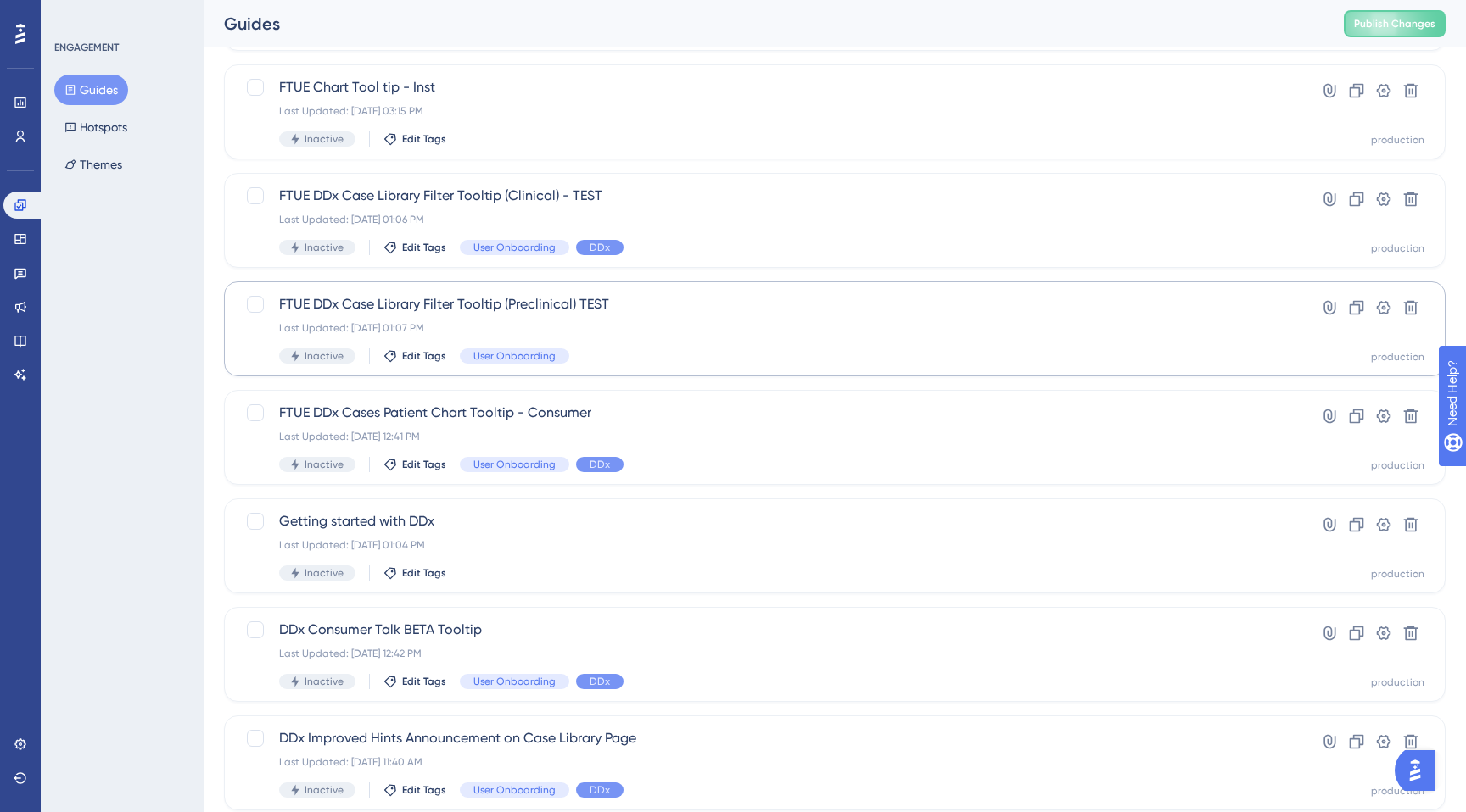
scroll to position [244, 0]
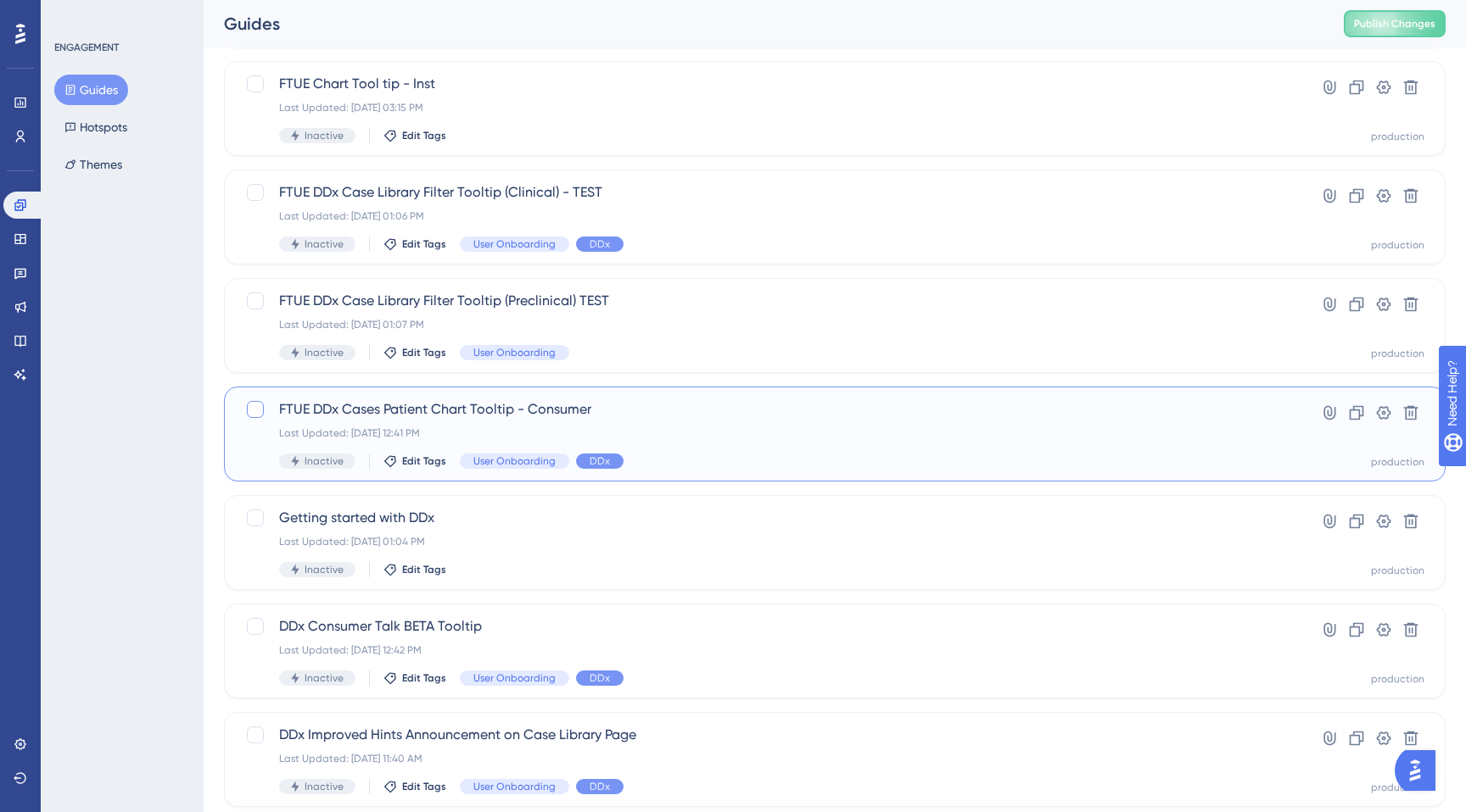
click at [253, 411] on div at bounding box center [255, 409] width 17 height 17
checkbox input "true"
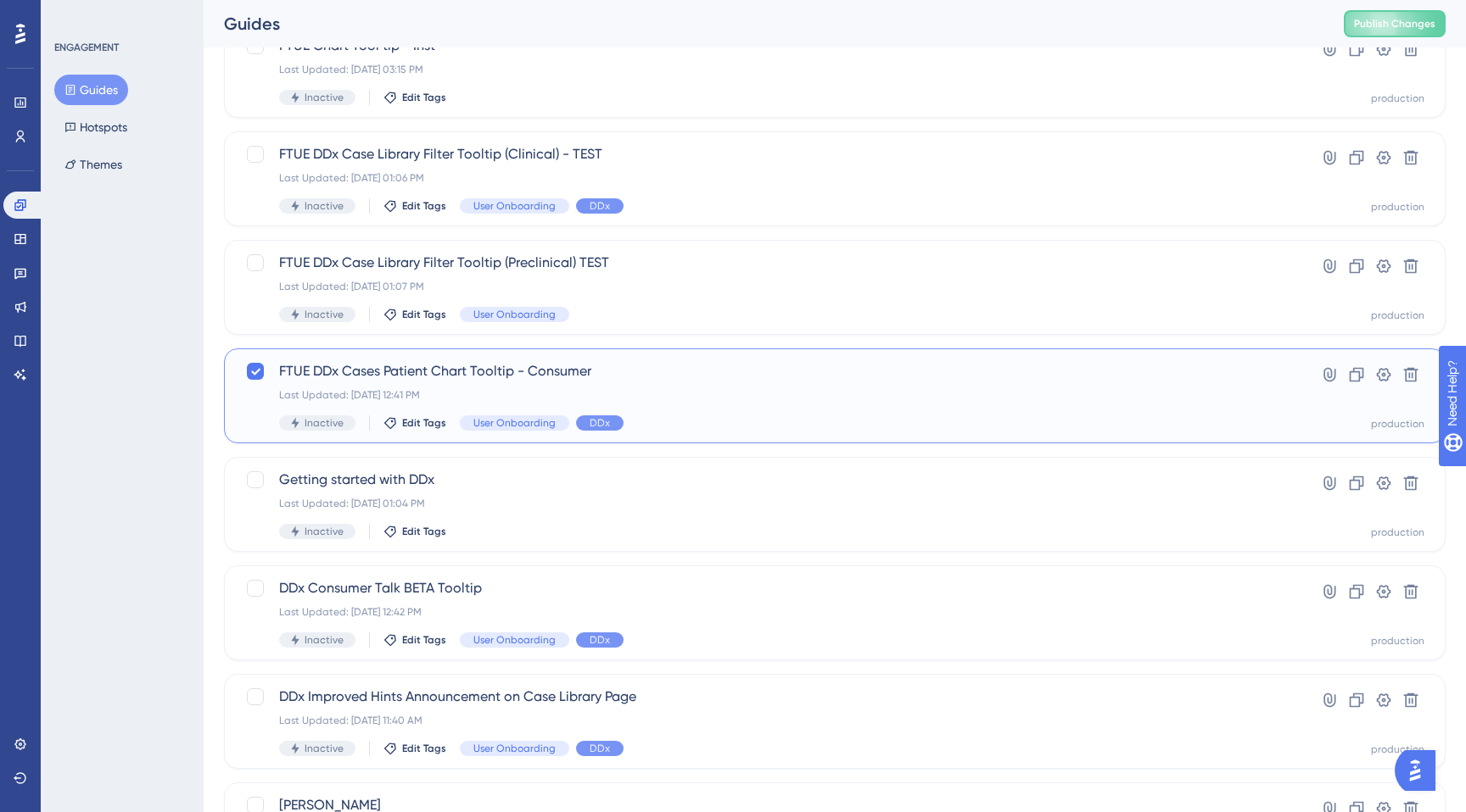
scroll to position [303, 0]
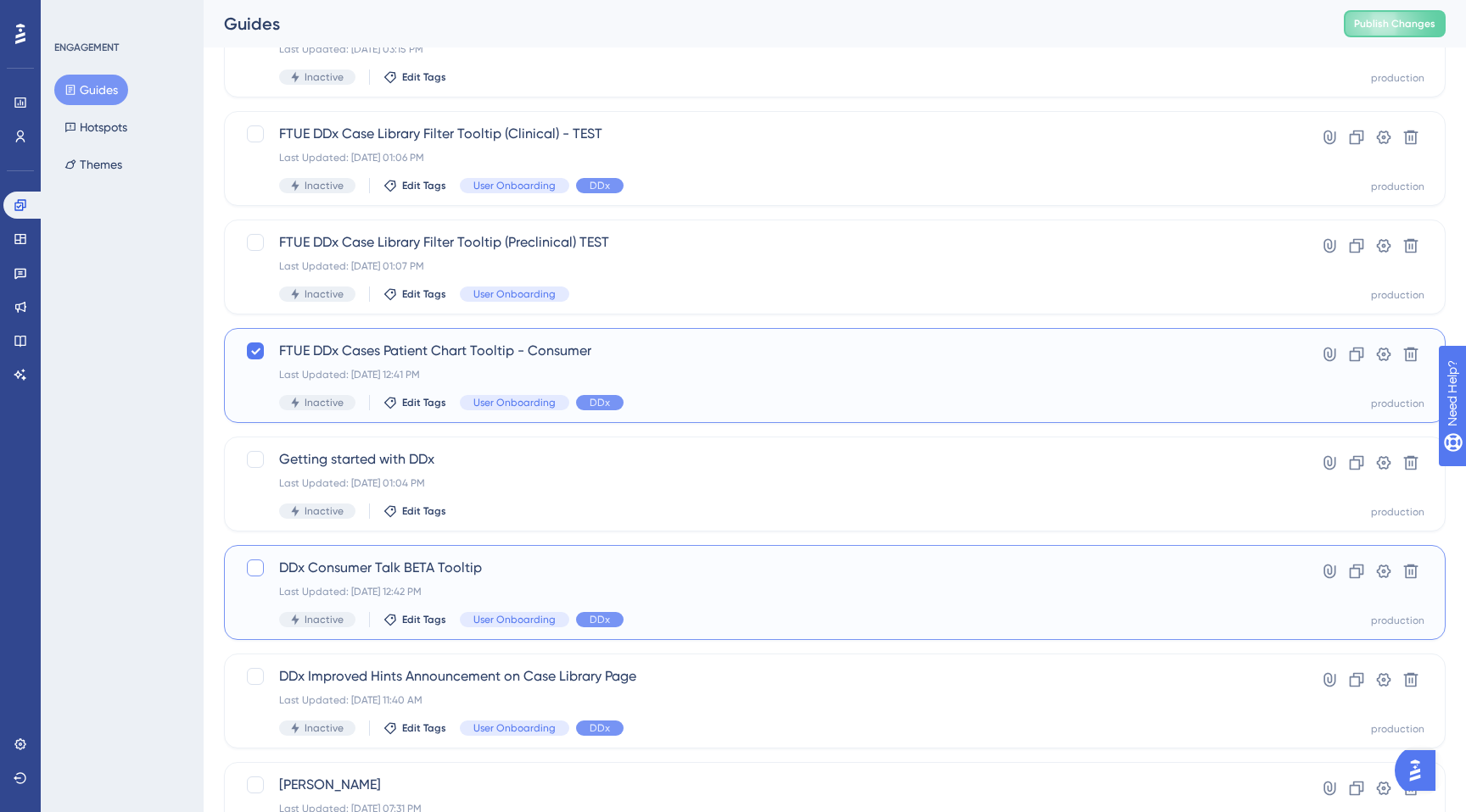
click at [247, 558] on label at bounding box center [257, 568] width 24 height 21
checkbox input "true"
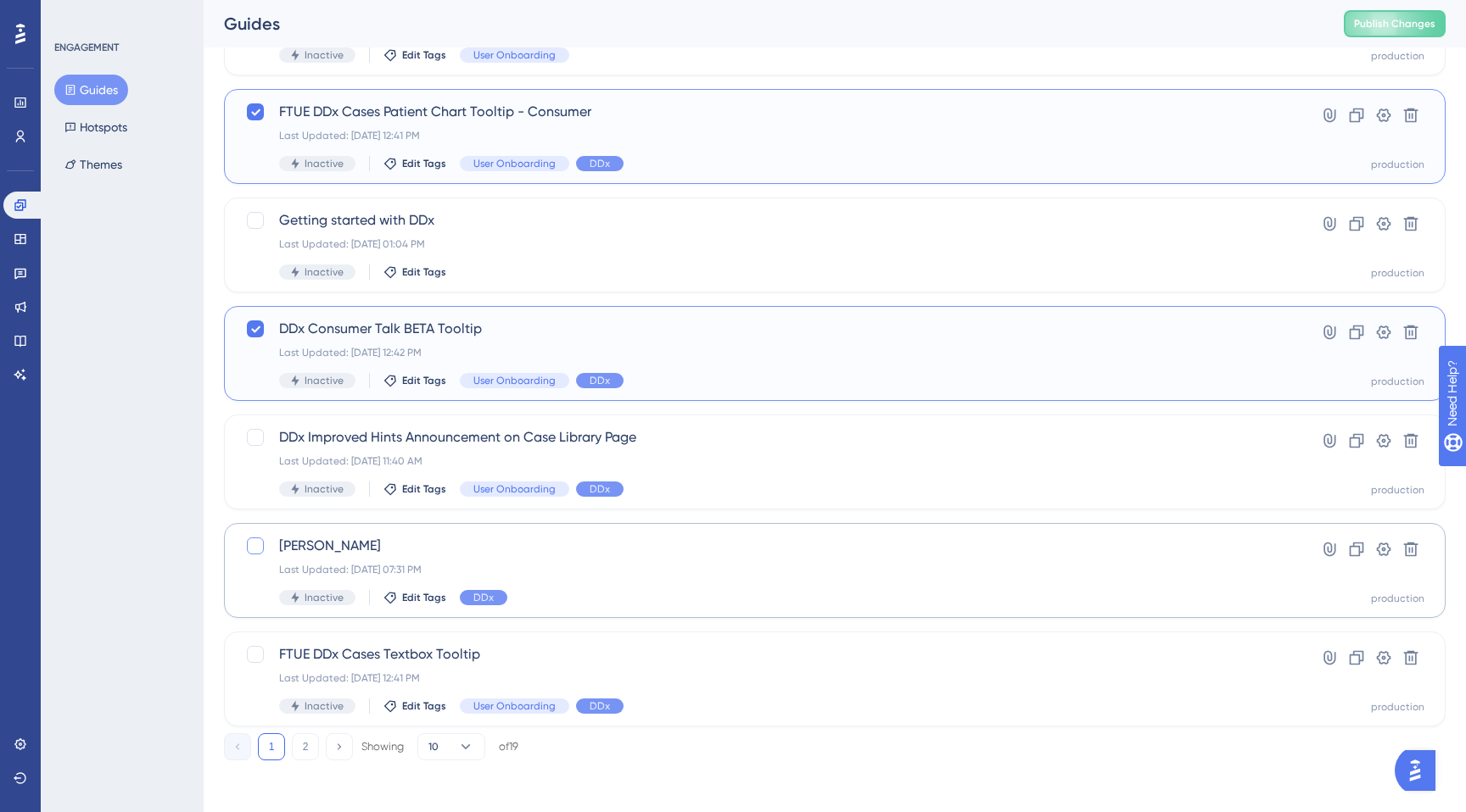
scroll to position [544, 0]
click at [253, 649] on div at bounding box center [255, 651] width 17 height 17
checkbox input "true"
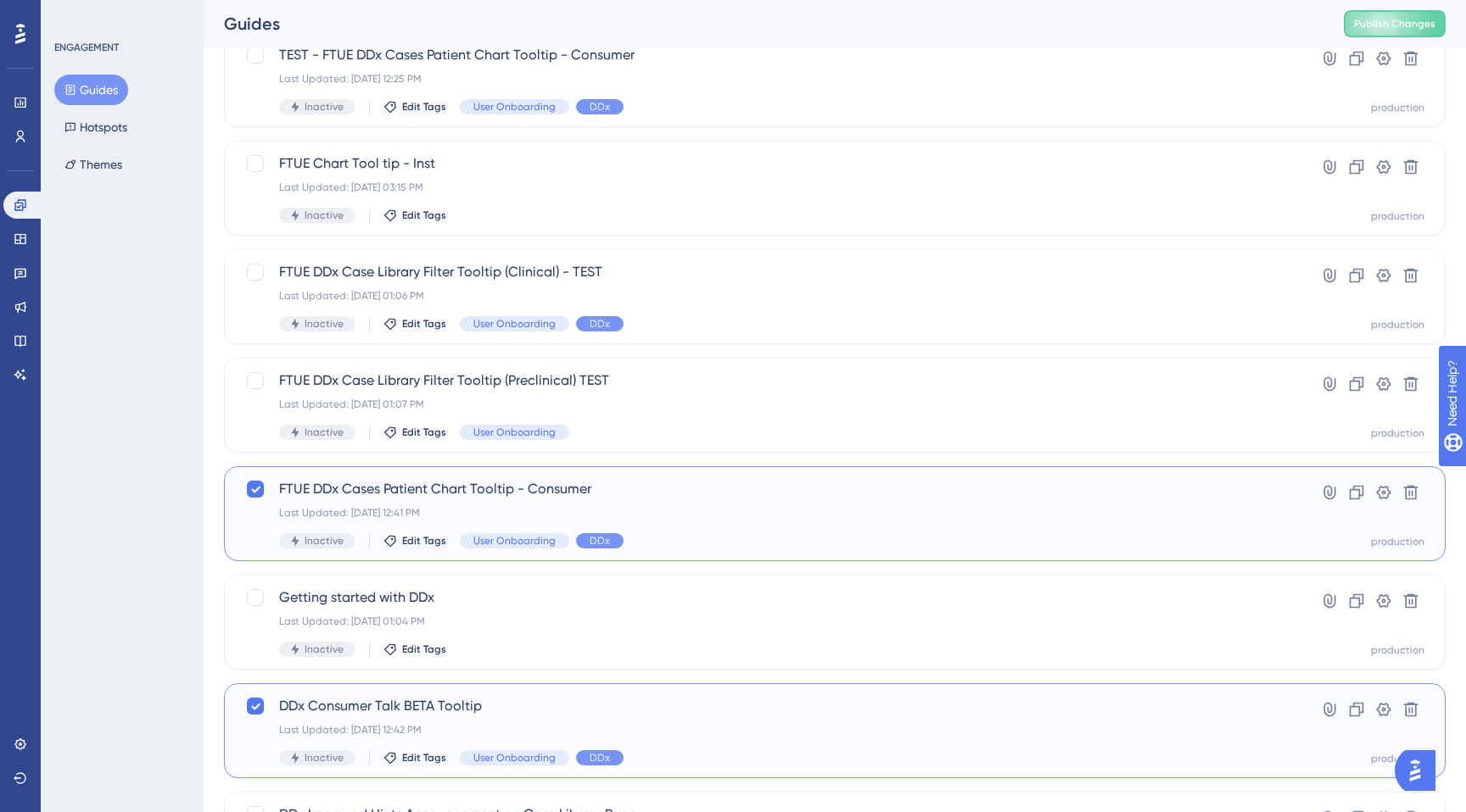
scroll to position [0, 0]
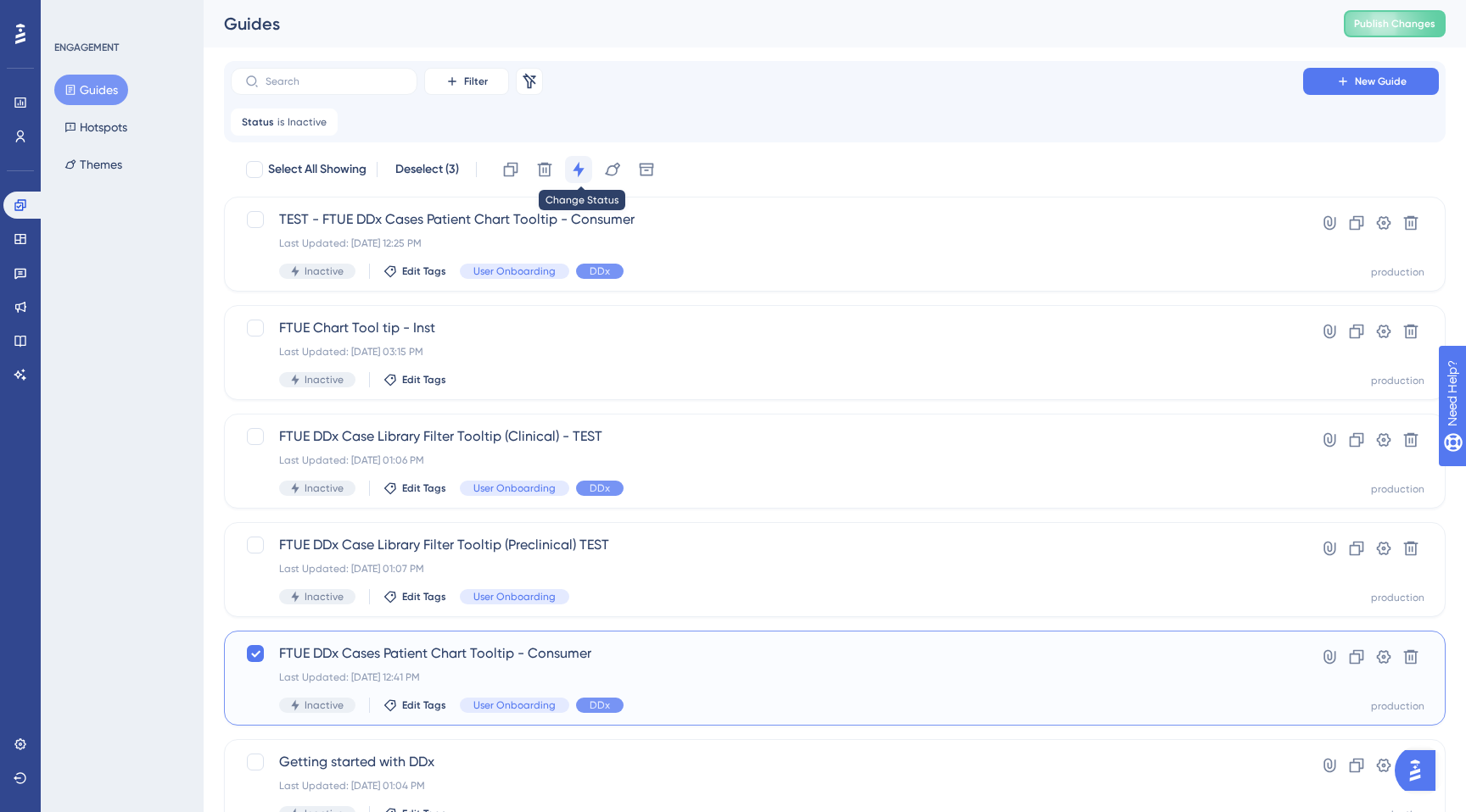
click at [584, 172] on icon at bounding box center [578, 169] width 17 height 17
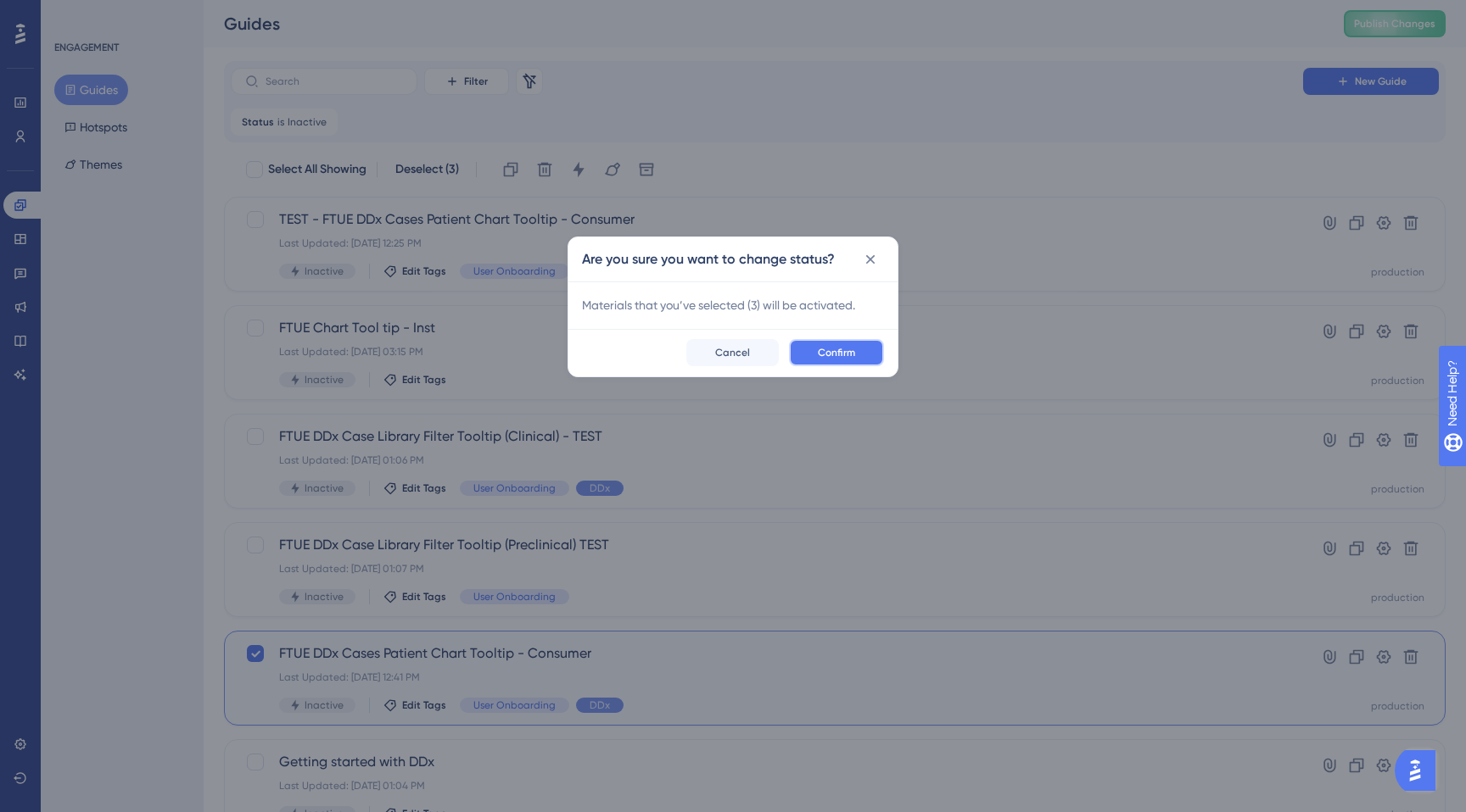
click at [828, 353] on span "Confirm" at bounding box center [836, 353] width 37 height 14
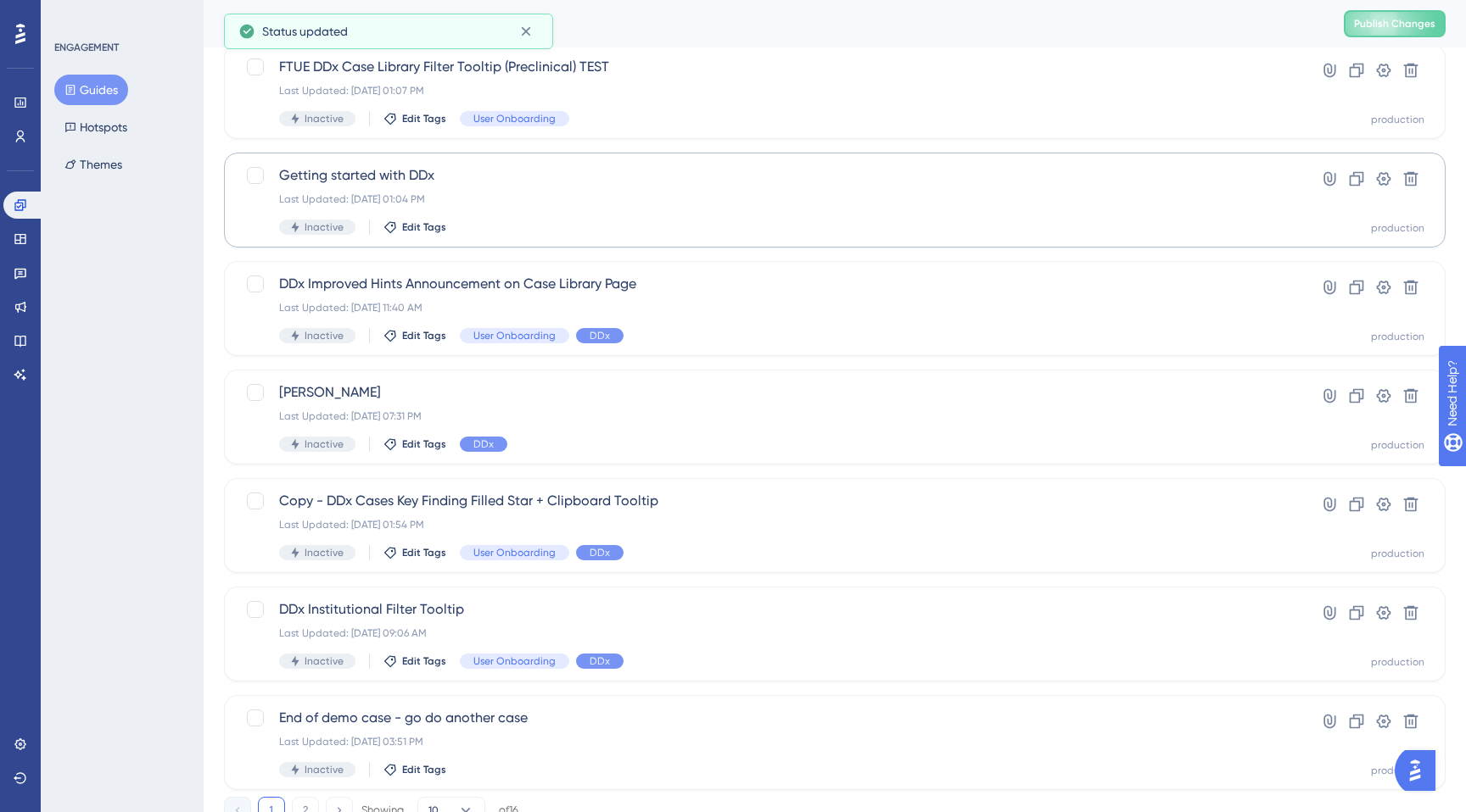
scroll to position [544, 0]
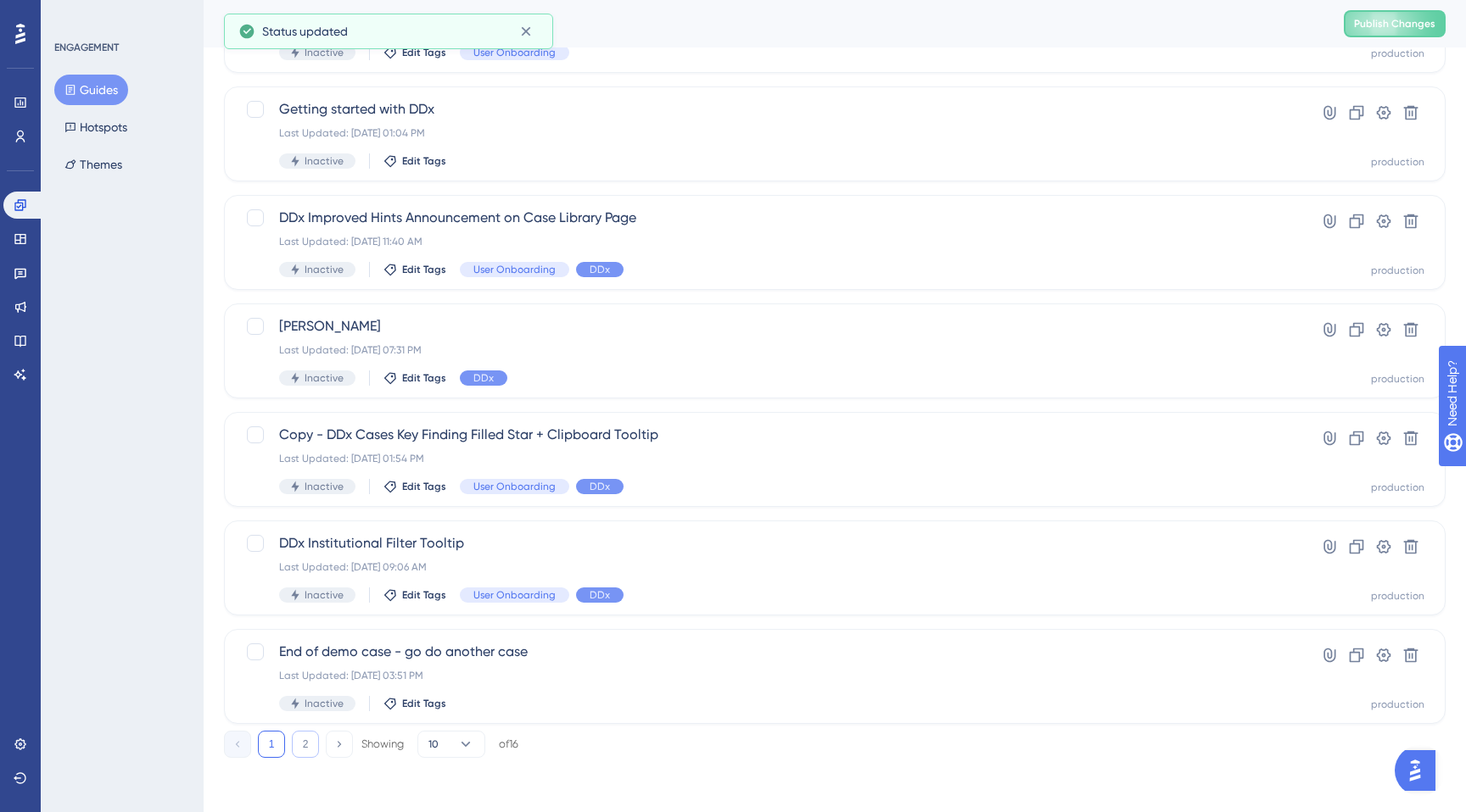
click at [302, 736] on button "2" at bounding box center [305, 744] width 27 height 27
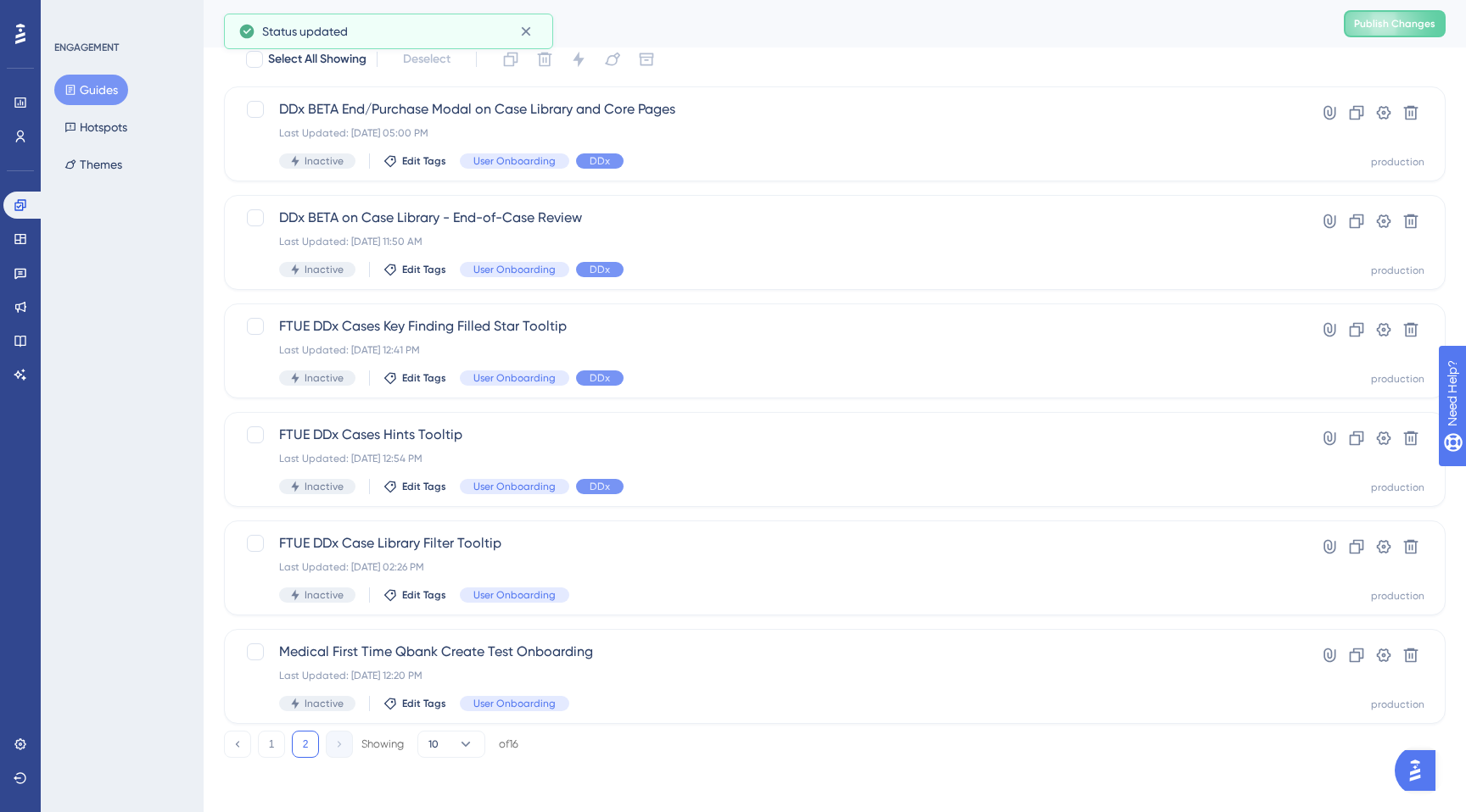
scroll to position [0, 0]
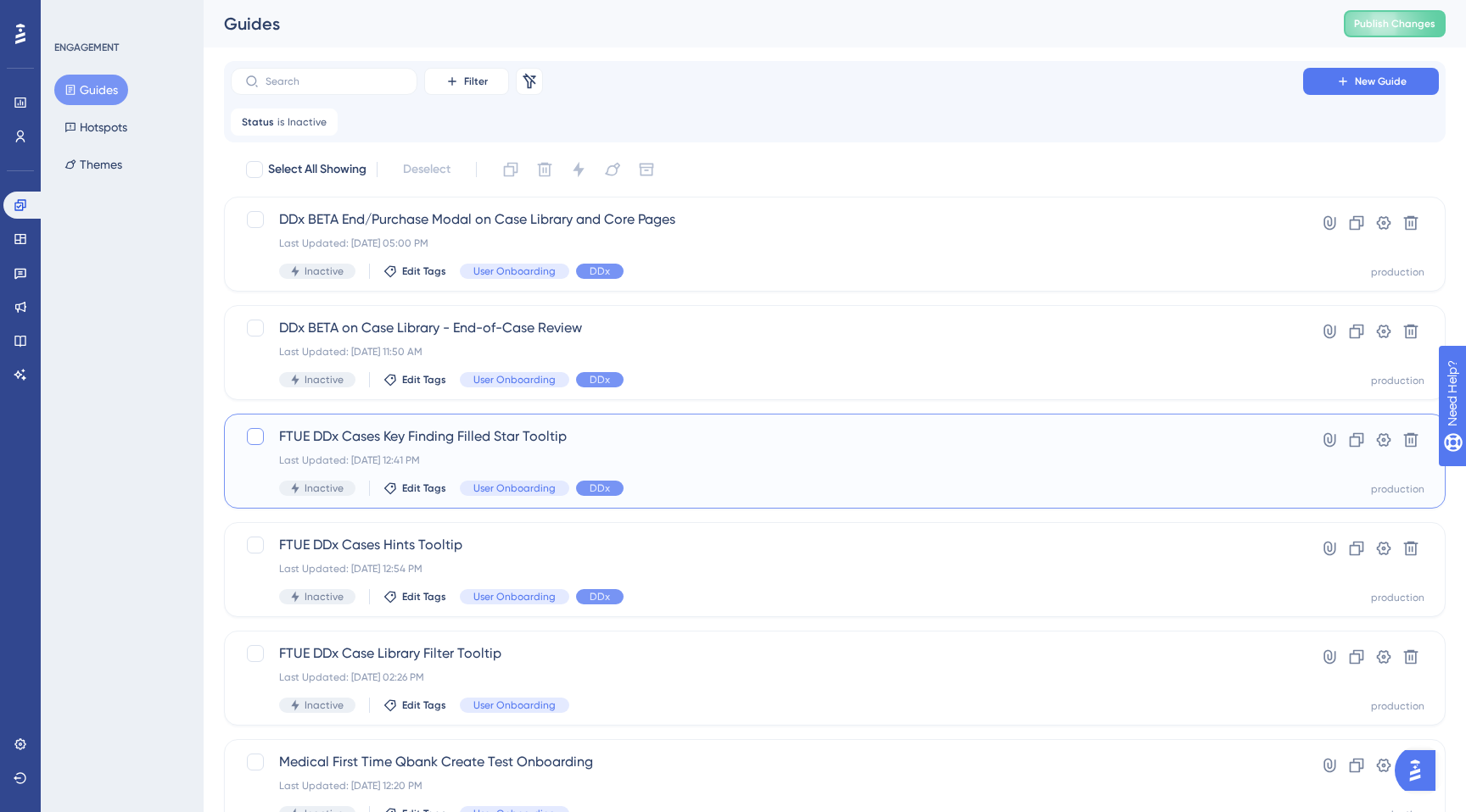
click at [257, 438] on div at bounding box center [255, 436] width 17 height 17
checkbox input "true"
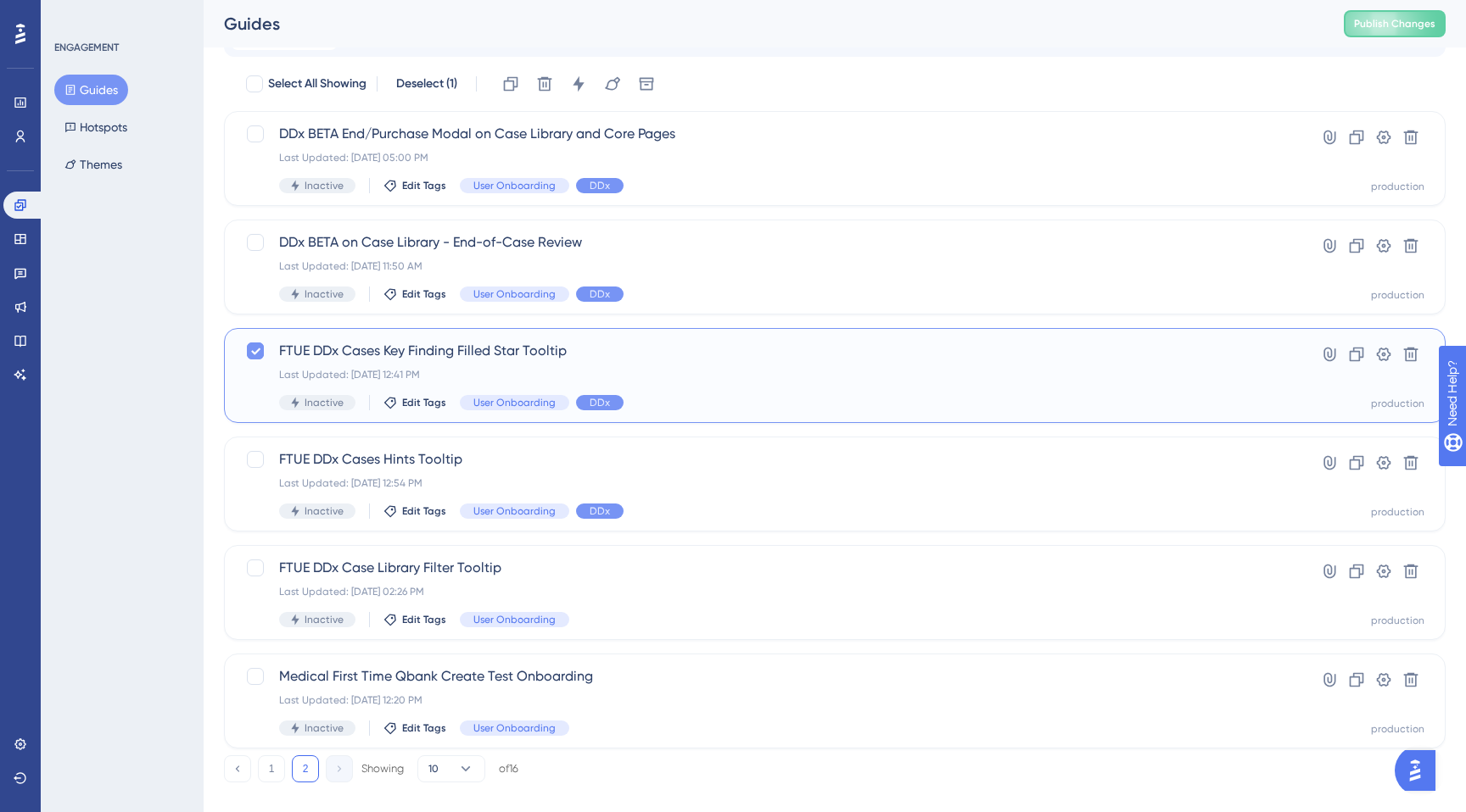
scroll to position [92, 0]
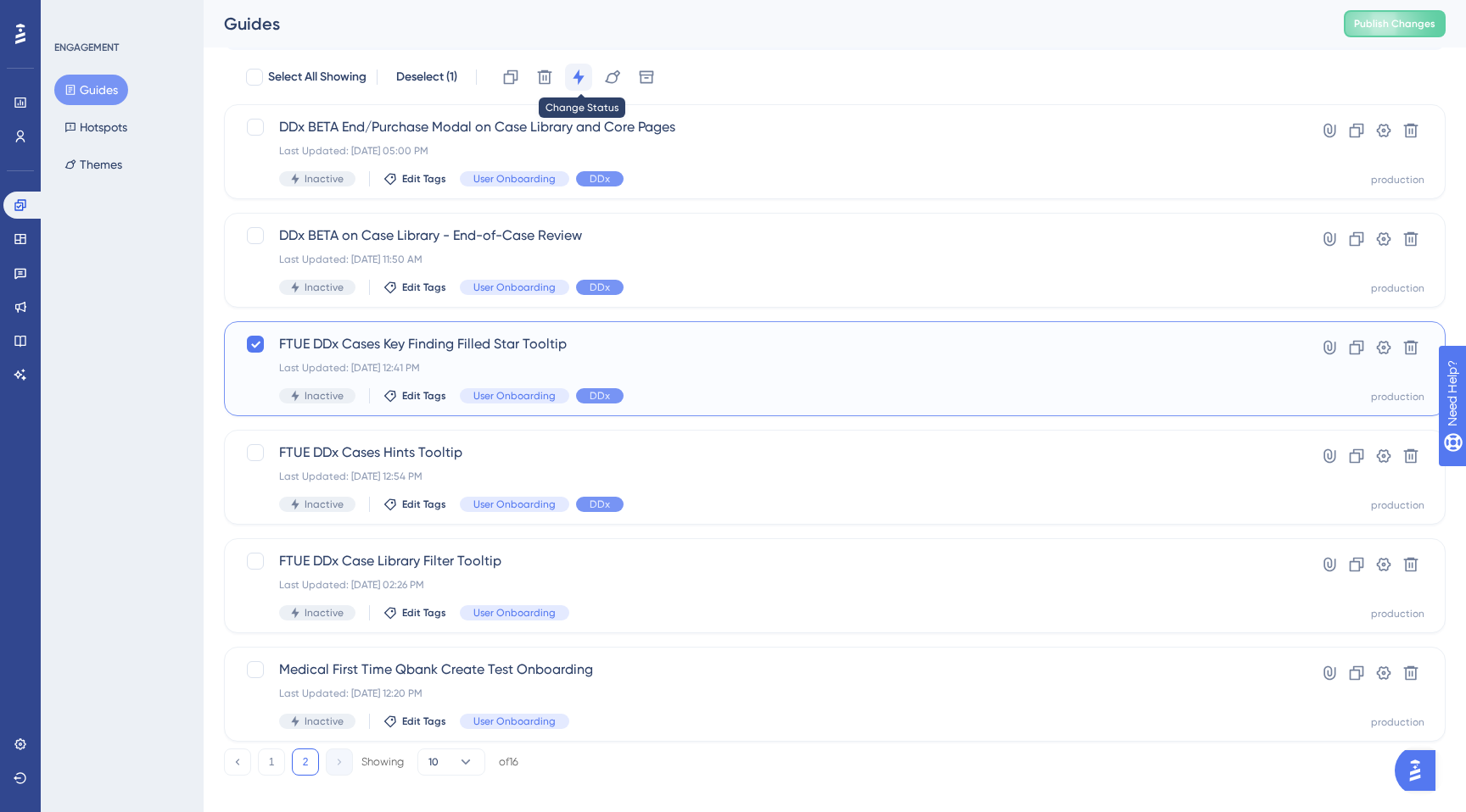
click at [580, 73] on icon at bounding box center [578, 77] width 11 height 16
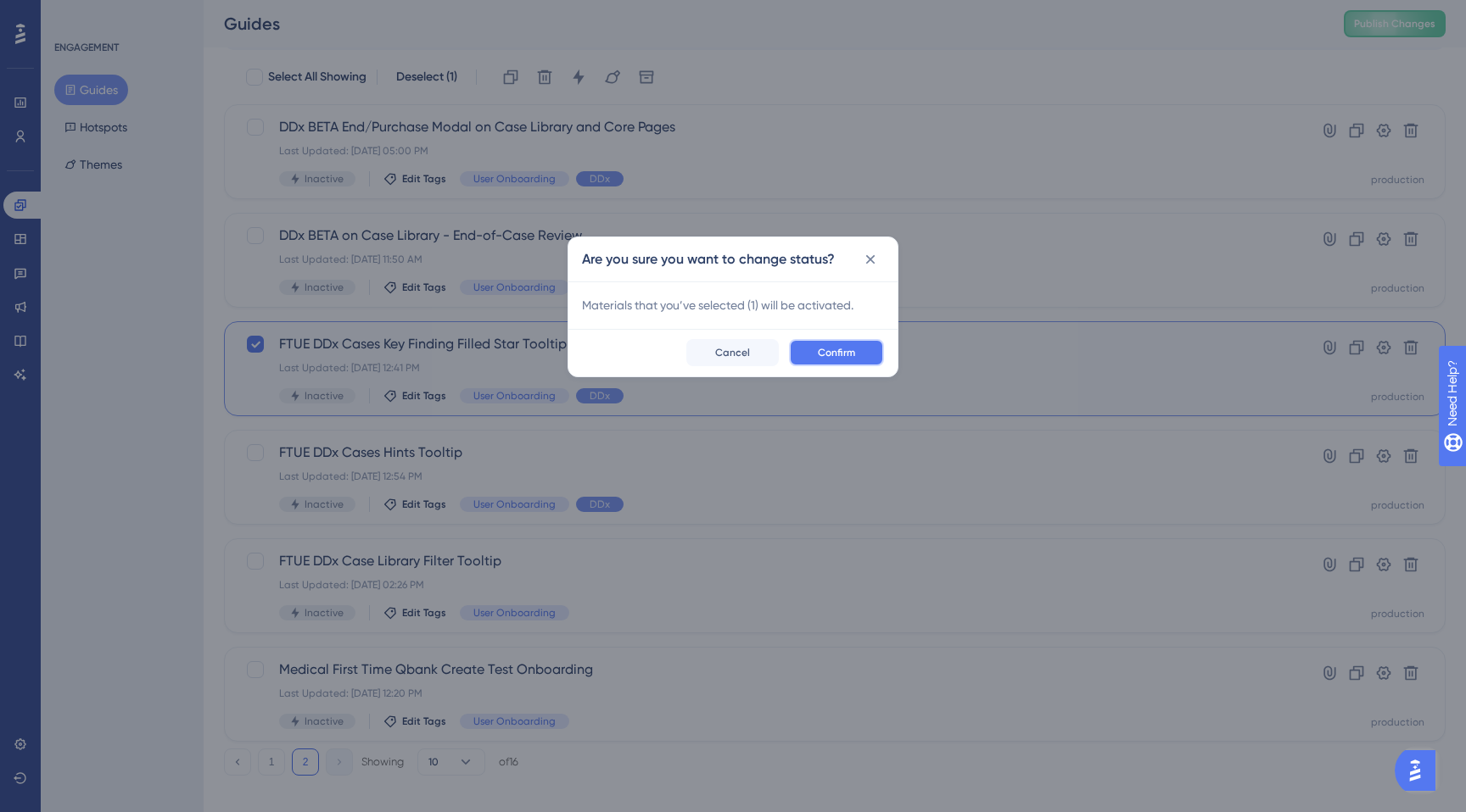
click at [834, 357] on span "Confirm" at bounding box center [836, 353] width 37 height 14
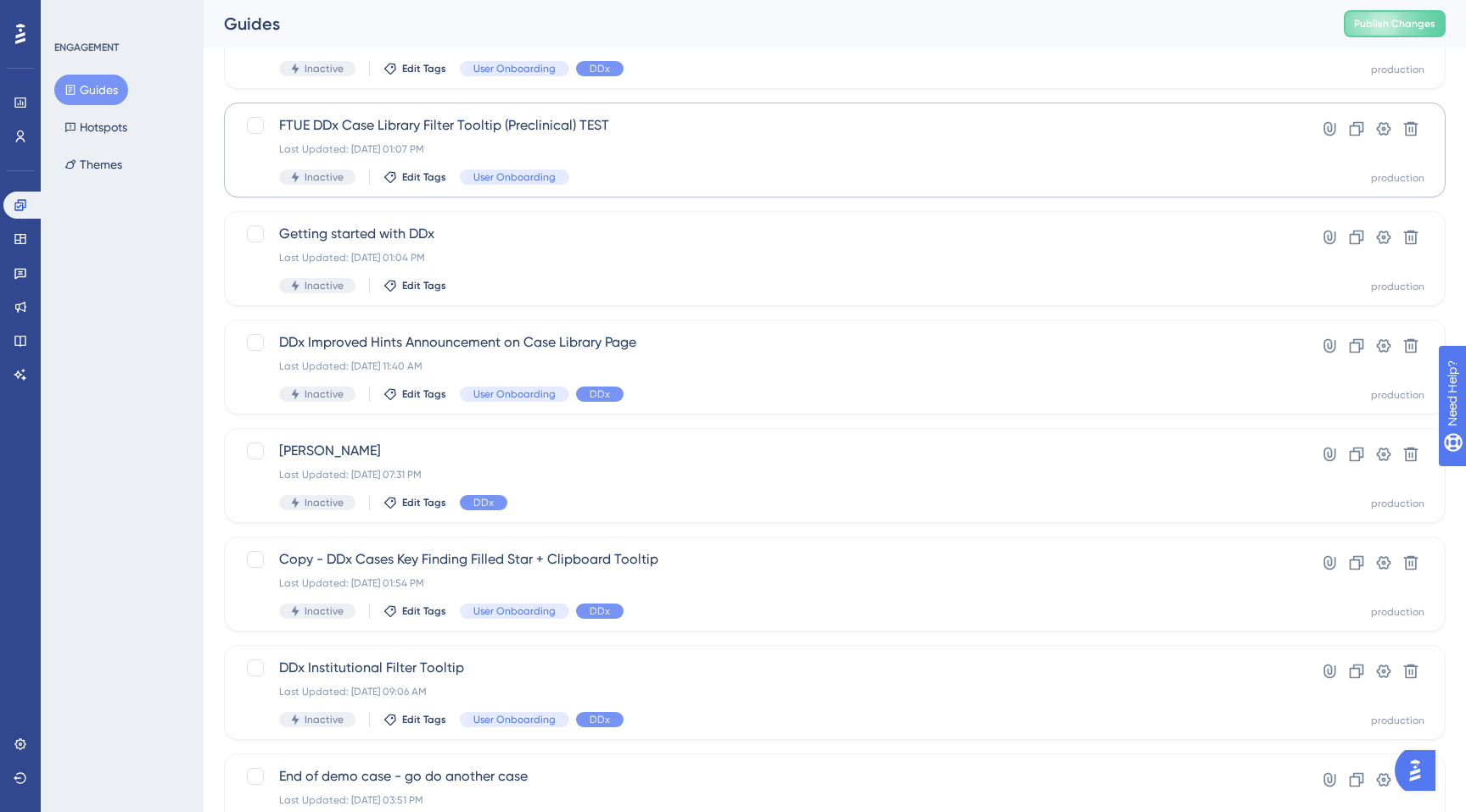
scroll to position [544, 0]
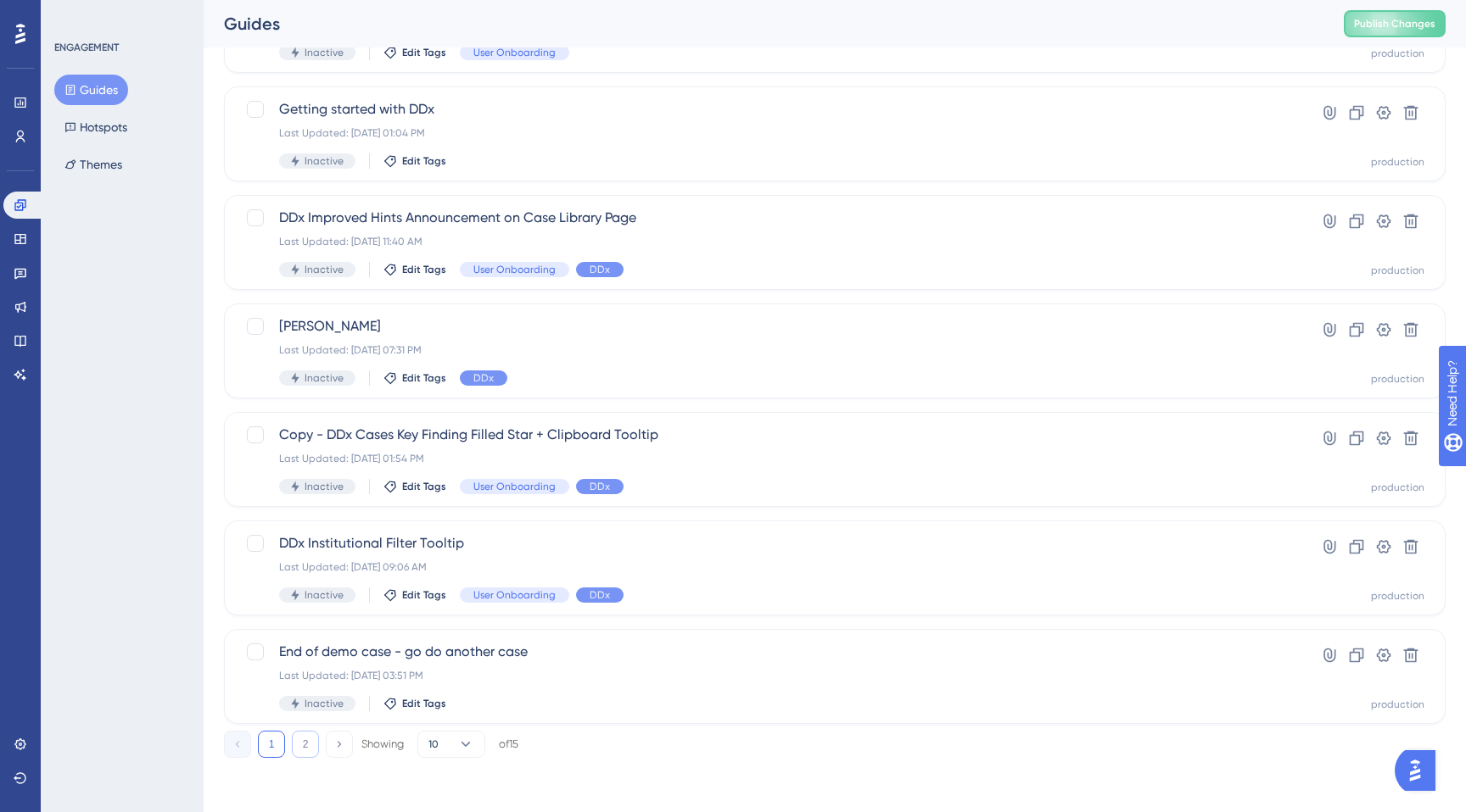
click at [305, 745] on button "2" at bounding box center [305, 744] width 27 height 27
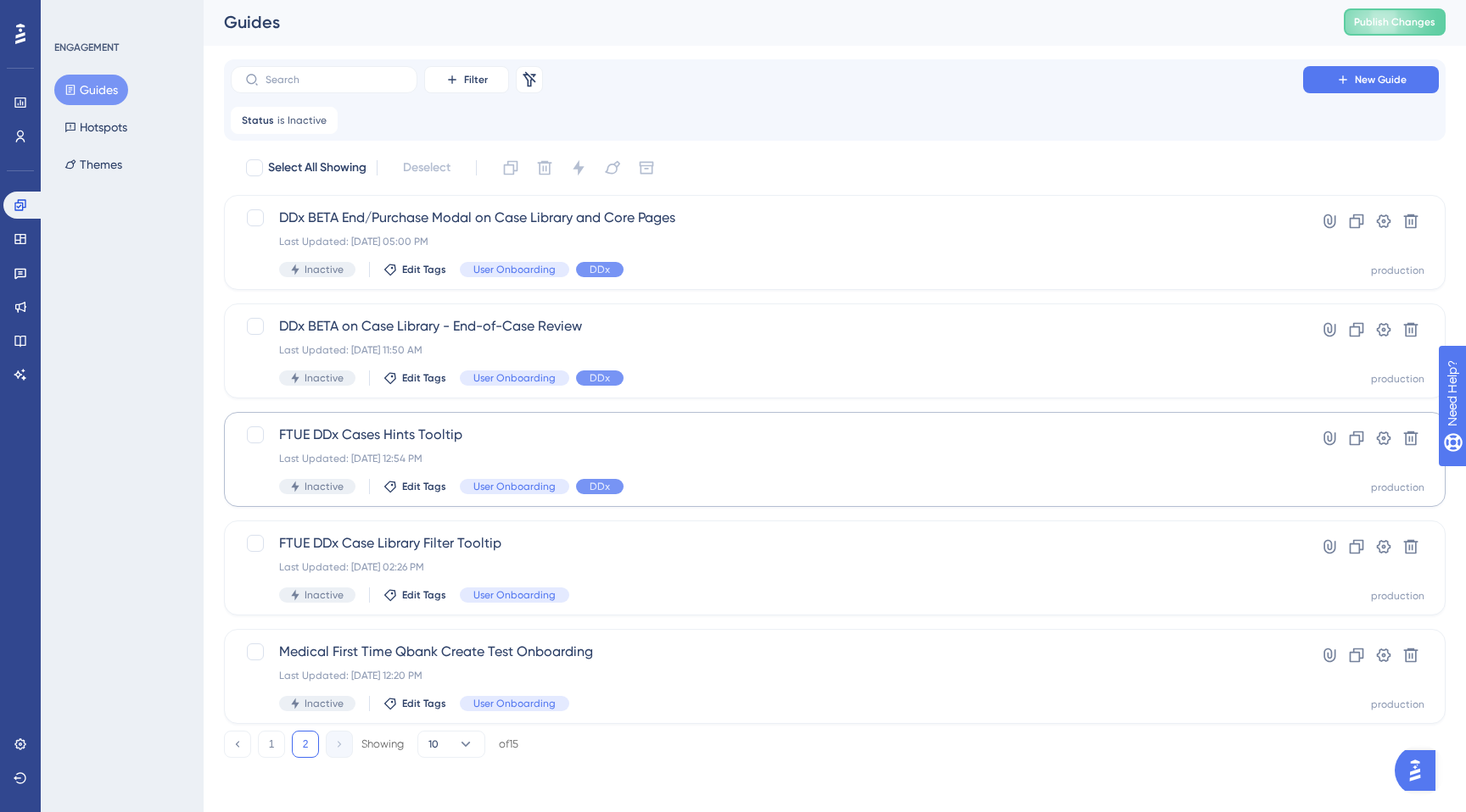
scroll to position [0, 0]
click at [320, 119] on icon at bounding box center [325, 122] width 10 height 10
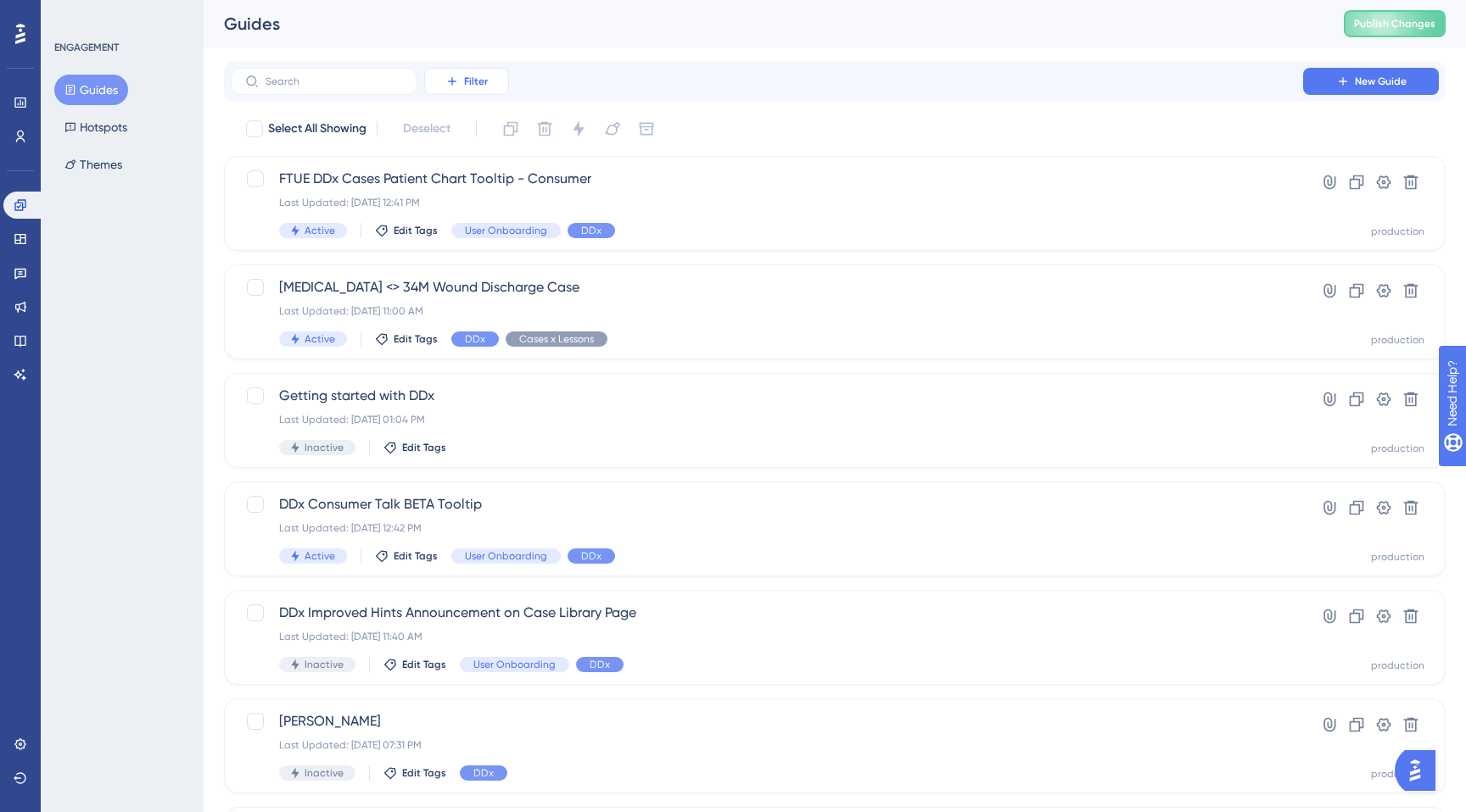
click at [495, 84] on button "Filter" at bounding box center [466, 81] width 84 height 27
click at [477, 228] on span "Status" at bounding box center [465, 231] width 34 height 21
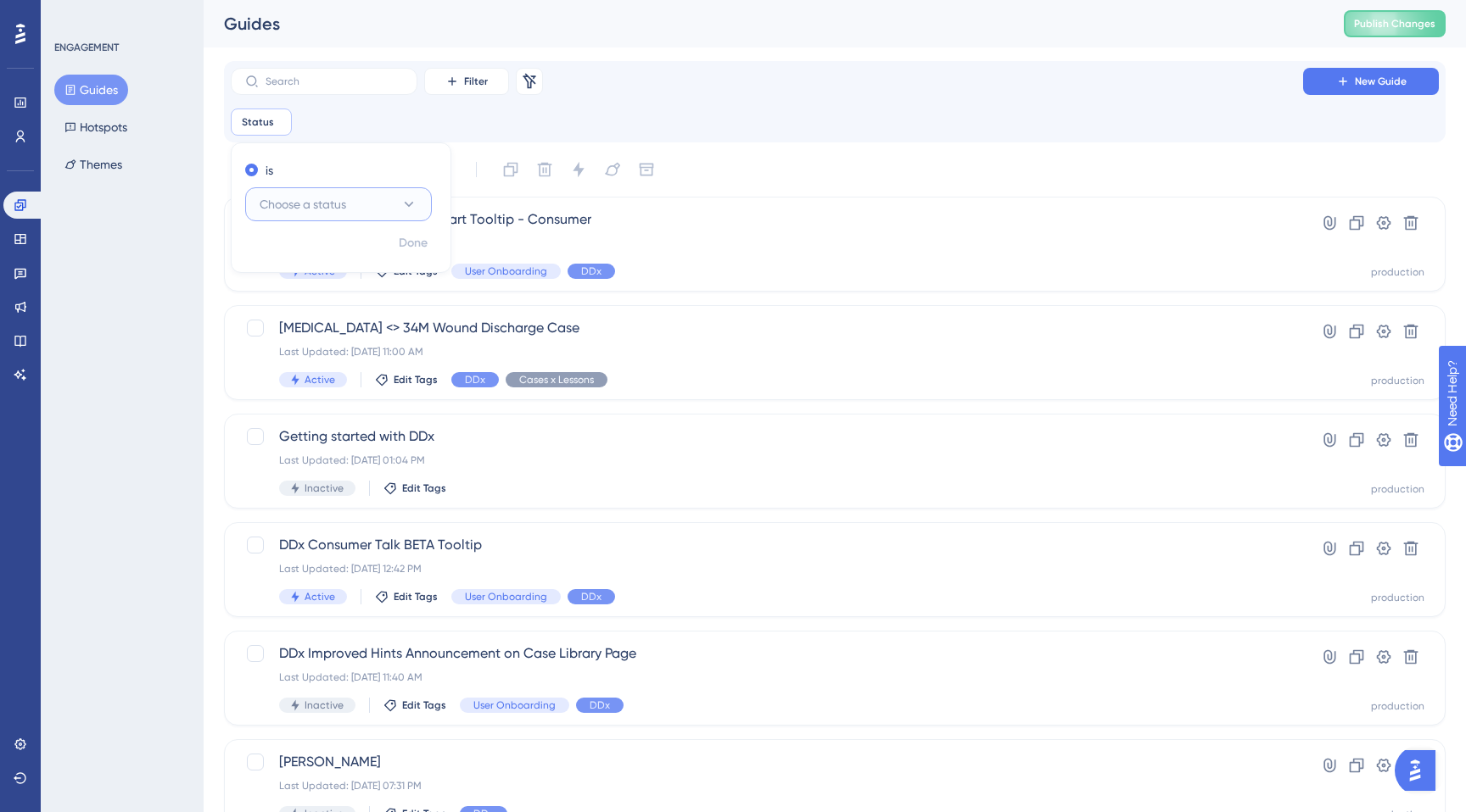
click at [316, 201] on span "Choose a status" at bounding box center [303, 204] width 86 height 21
click at [299, 264] on span "Active" at bounding box center [287, 256] width 34 height 21
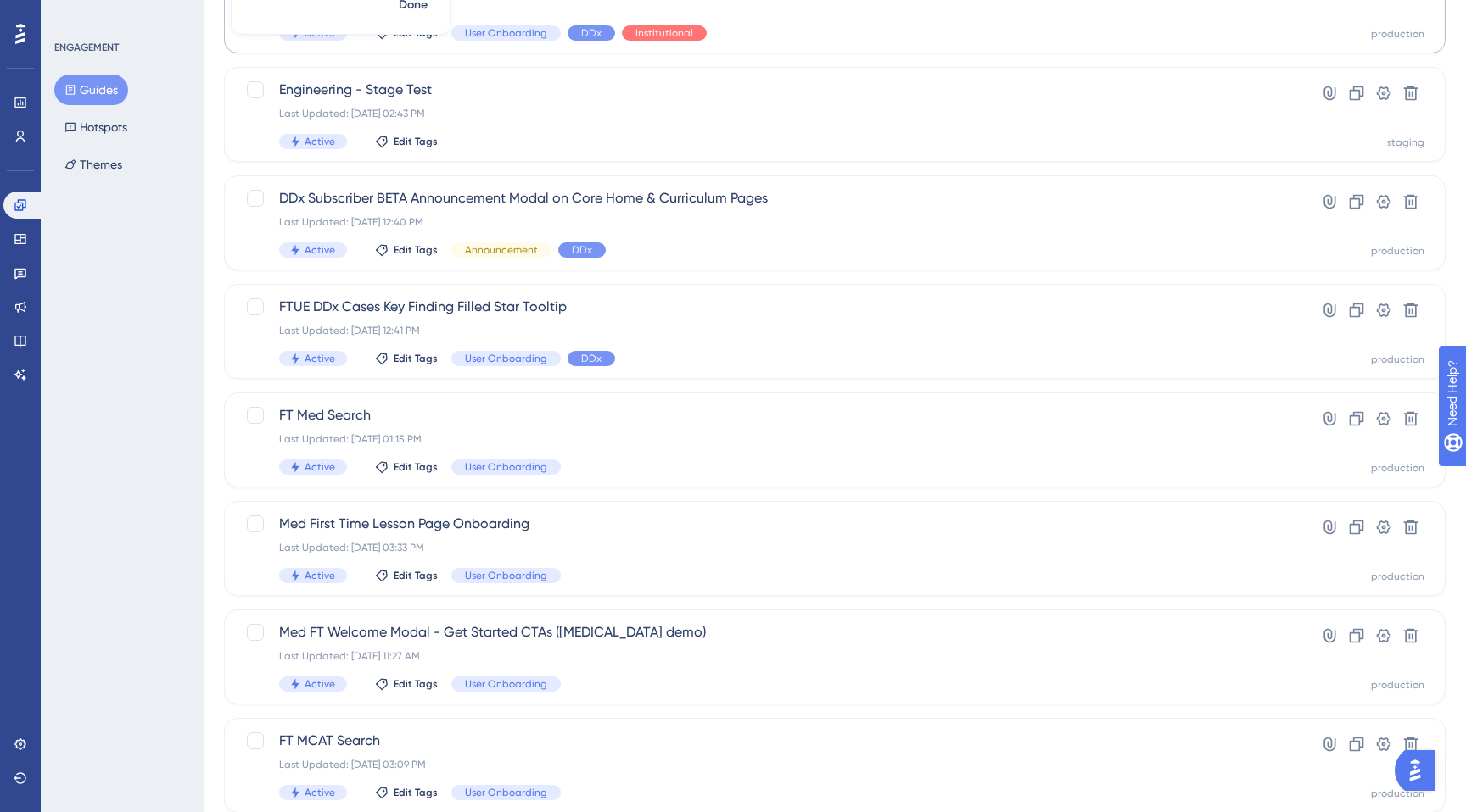
scroll to position [544, 0]
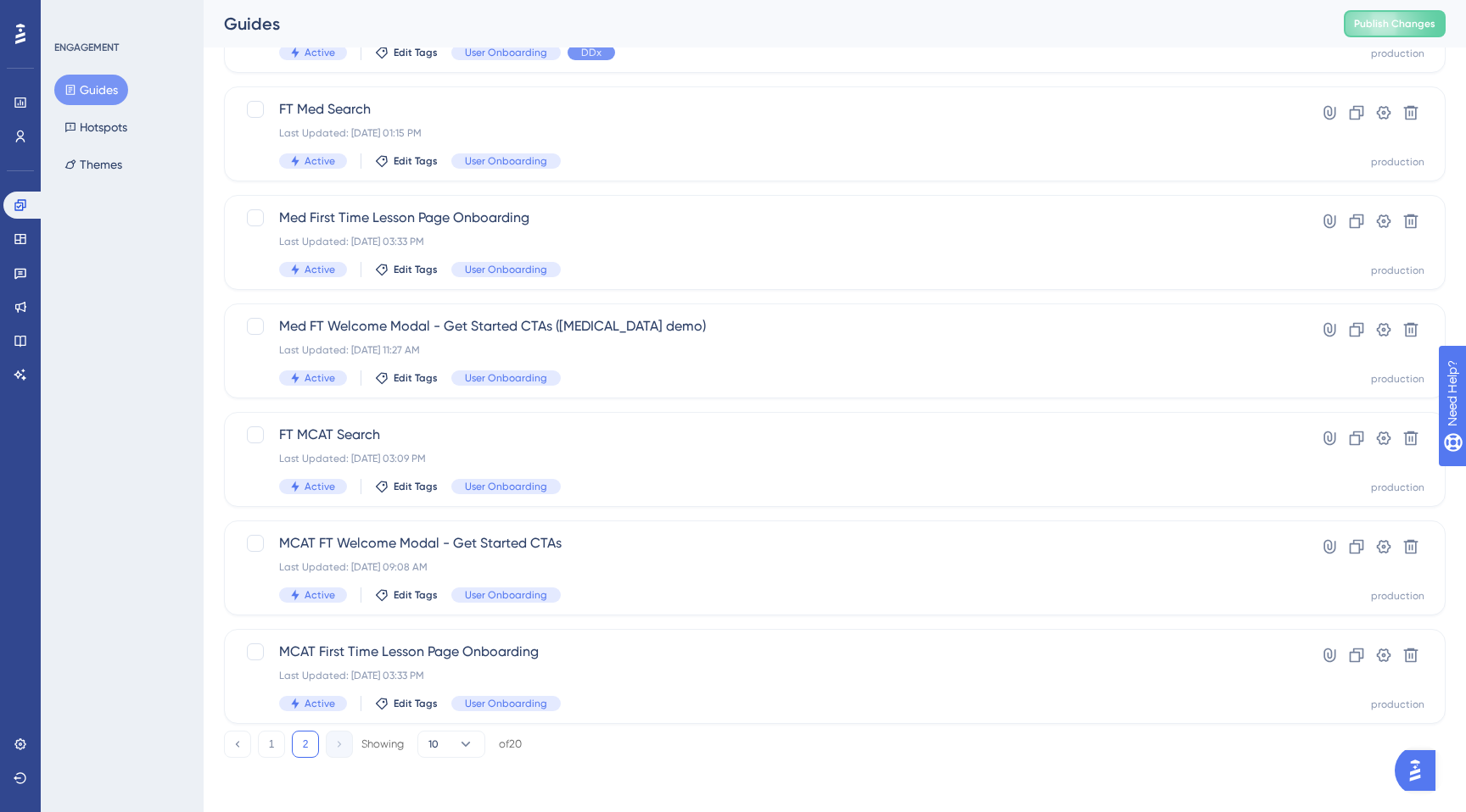
click at [179, 696] on div "ENGAGEMENT Guides Hotspots Themes" at bounding box center [122, 406] width 163 height 812
click at [277, 740] on button "1" at bounding box center [272, 744] width 27 height 27
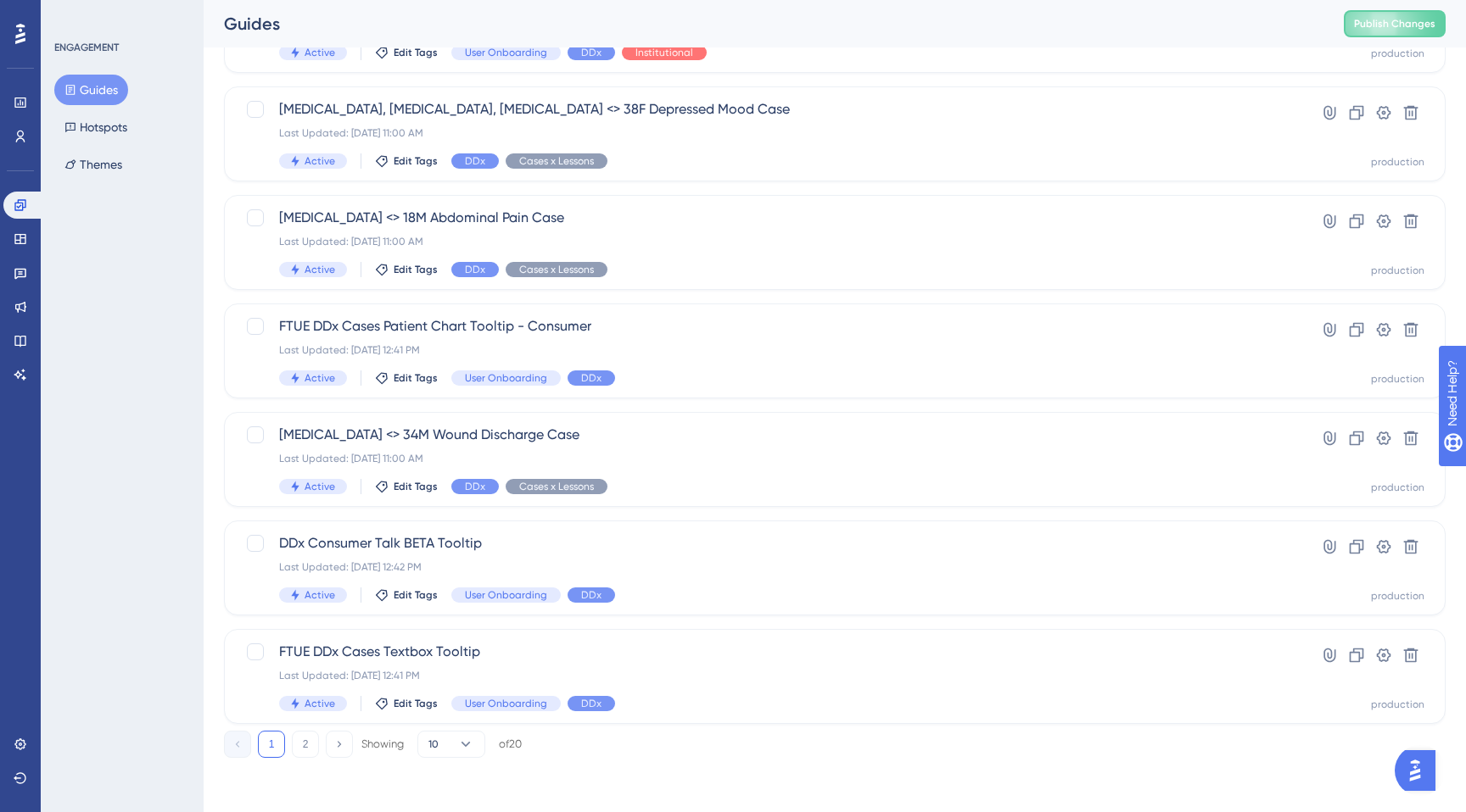
scroll to position [0, 0]
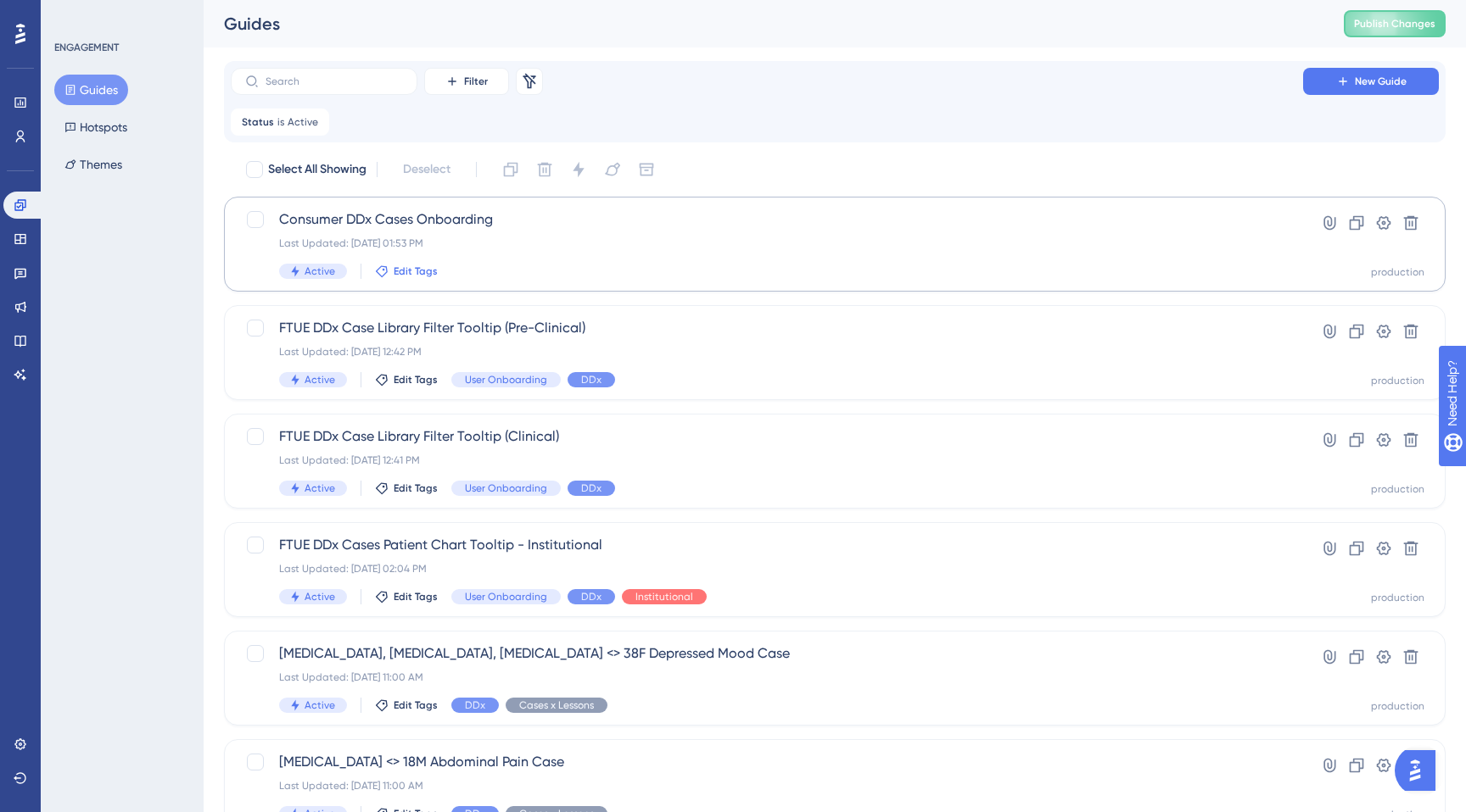
click at [425, 270] on span "Edit Tags" at bounding box center [415, 272] width 44 height 14
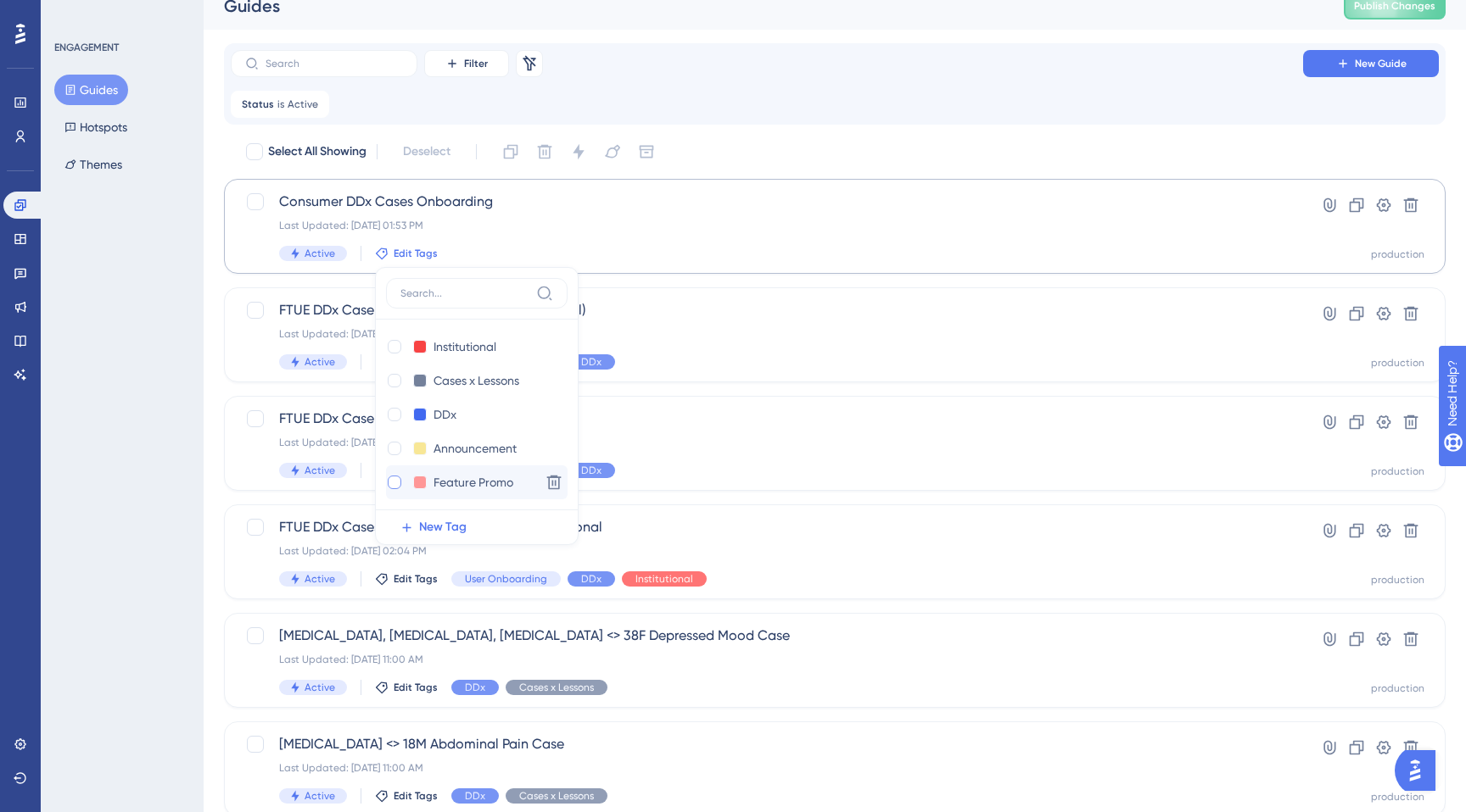
scroll to position [34, 0]
click at [392, 481] on div at bounding box center [394, 482] width 14 height 14
checkbox input "true"
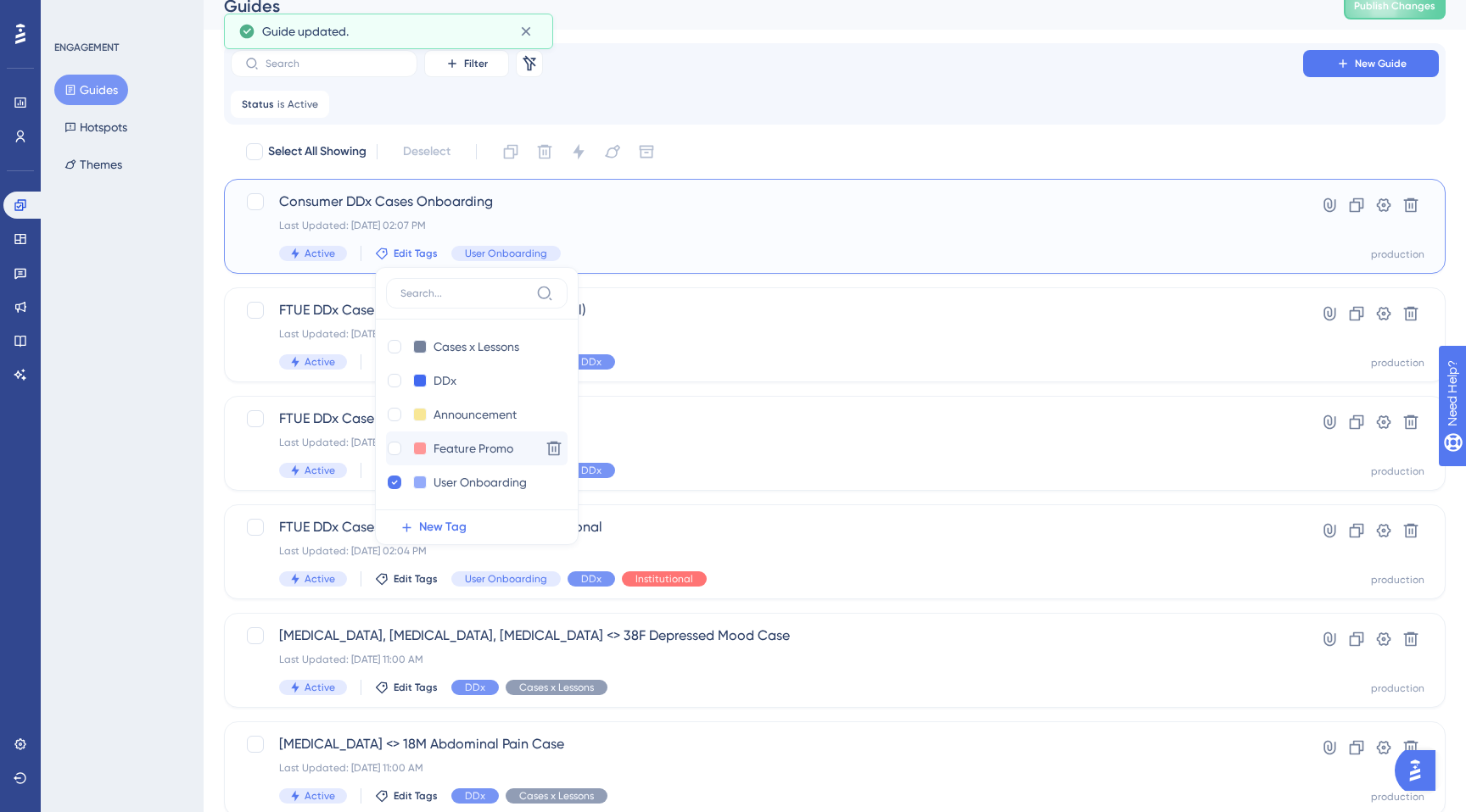
scroll to position [0, 0]
click at [393, 421] on div at bounding box center [394, 415] width 14 height 14
checkbox input "true"
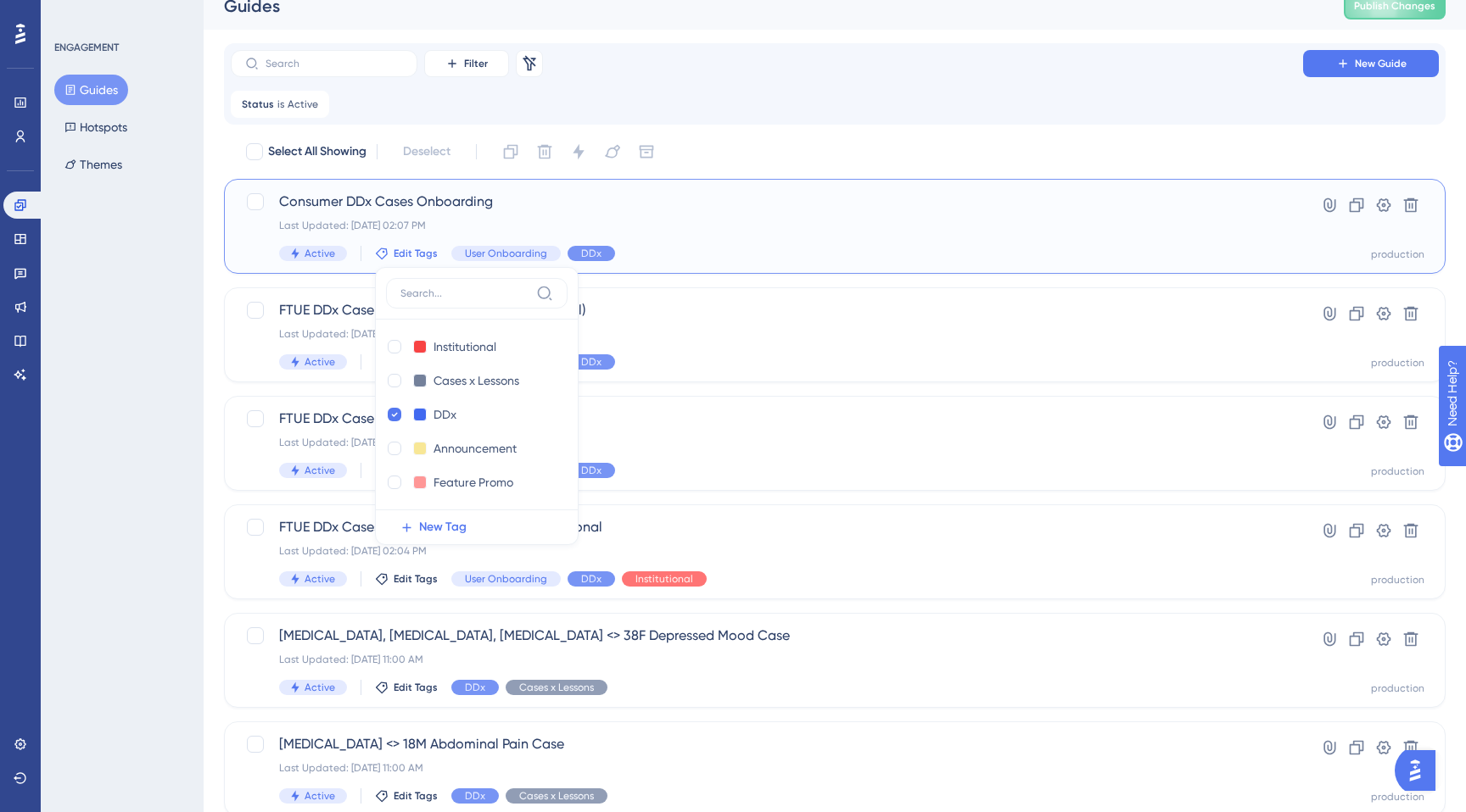
click at [335, 196] on span "Consumer DDx Cases Onboarding" at bounding box center [766, 201] width 975 height 21
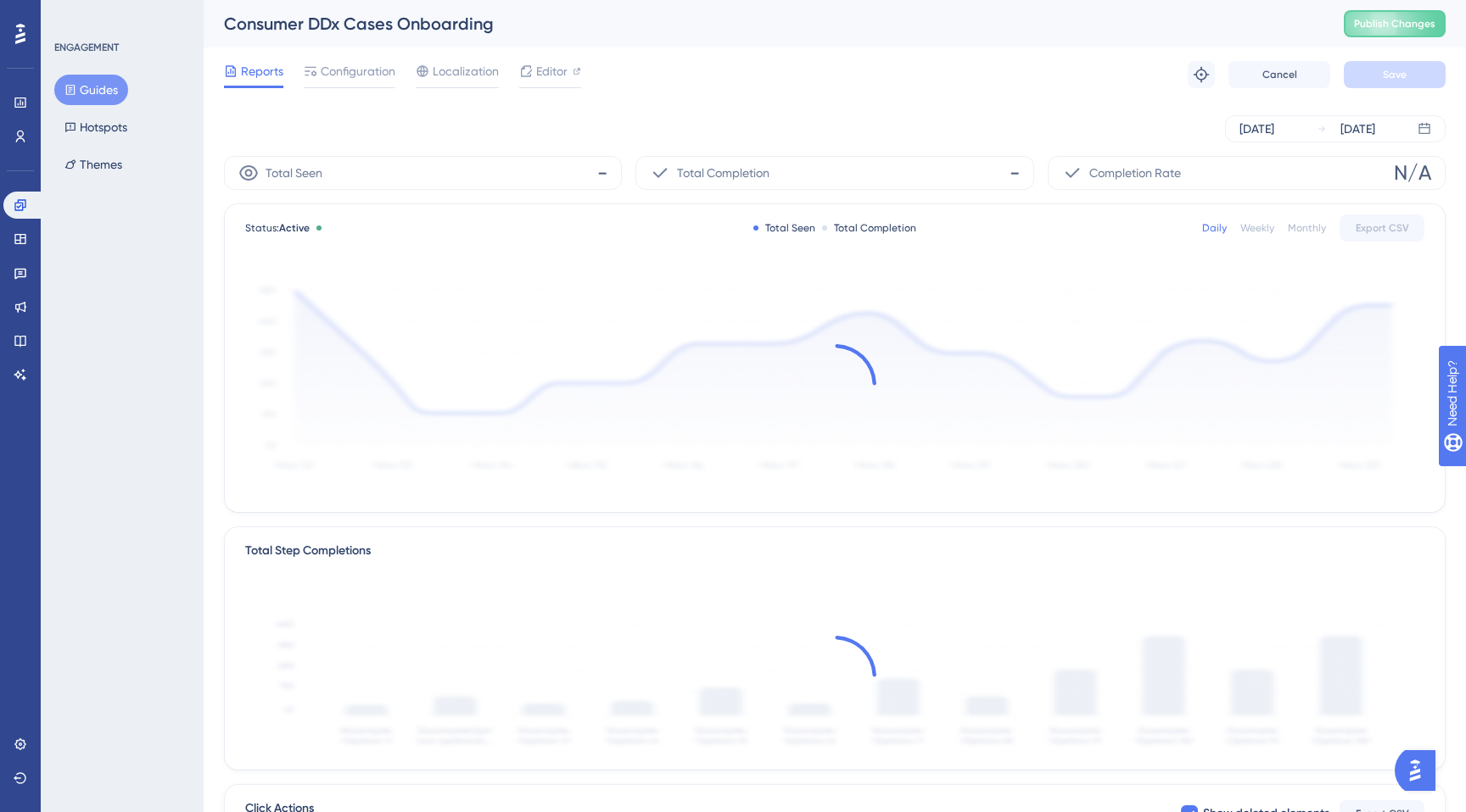
click at [477, 28] on div "Consumer DDx Cases Onboarding" at bounding box center [762, 24] width 1077 height 24
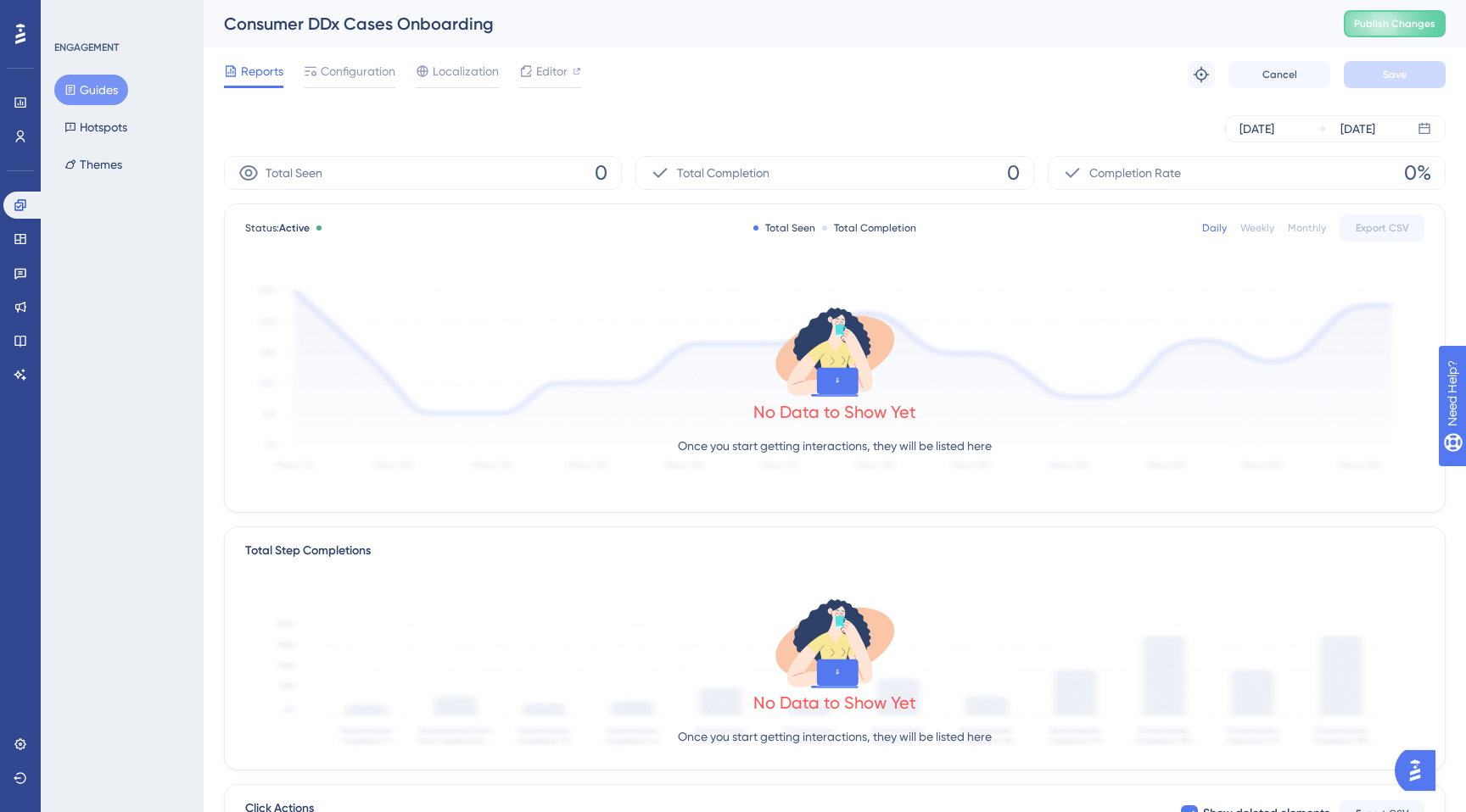
click at [421, 30] on div "Consumer DDx Cases Onboarding" at bounding box center [762, 24] width 1077 height 24
click at [353, 77] on span "Configuration" at bounding box center [358, 71] width 75 height 21
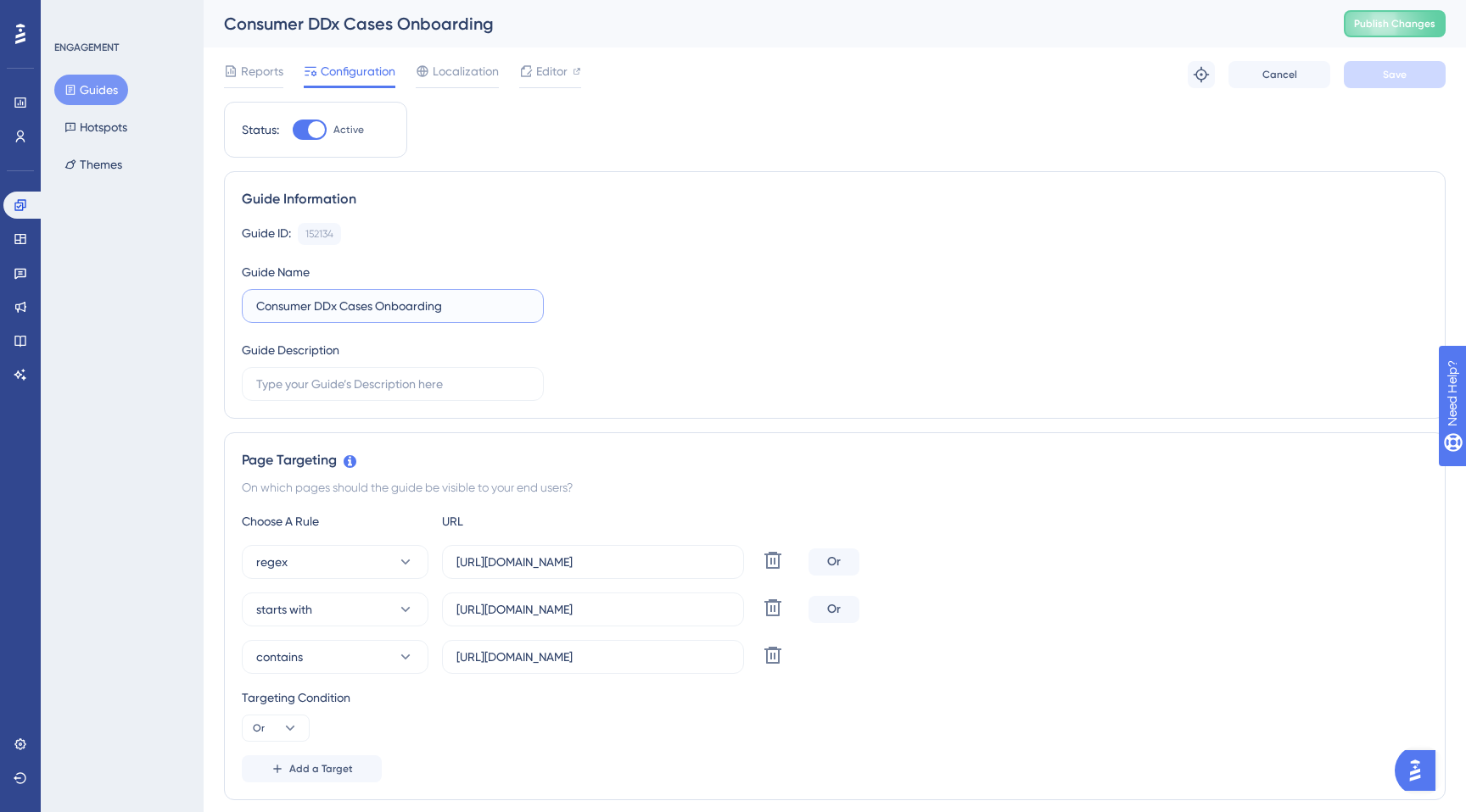
click at [471, 310] on input "Consumer DDx Cases Onboarding" at bounding box center [393, 306] width 273 height 19
click at [258, 305] on input "Consumer DDx Cases Onboarding" at bounding box center [393, 306] width 273 height 19
type input "TEST Consumer DDx Cases Onboarding"
click at [1387, 78] on span "Save" at bounding box center [1394, 75] width 24 height 14
click at [533, 78] on div "Editor" at bounding box center [550, 71] width 62 height 21
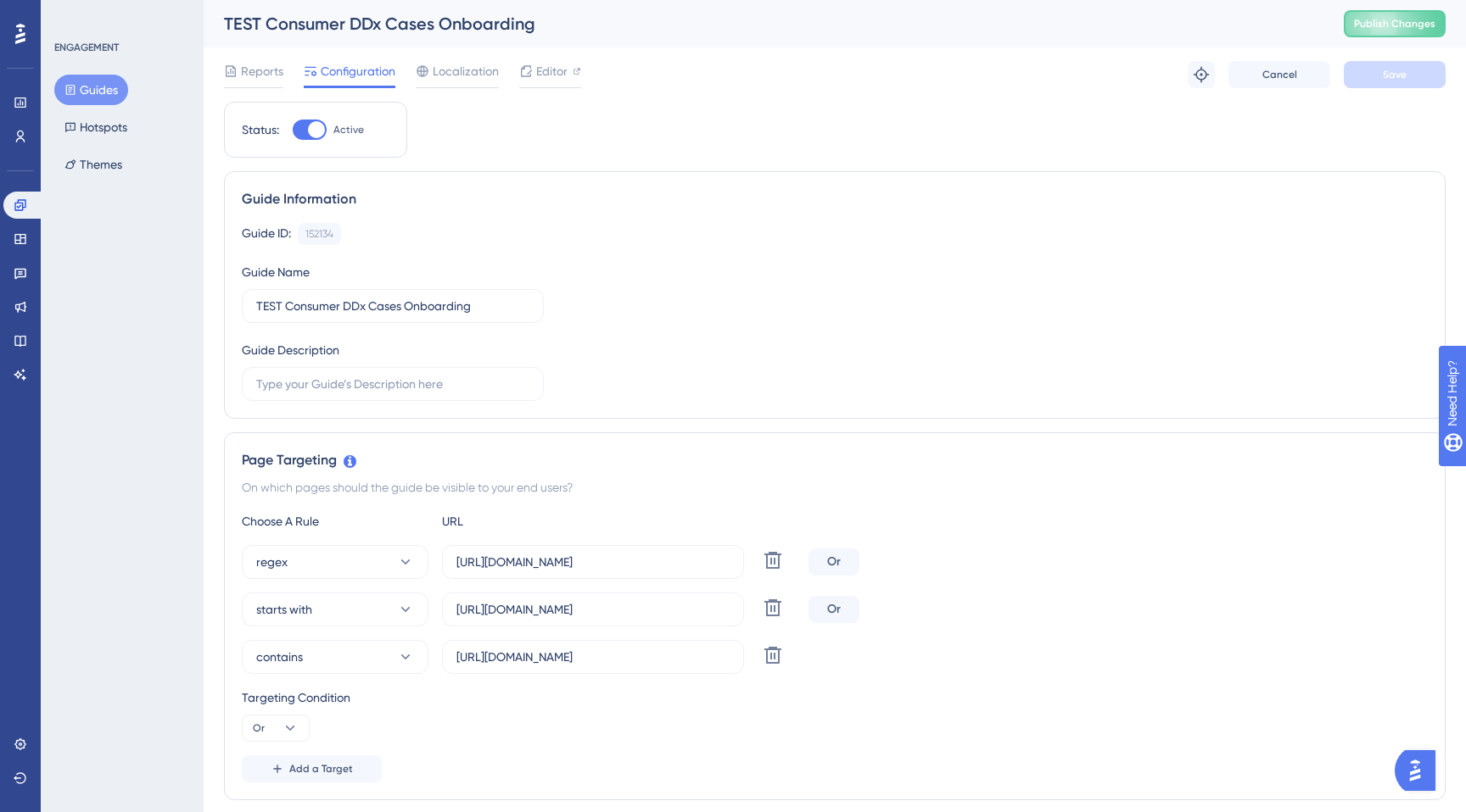
click at [112, 93] on button "Guides" at bounding box center [90, 89] width 74 height 30
